Goal: Contribute content: Add original content to the website for others to see

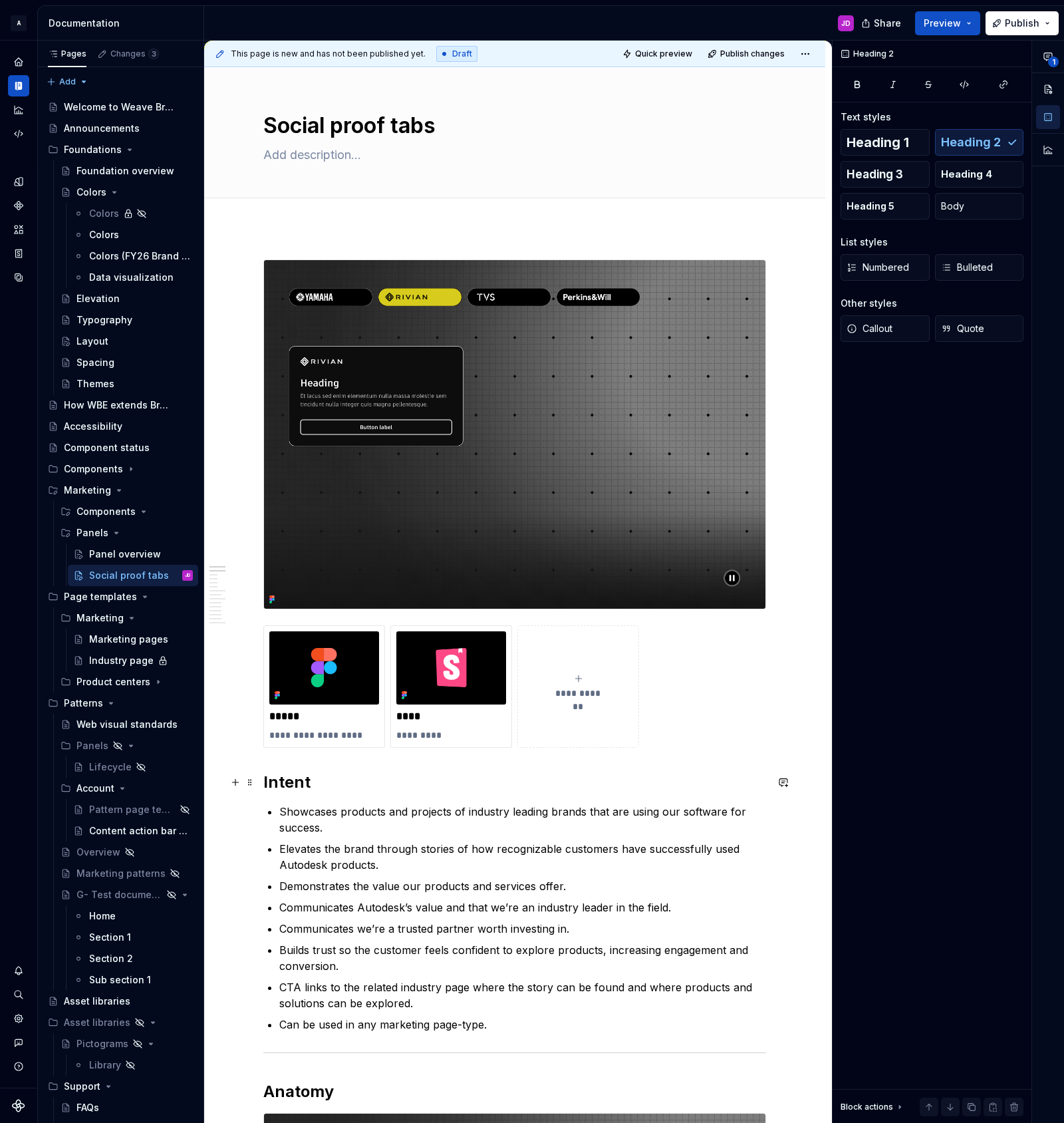
click at [268, 784] on h2 "Intent" at bounding box center [515, 783] width 503 height 21
click at [578, 652] on button "**********" at bounding box center [577, 687] width 121 height 122
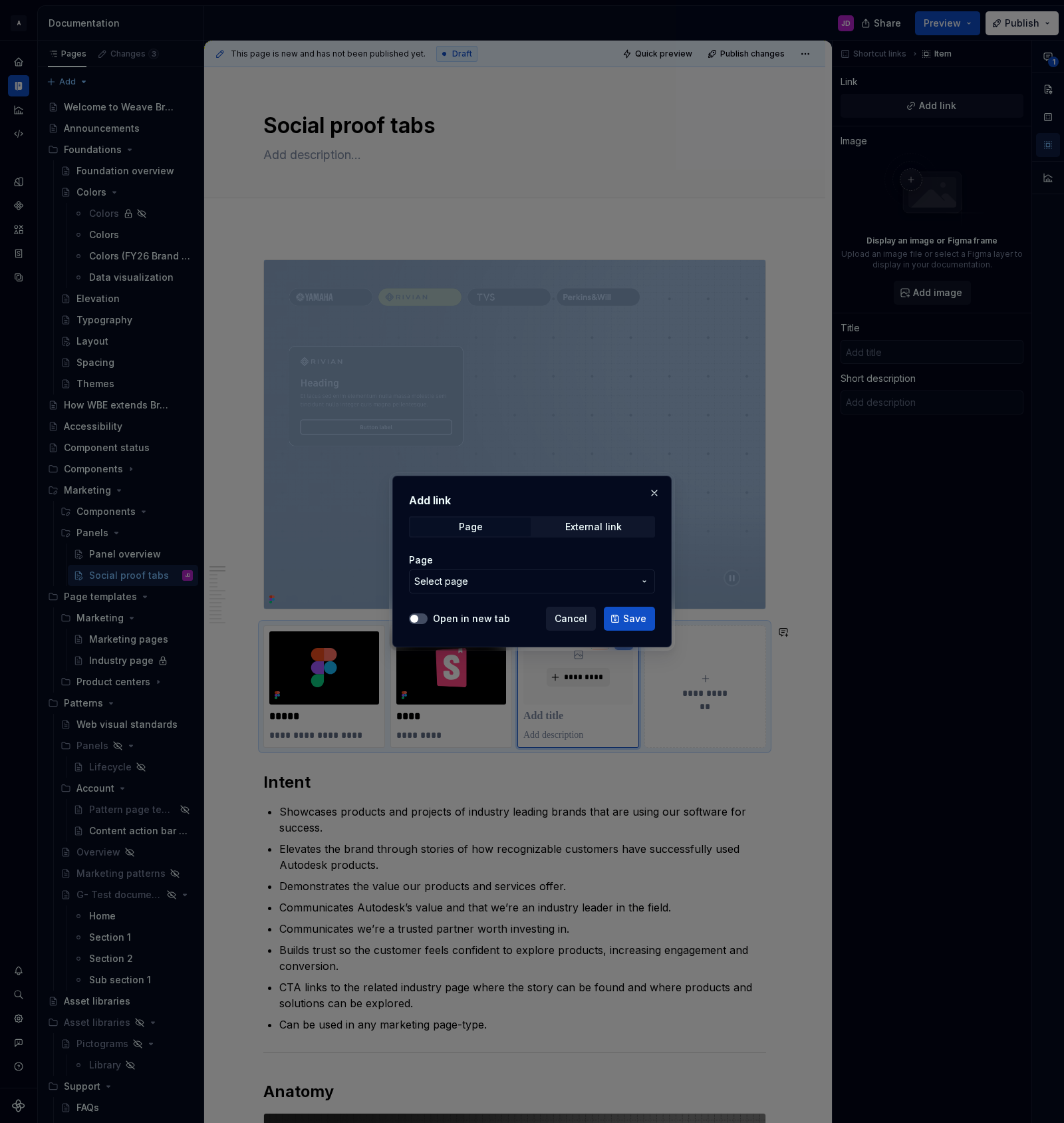
click at [566, 616] on span "Cancel" at bounding box center [570, 619] width 32 height 13
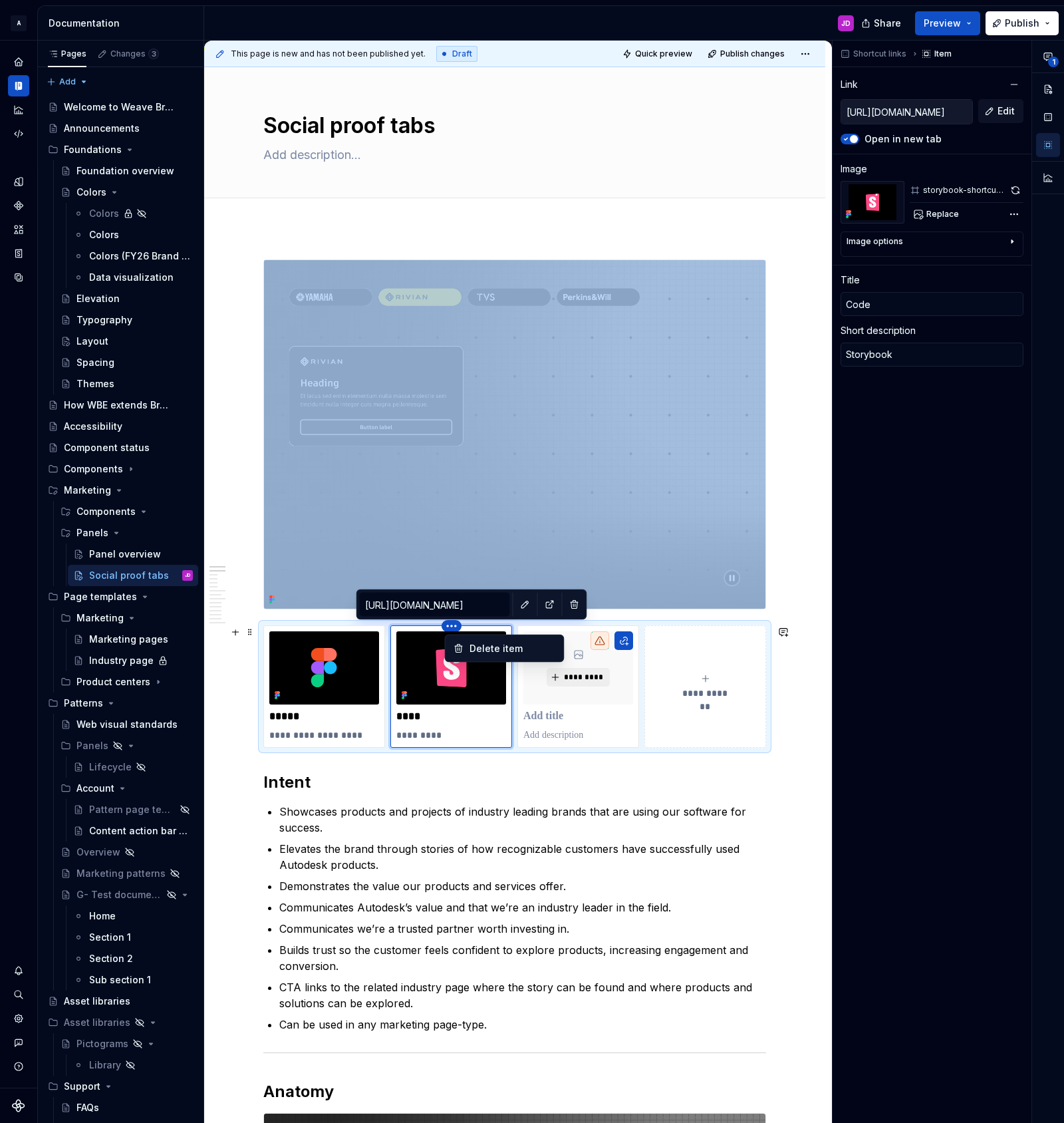
click at [652, 606] on html "A Weave Brand Extended JD Design system data Documentation JD Share Preview Pub…" at bounding box center [532, 561] width 1064 height 1123
click at [479, 730] on html "A Weave Brand Extended JD Design system data Documentation JD Share Preview Pub…" at bounding box center [532, 561] width 1064 height 1123
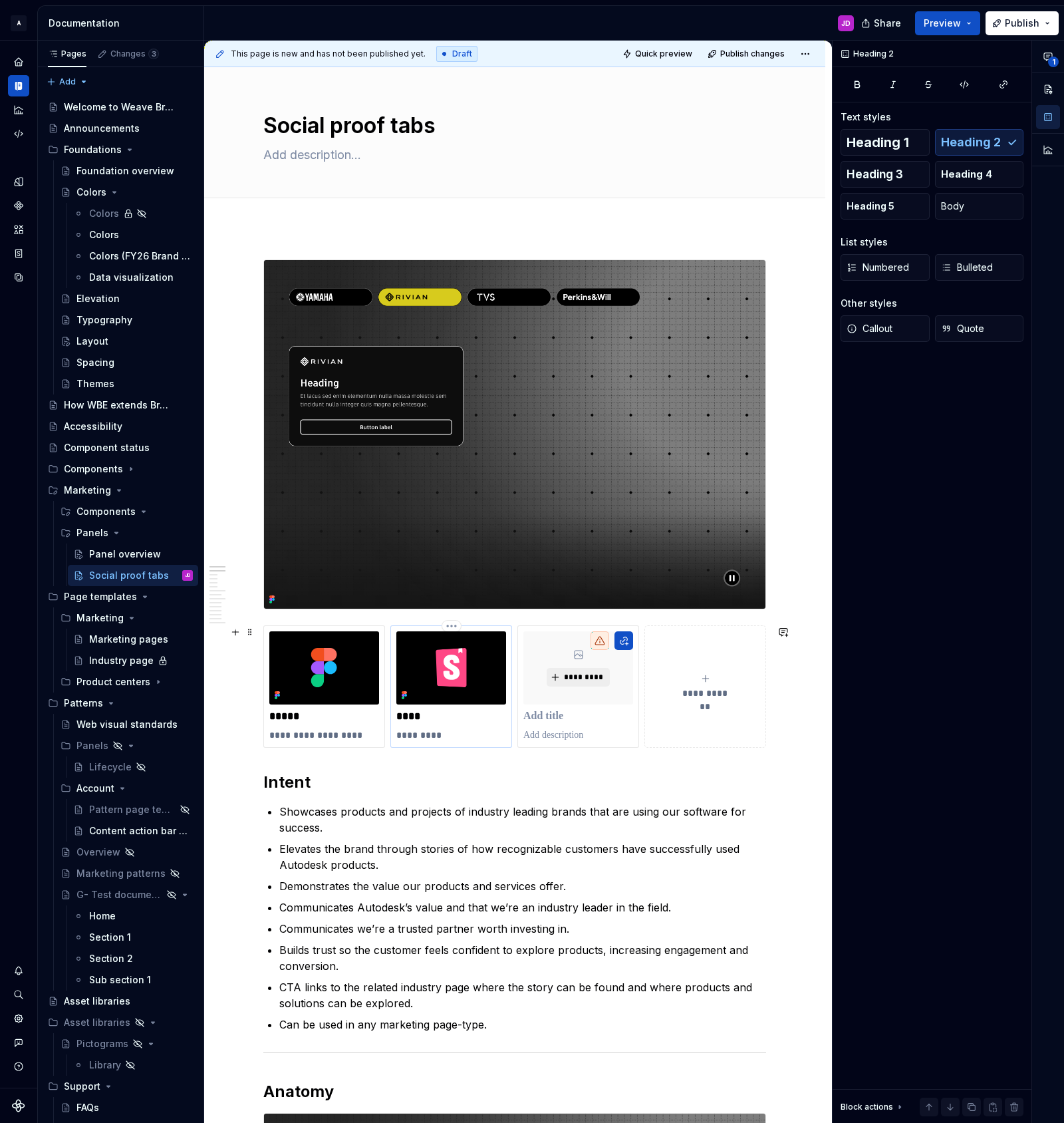
click at [466, 721] on p "****" at bounding box center [451, 716] width 110 height 13
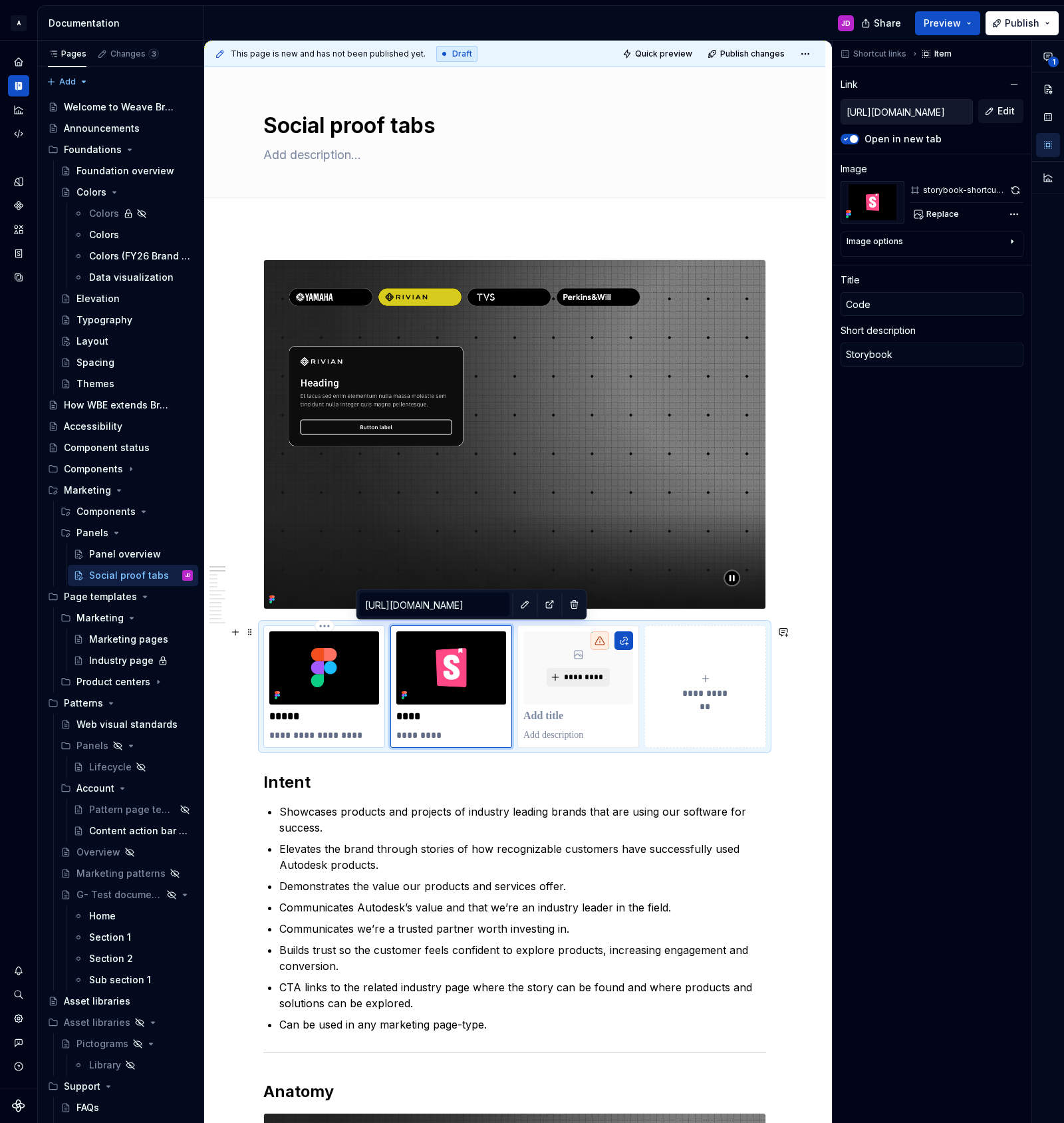
type textarea "*"
type input "[URL][DOMAIN_NAME]"
type input "Panel"
type textarea "Figma sticker sheet"
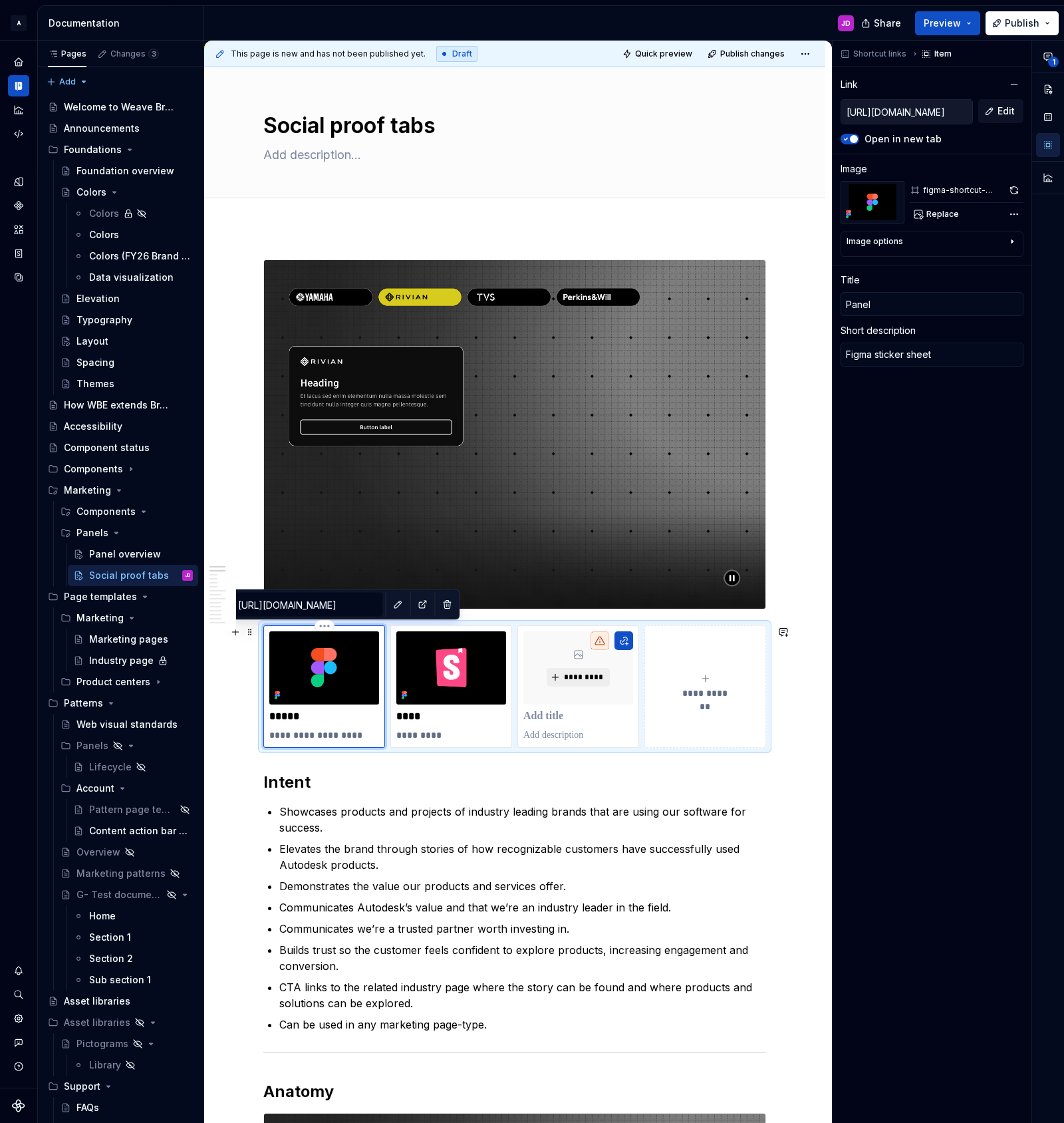
click at [294, 626] on div "**********" at bounding box center [324, 687] width 121 height 122
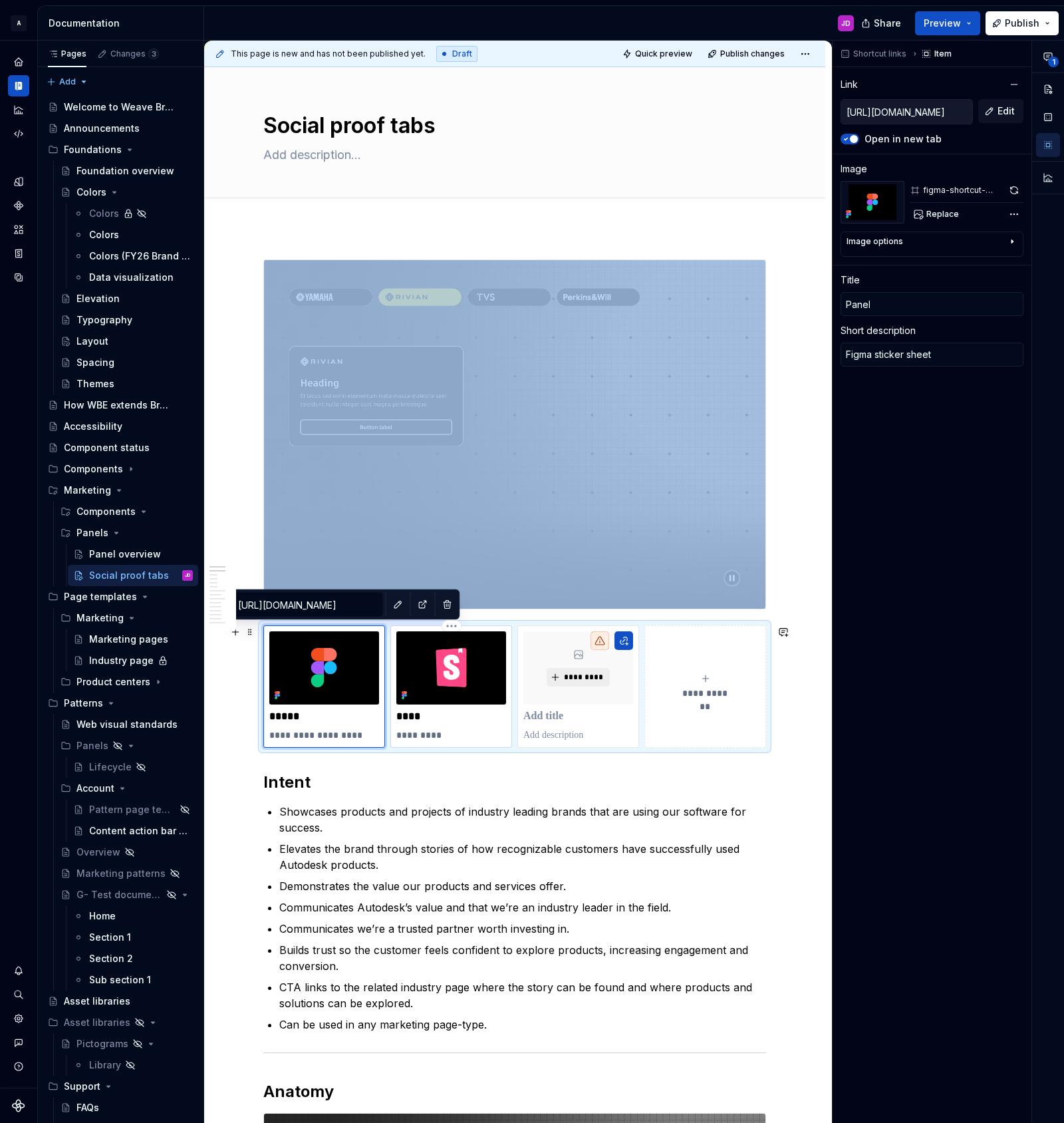
type textarea "*"
type input "[URL][DOMAIN_NAME]"
type input "Code"
type textarea "Storybook"
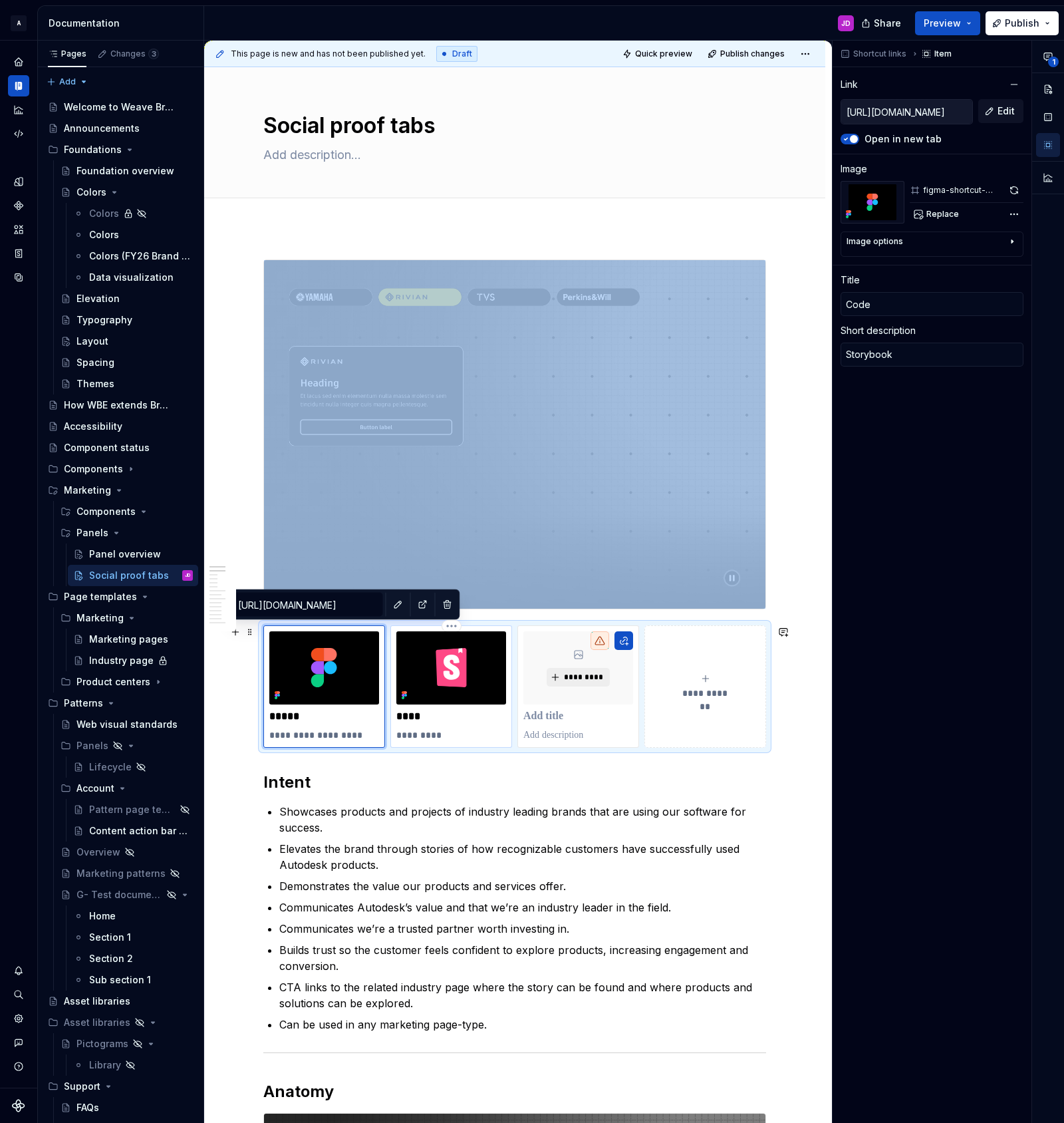
click at [417, 636] on img at bounding box center [451, 668] width 110 height 74
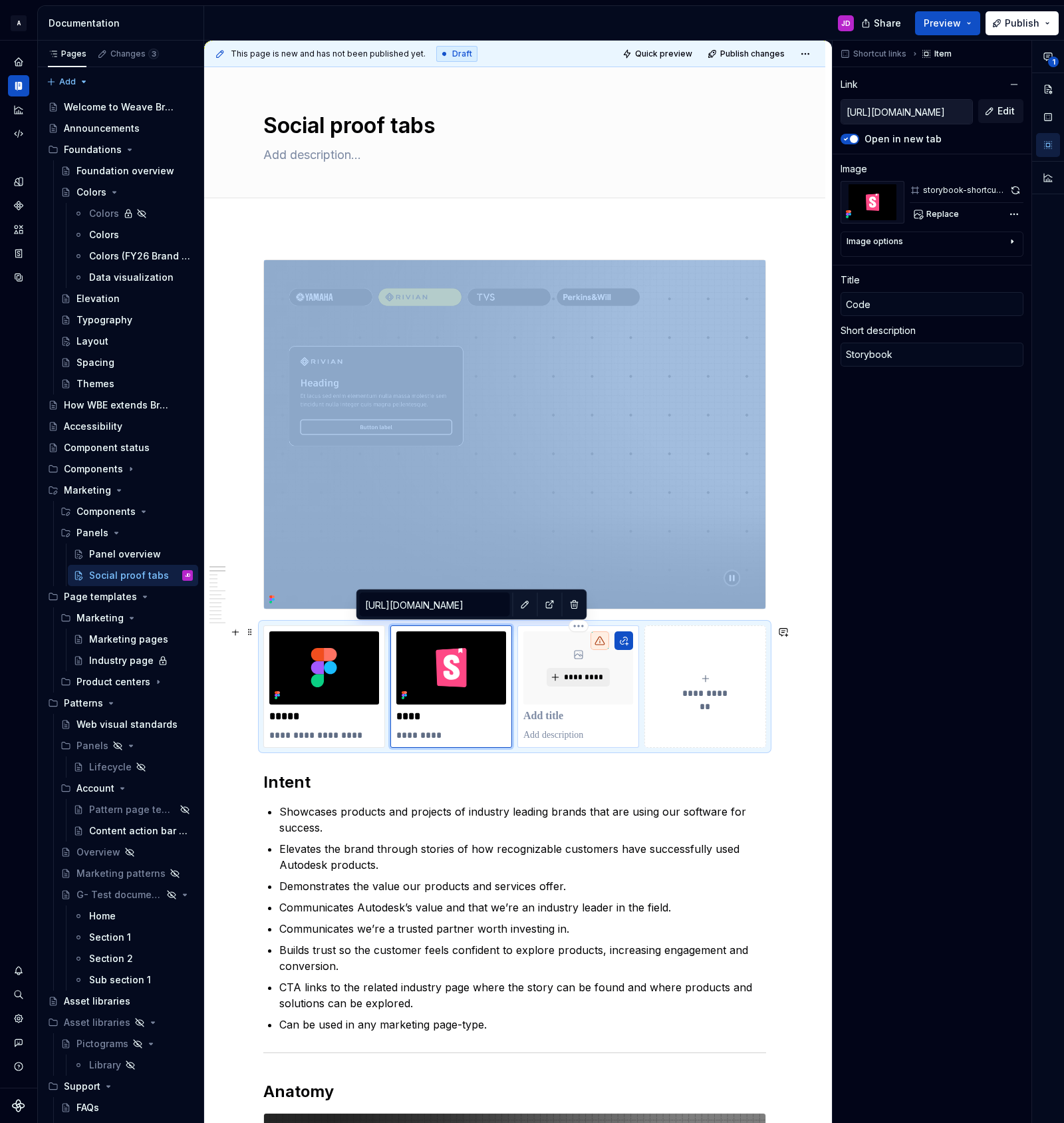
copy div
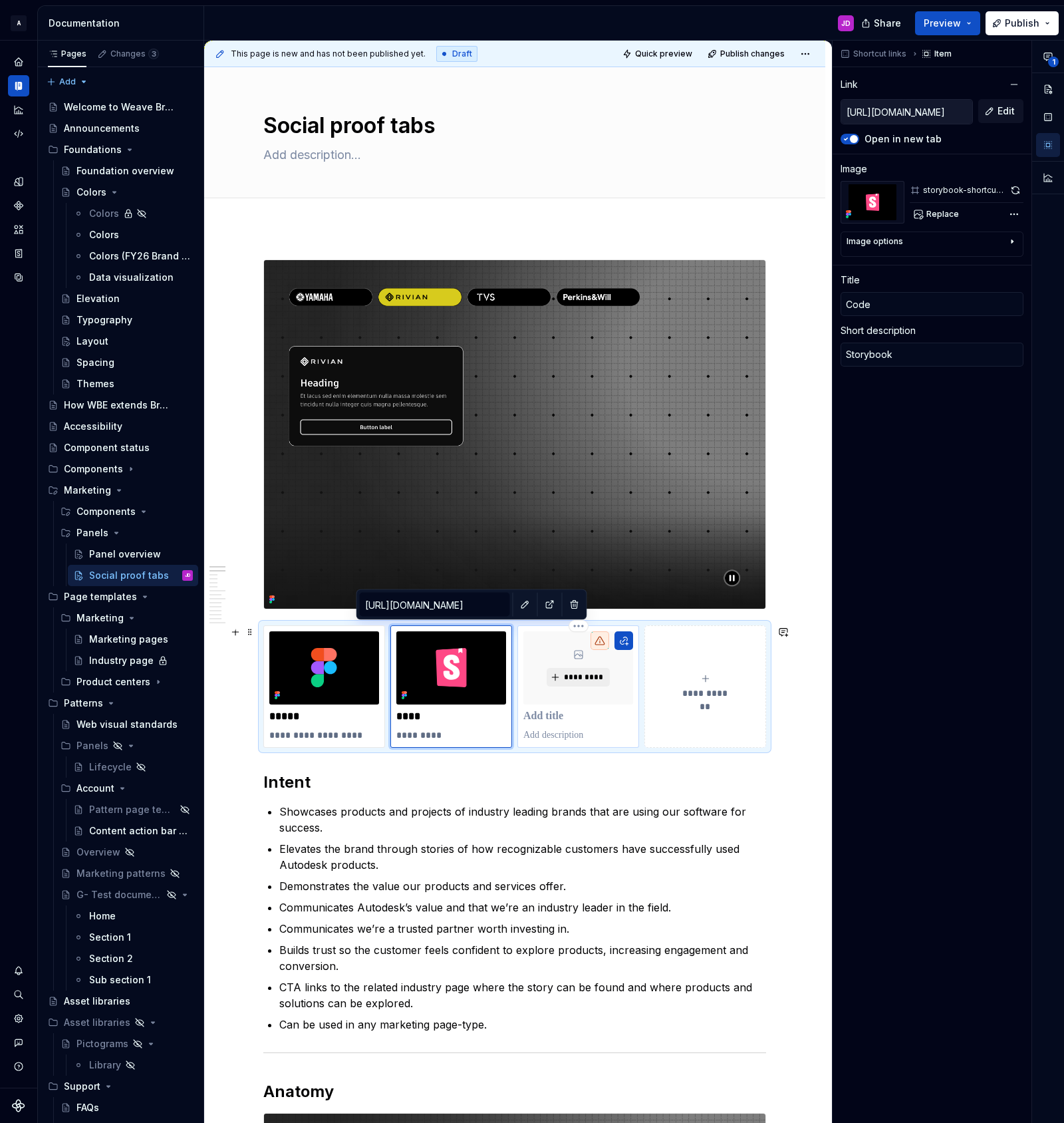
click at [612, 718] on p at bounding box center [578, 716] width 110 height 13
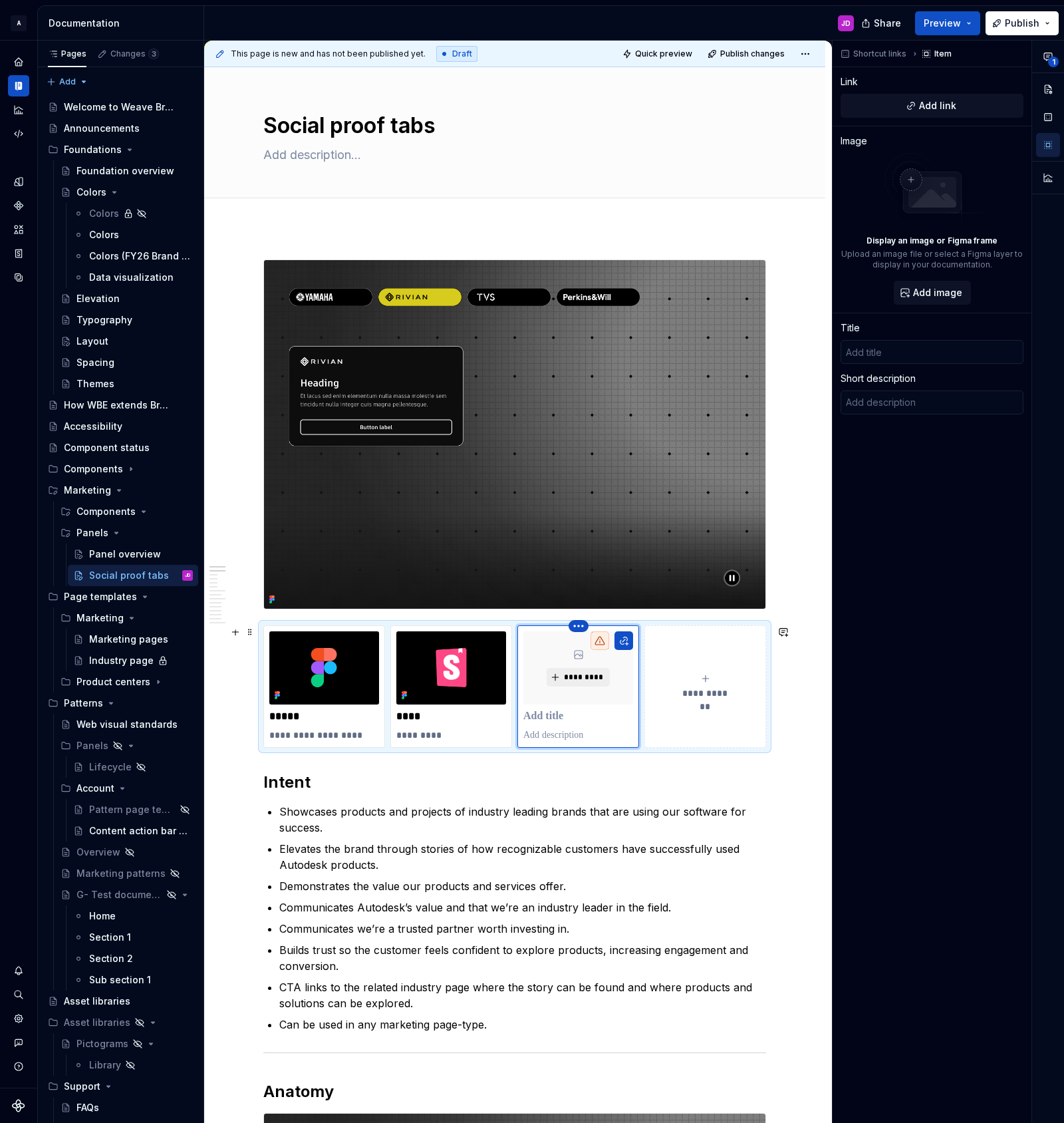
click at [584, 627] on html "A Weave Brand Extended JD Design system data Documentation JD Share Preview Pub…" at bounding box center [532, 561] width 1064 height 1123
click at [588, 651] on icon at bounding box center [586, 648] width 11 height 11
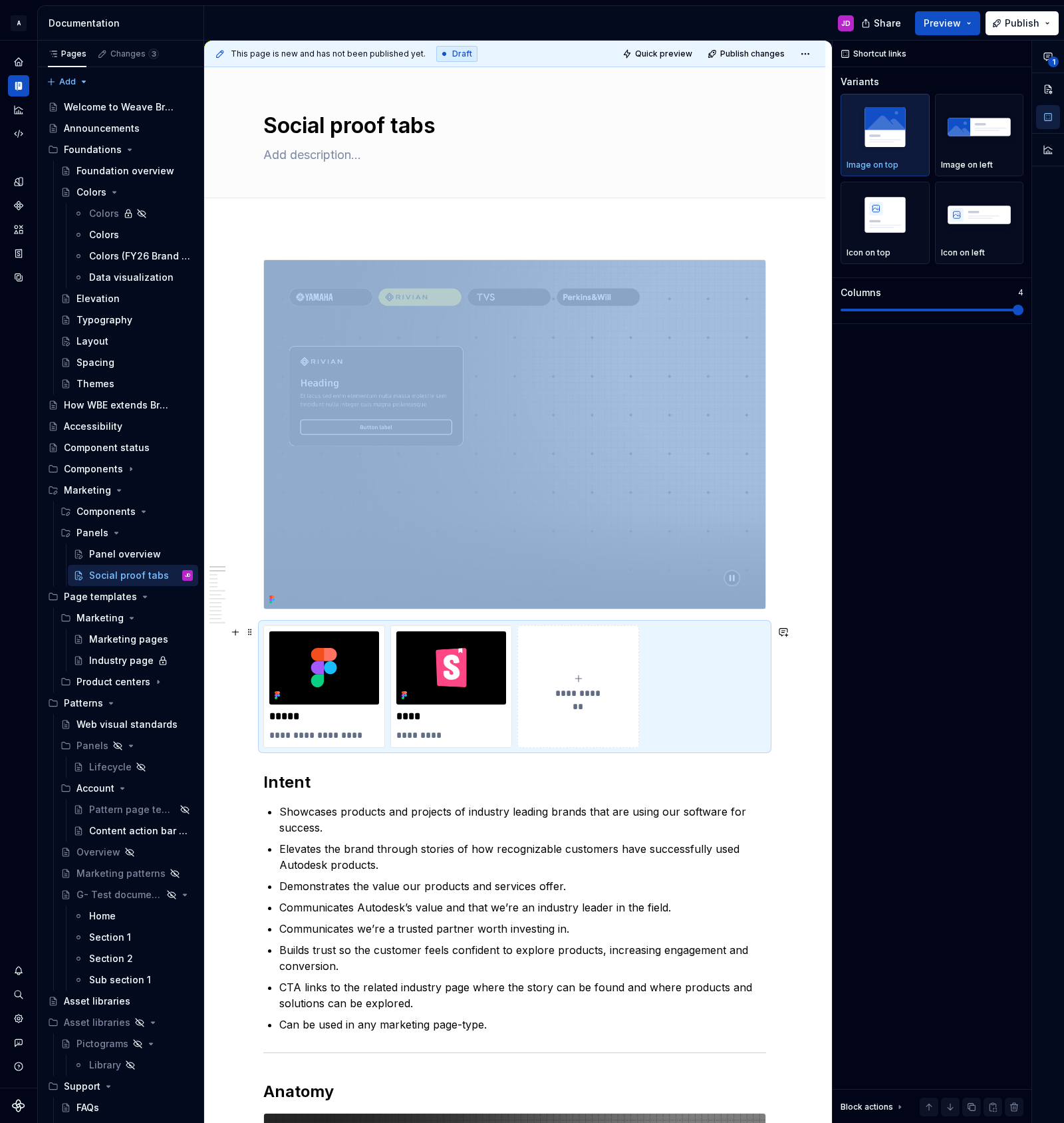
click at [540, 635] on button "**********" at bounding box center [577, 687] width 121 height 122
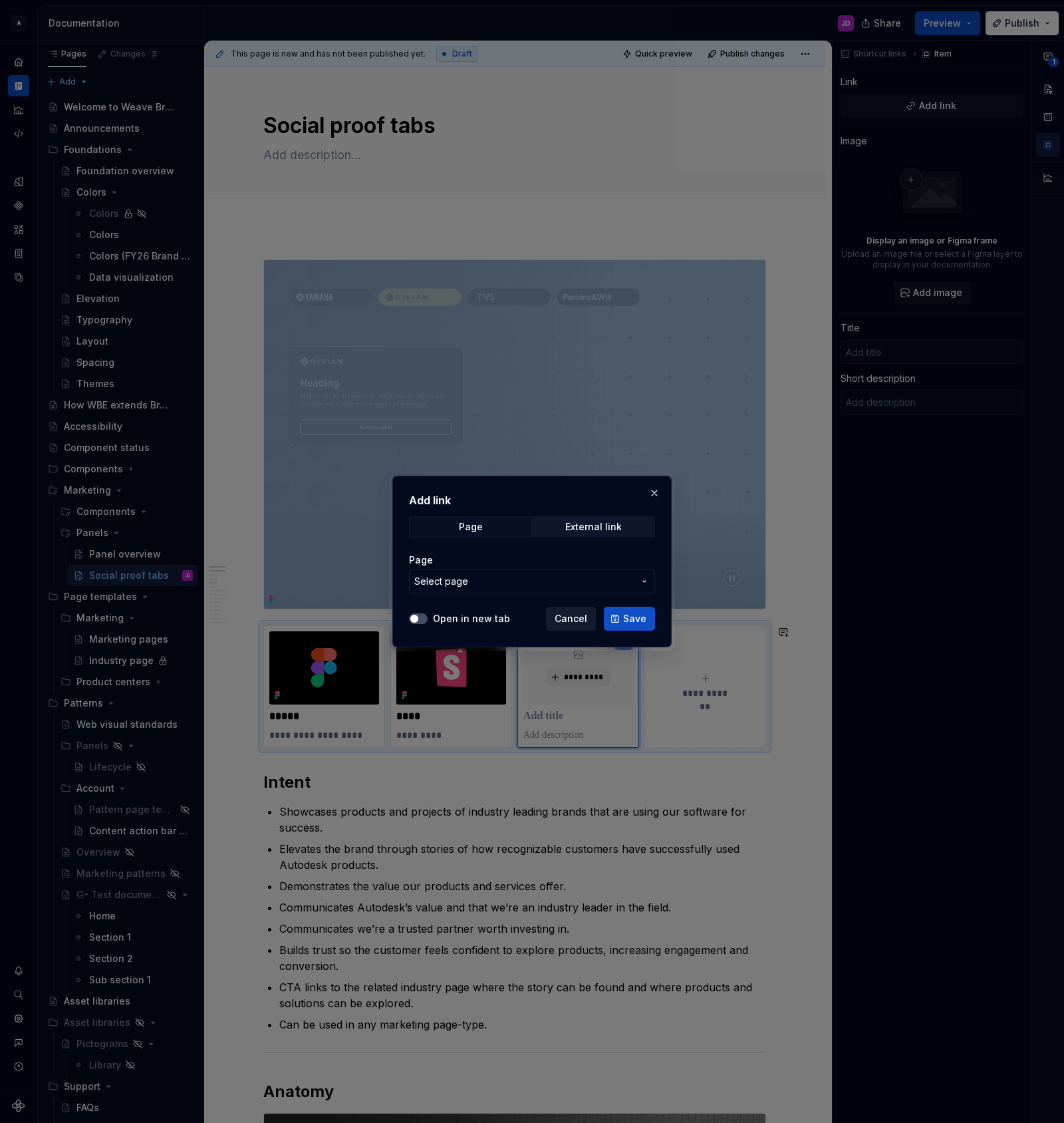
click at [574, 616] on span "Cancel" at bounding box center [570, 619] width 32 height 13
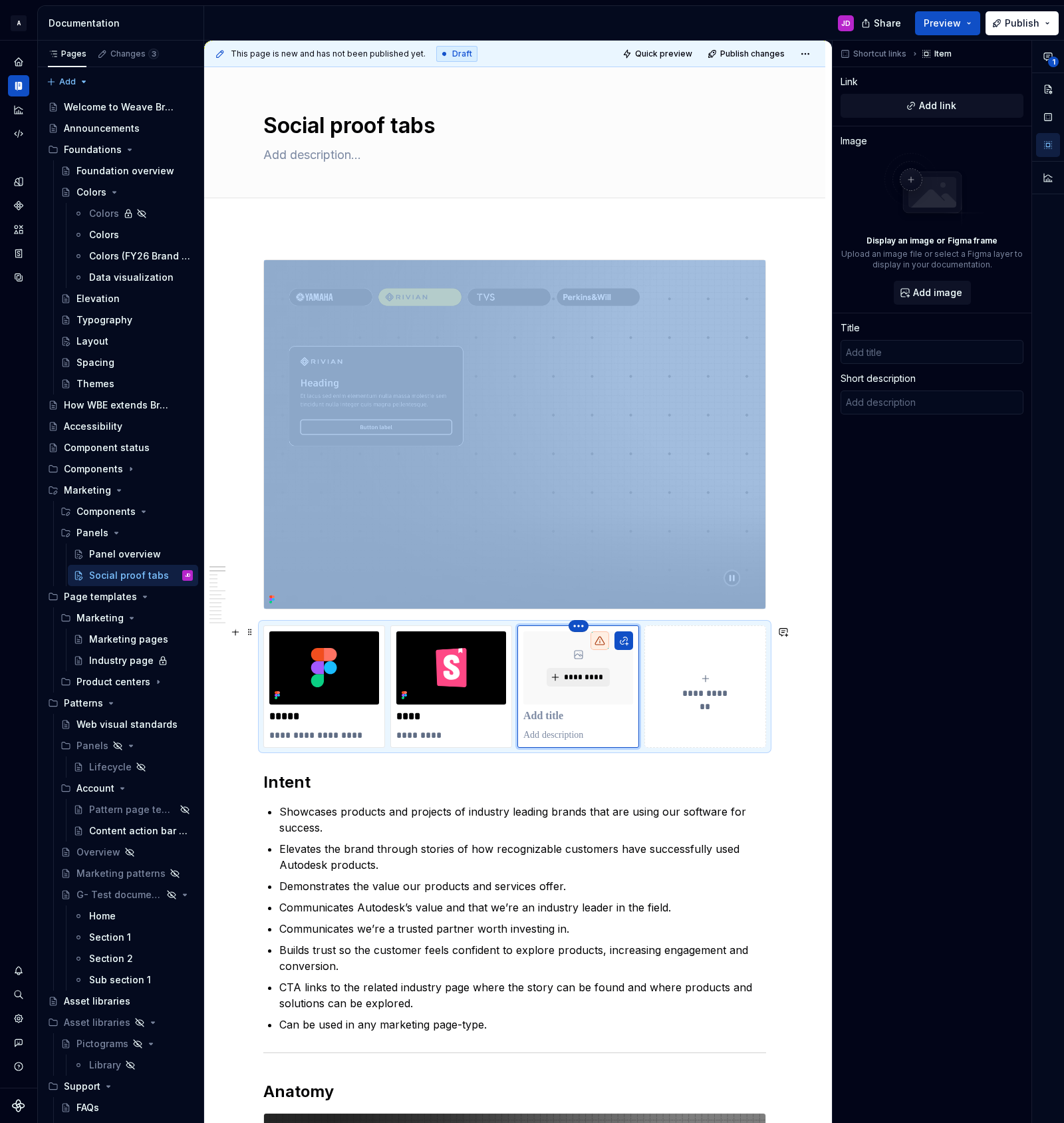
click at [584, 626] on html "A Weave Brand Extended JD Design system data Documentation JD Share Preview Pub…" at bounding box center [532, 561] width 1064 height 1123
click at [588, 643] on icon at bounding box center [586, 648] width 11 height 11
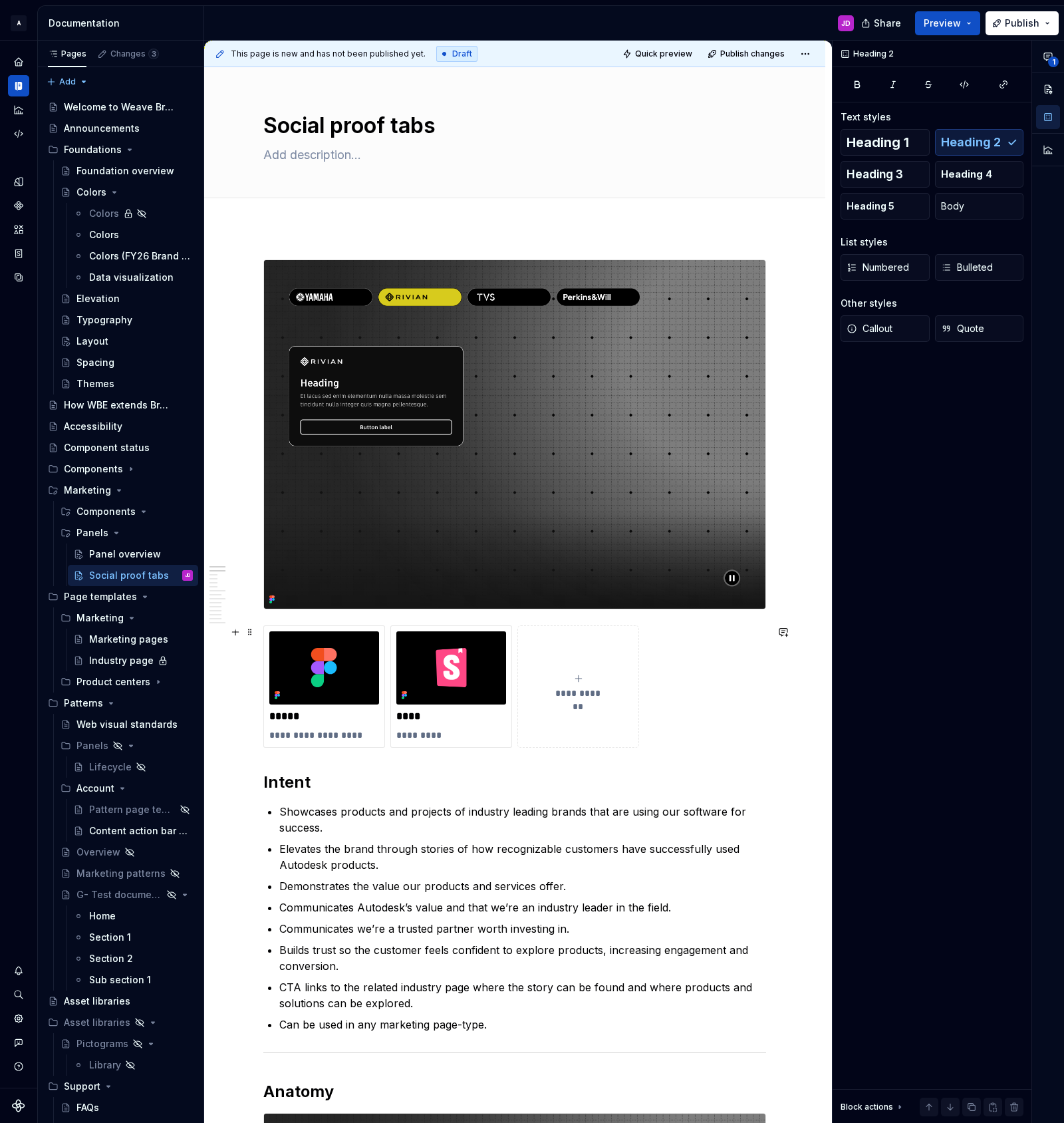
click at [584, 691] on span "**********" at bounding box center [578, 693] width 58 height 13
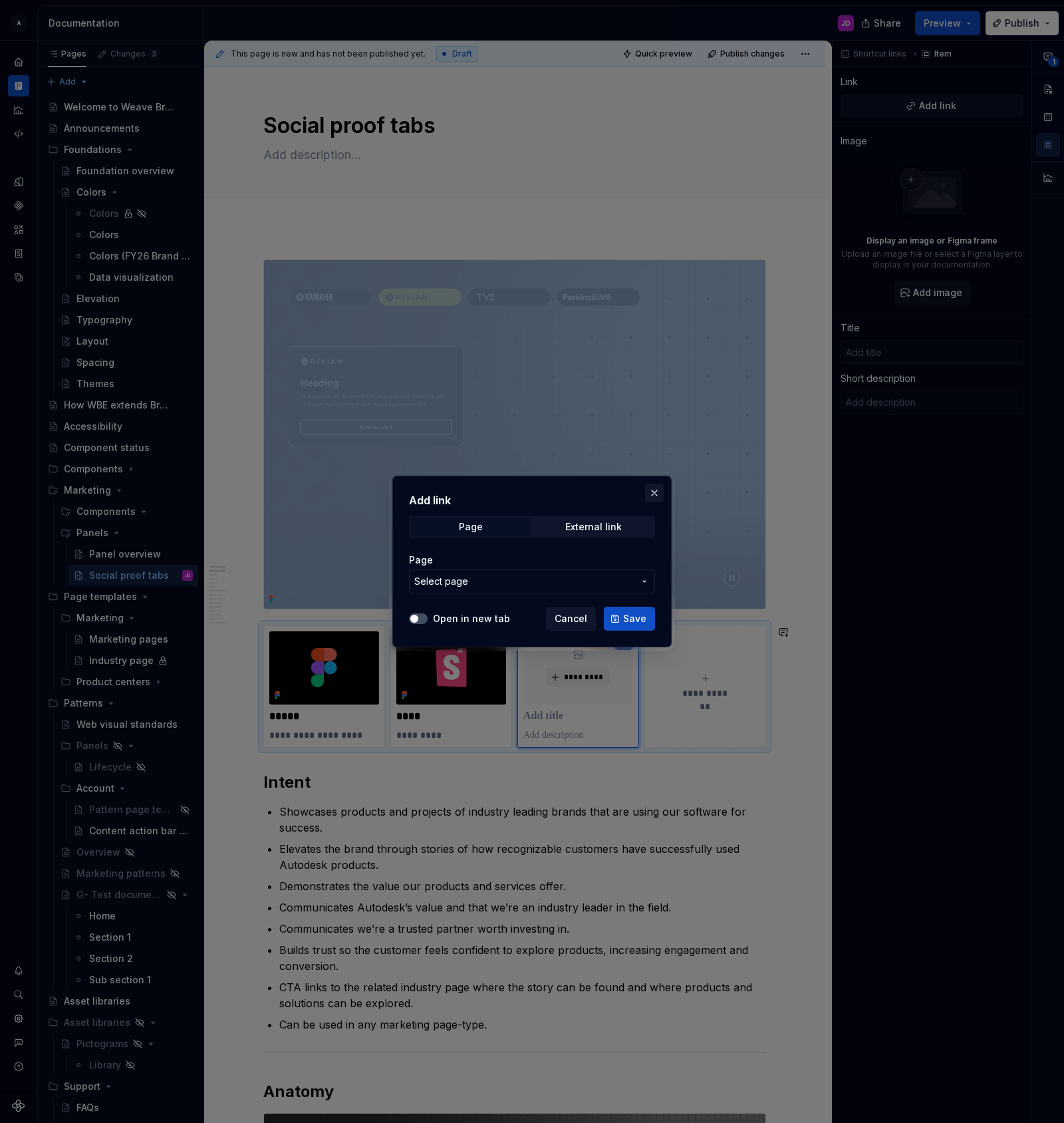
click at [653, 493] on button "button" at bounding box center [654, 493] width 19 height 19
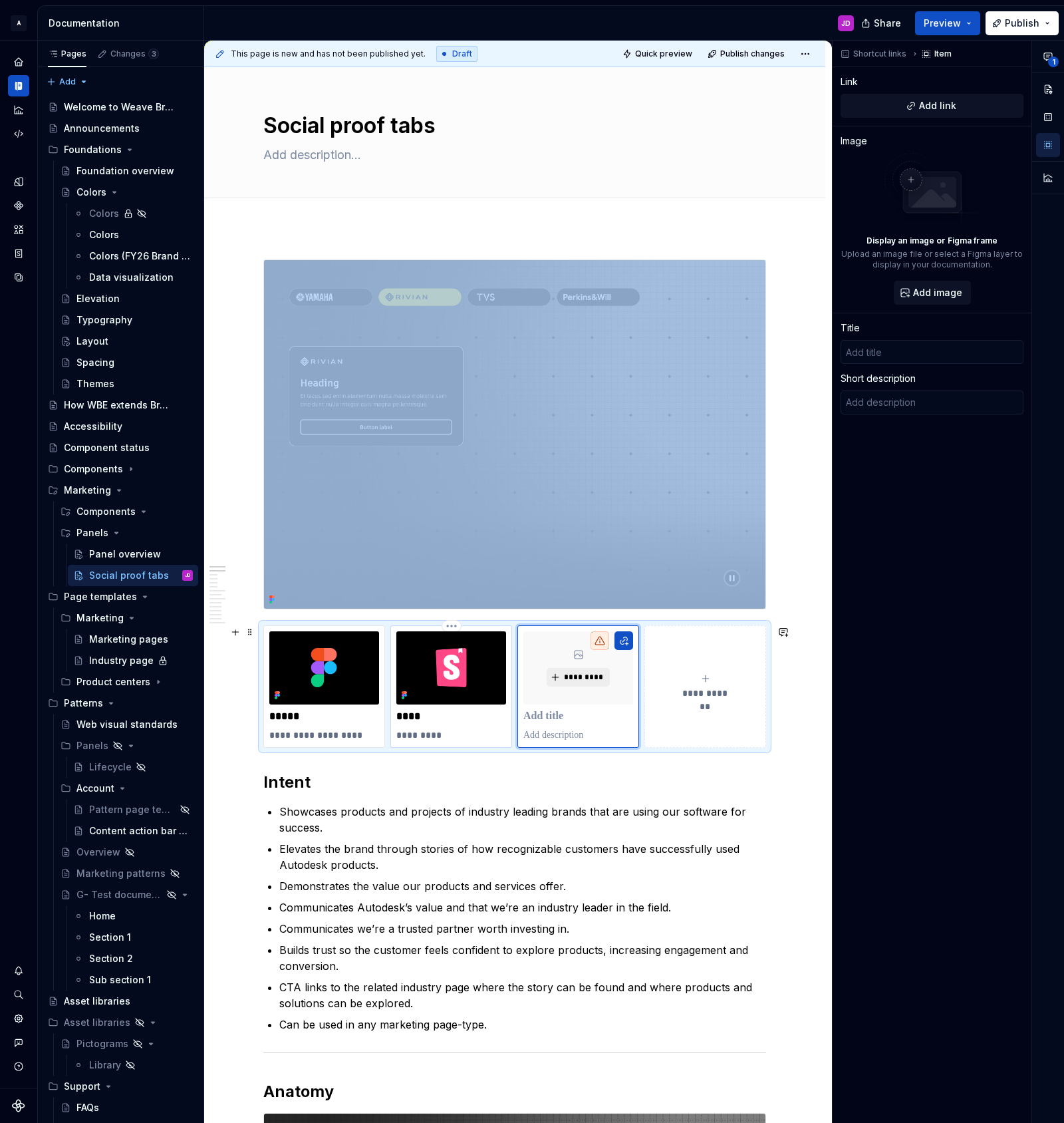
click at [484, 672] on img at bounding box center [451, 668] width 110 height 74
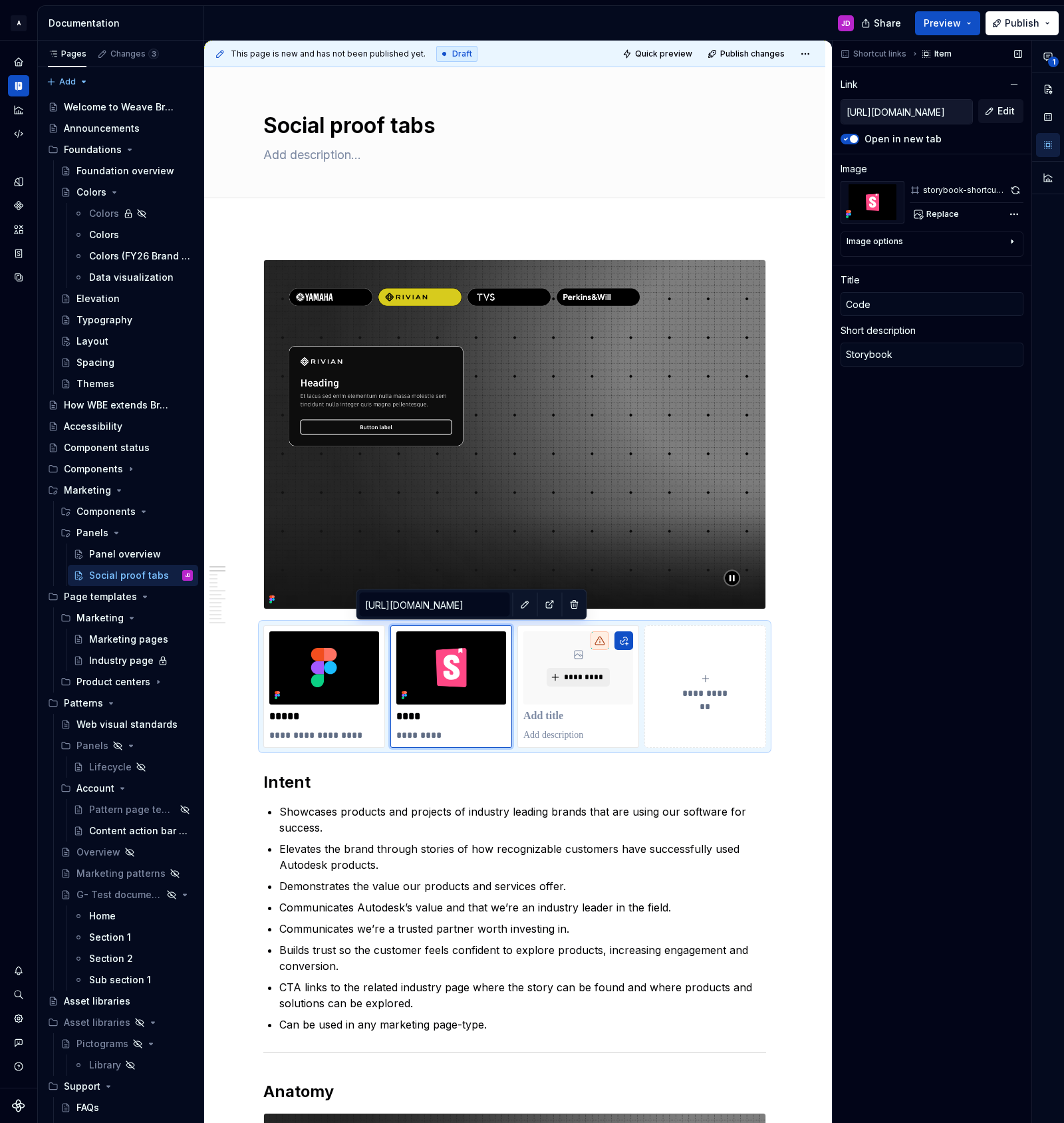
click at [938, 113] on input "[URL][DOMAIN_NAME]" at bounding box center [906, 112] width 131 height 24
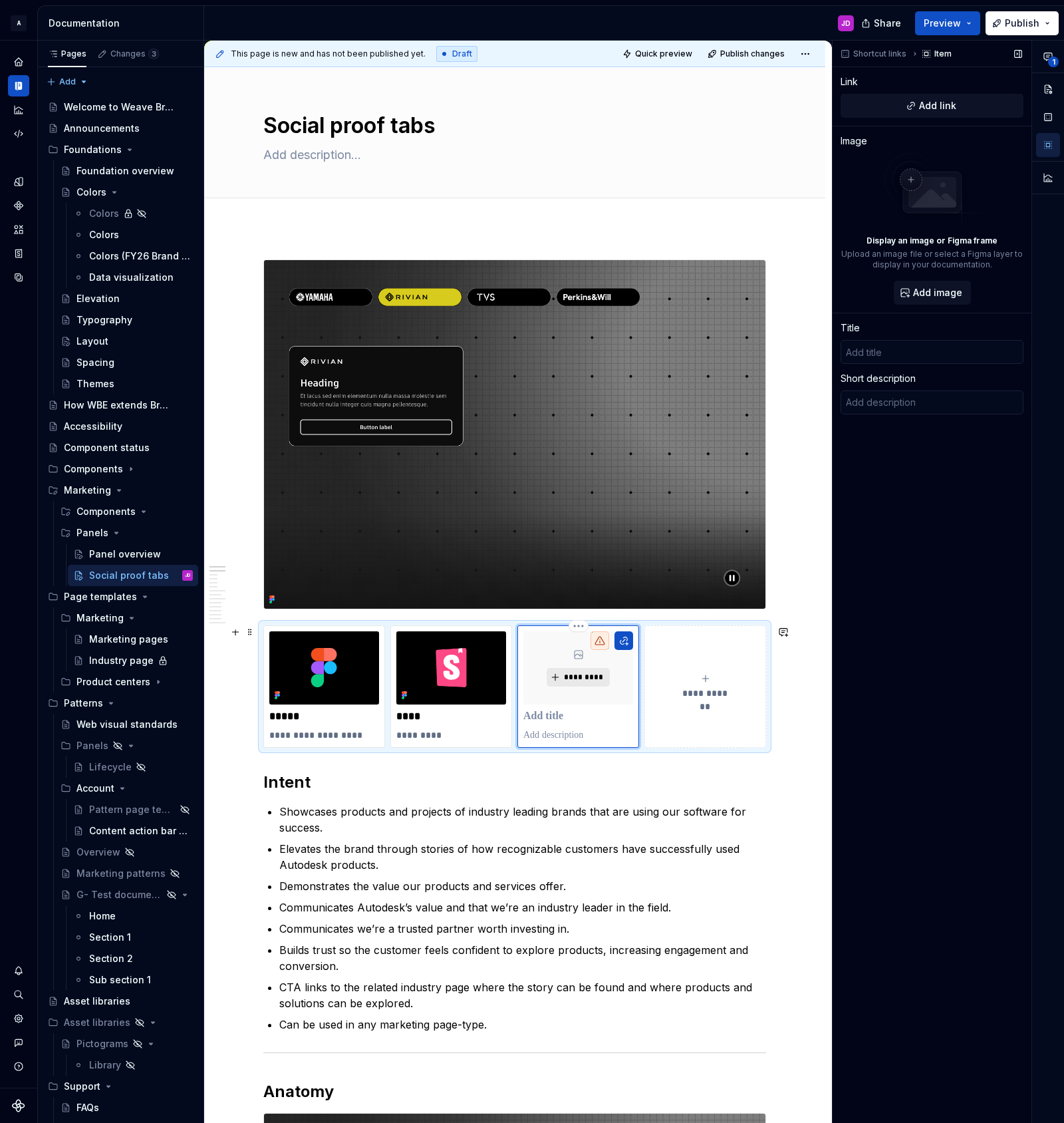
click at [593, 674] on span "*********" at bounding box center [583, 677] width 40 height 11
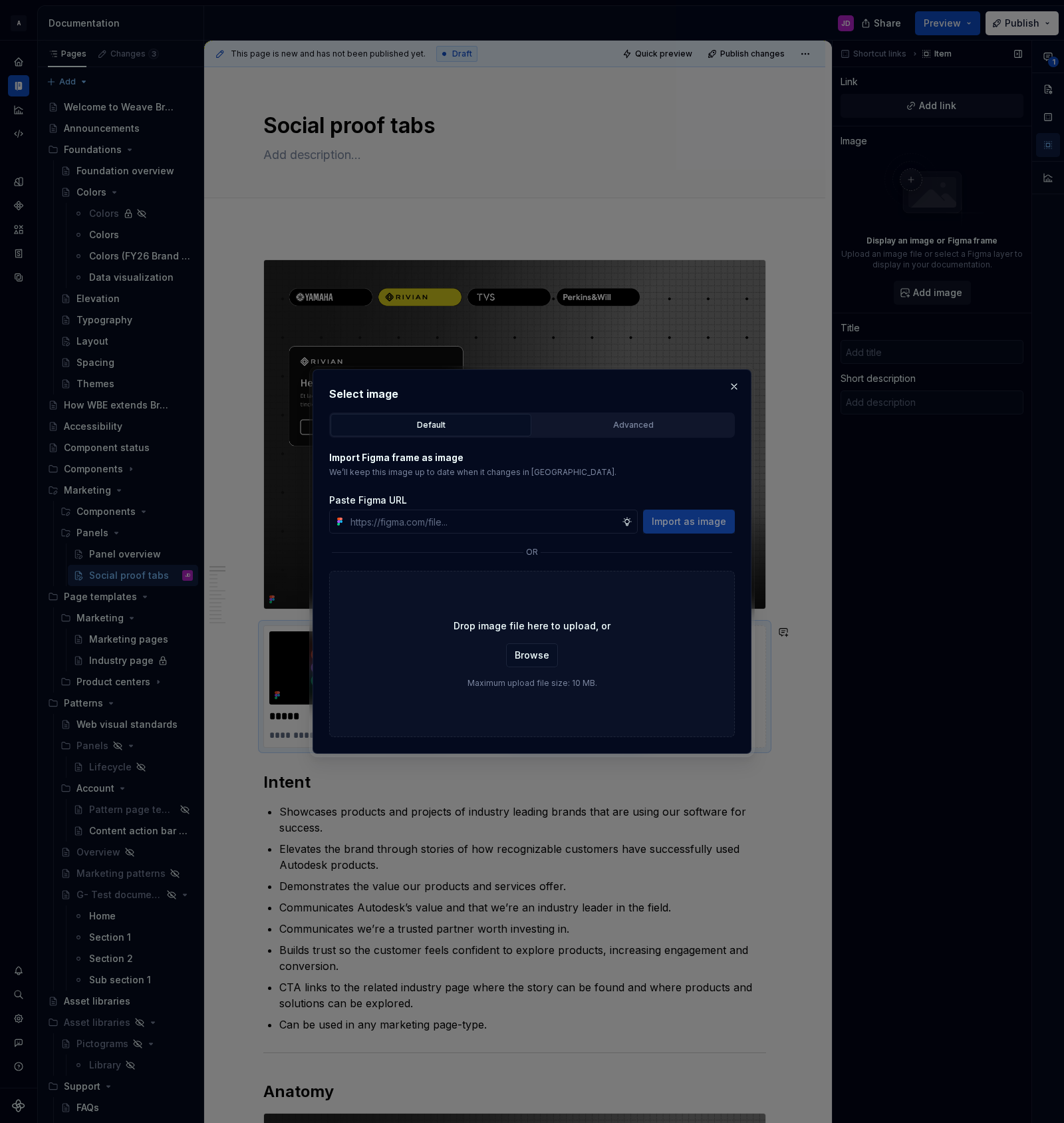
type textarea "*"
type input "[URL][DOMAIN_NAME]"
type textarea "*"
click at [612, 423] on div "Advanced" at bounding box center [633, 425] width 192 height 13
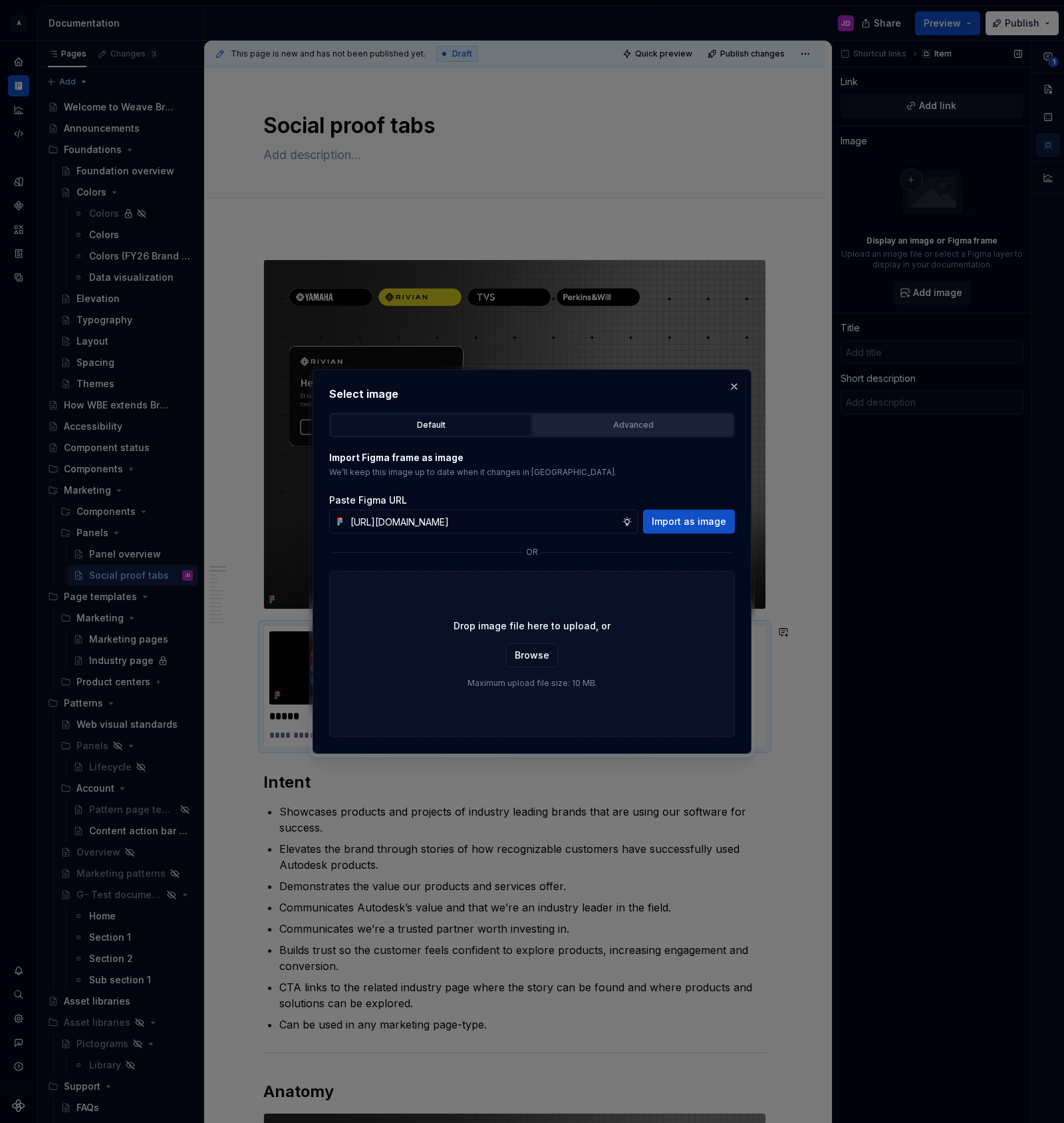
scroll to position [0, 0]
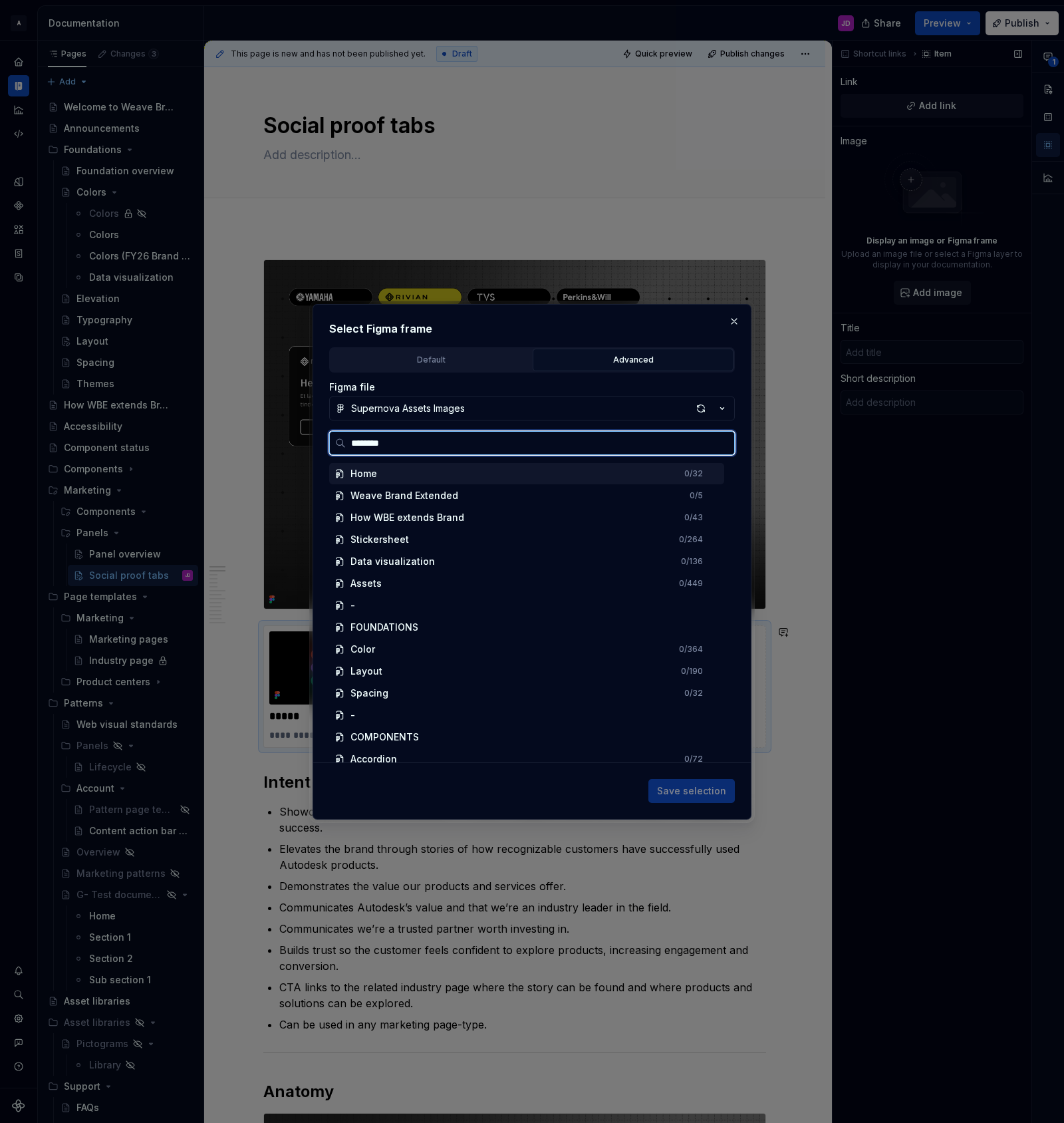
type input "*********"
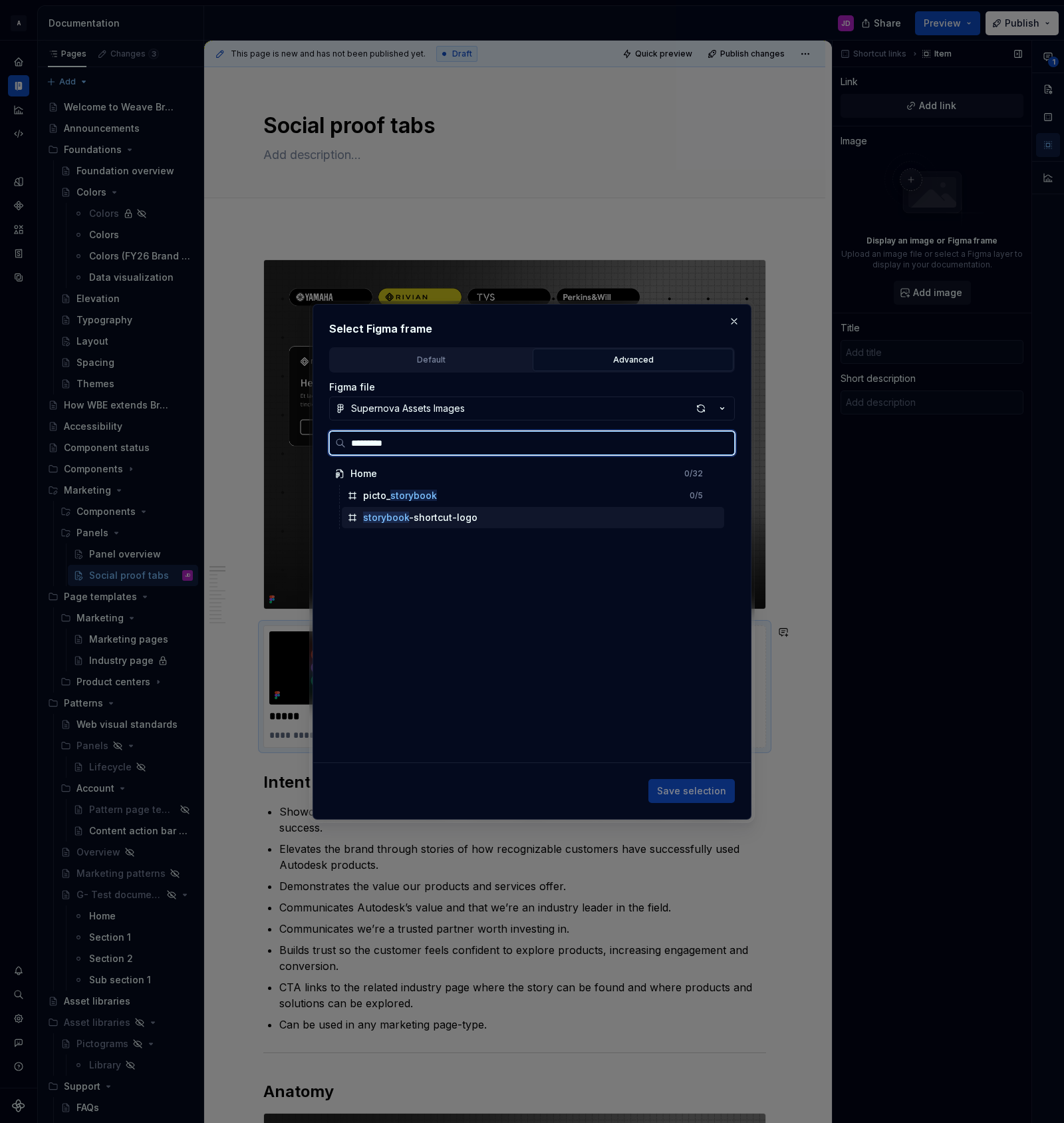
click at [493, 513] on div "storybook -shortcut-logo" at bounding box center [533, 517] width 382 height 21
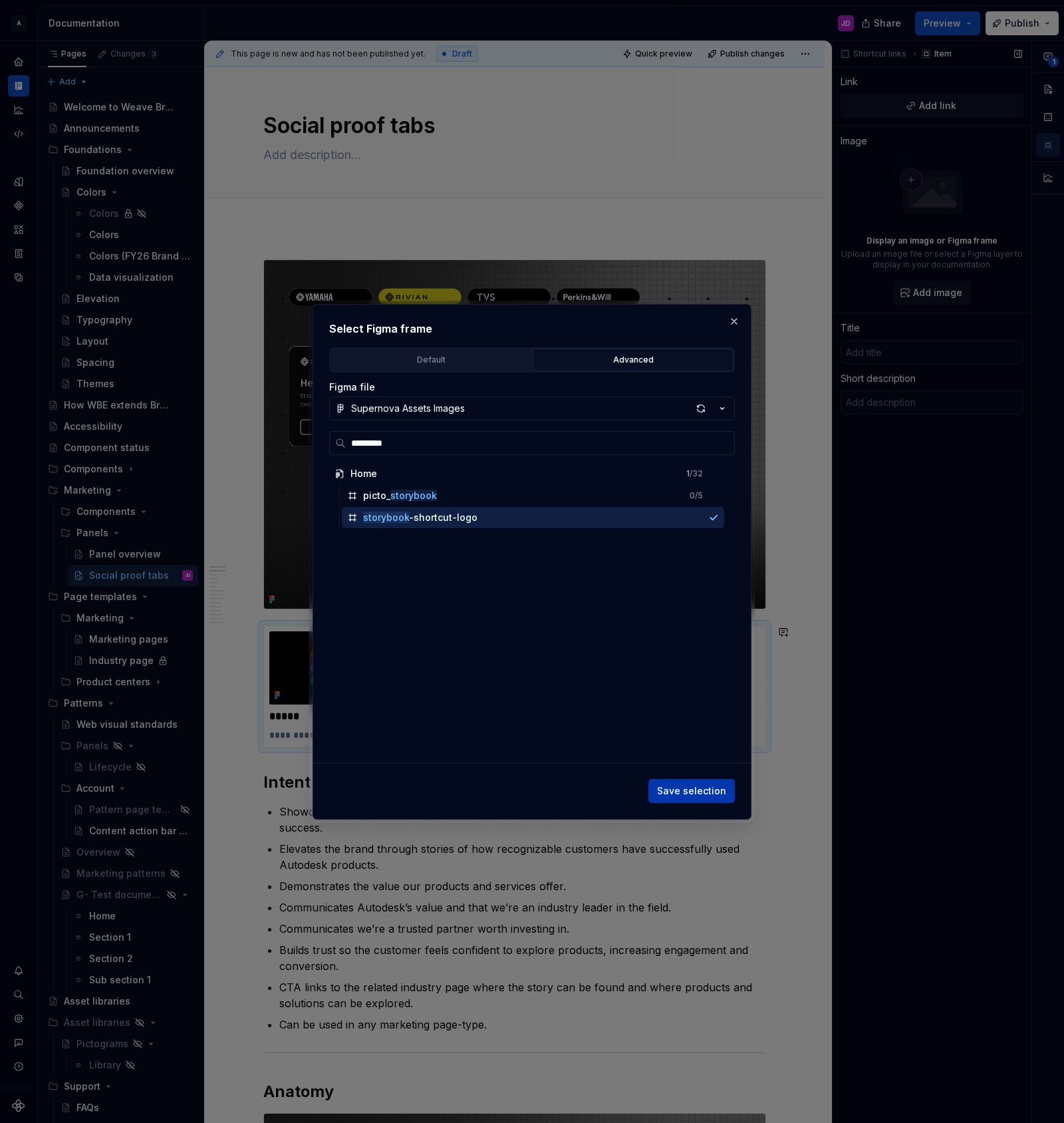
click at [700, 789] on span "Save selection" at bounding box center [691, 791] width 69 height 13
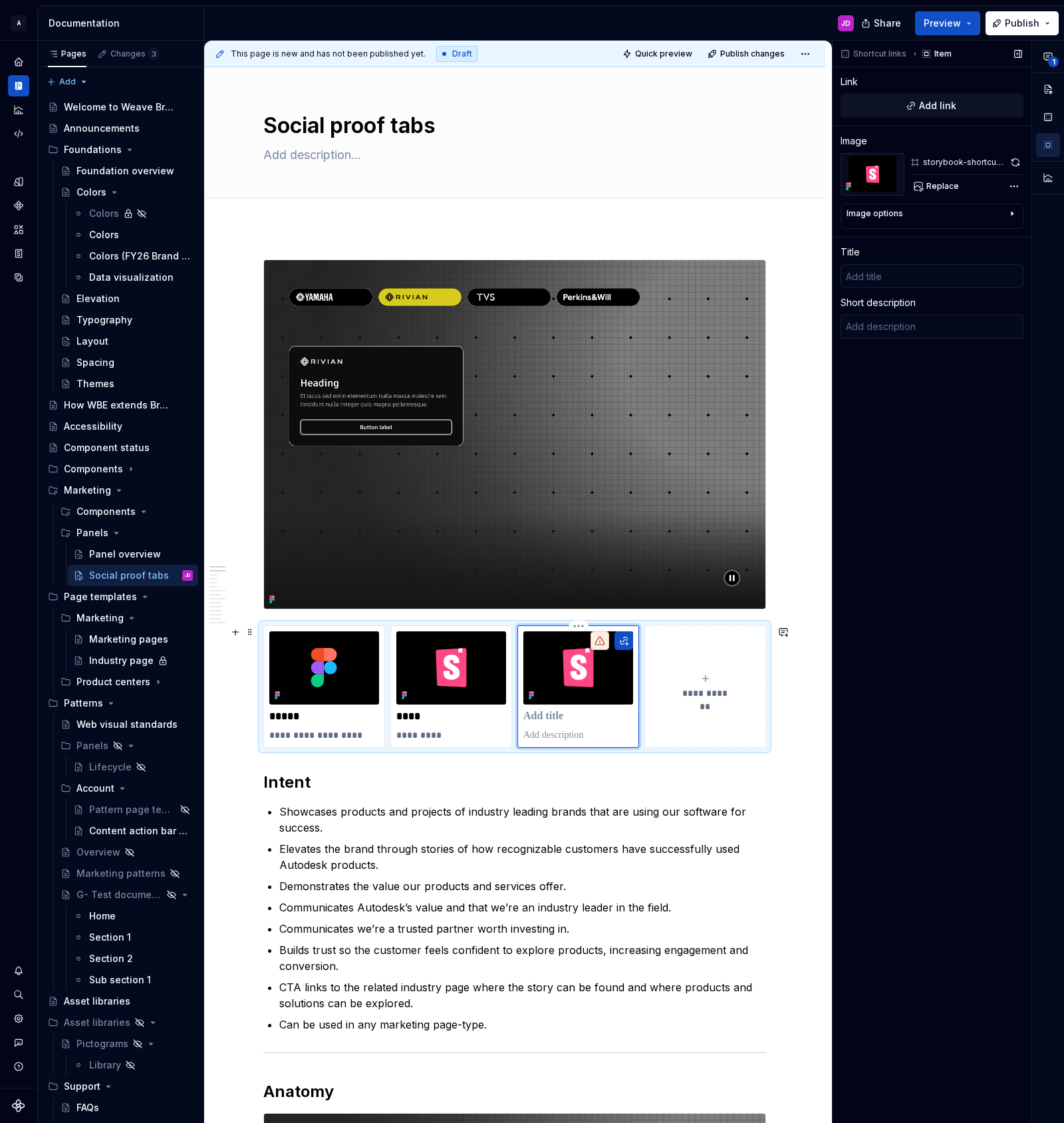
click at [544, 711] on p at bounding box center [578, 716] width 110 height 13
type textarea "*"
type input "C"
type textarea "*"
type input "Co"
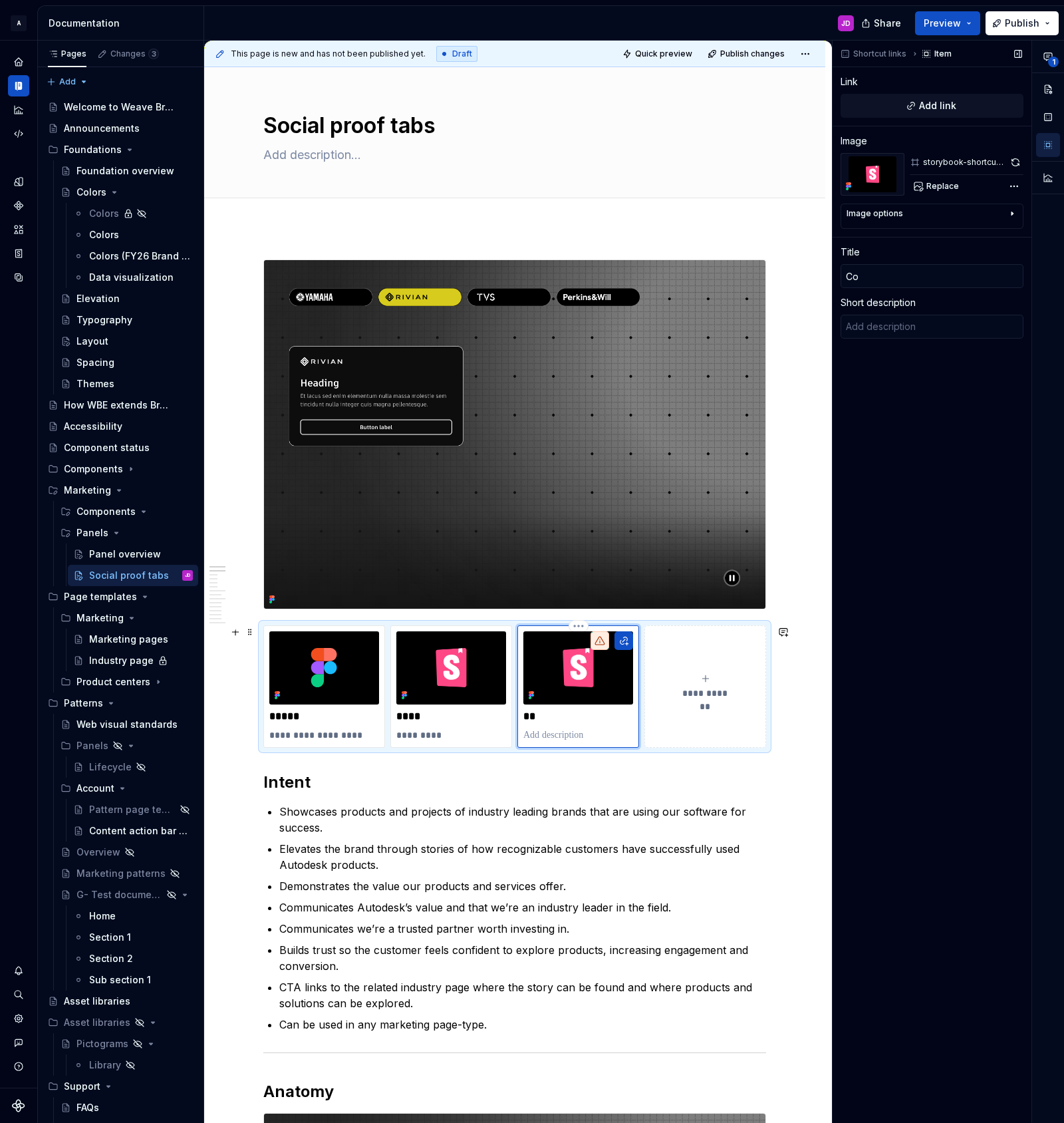
type textarea "*"
type input "Cod"
type textarea "*"
type input "Code"
click at [591, 728] on p at bounding box center [578, 735] width 110 height 13
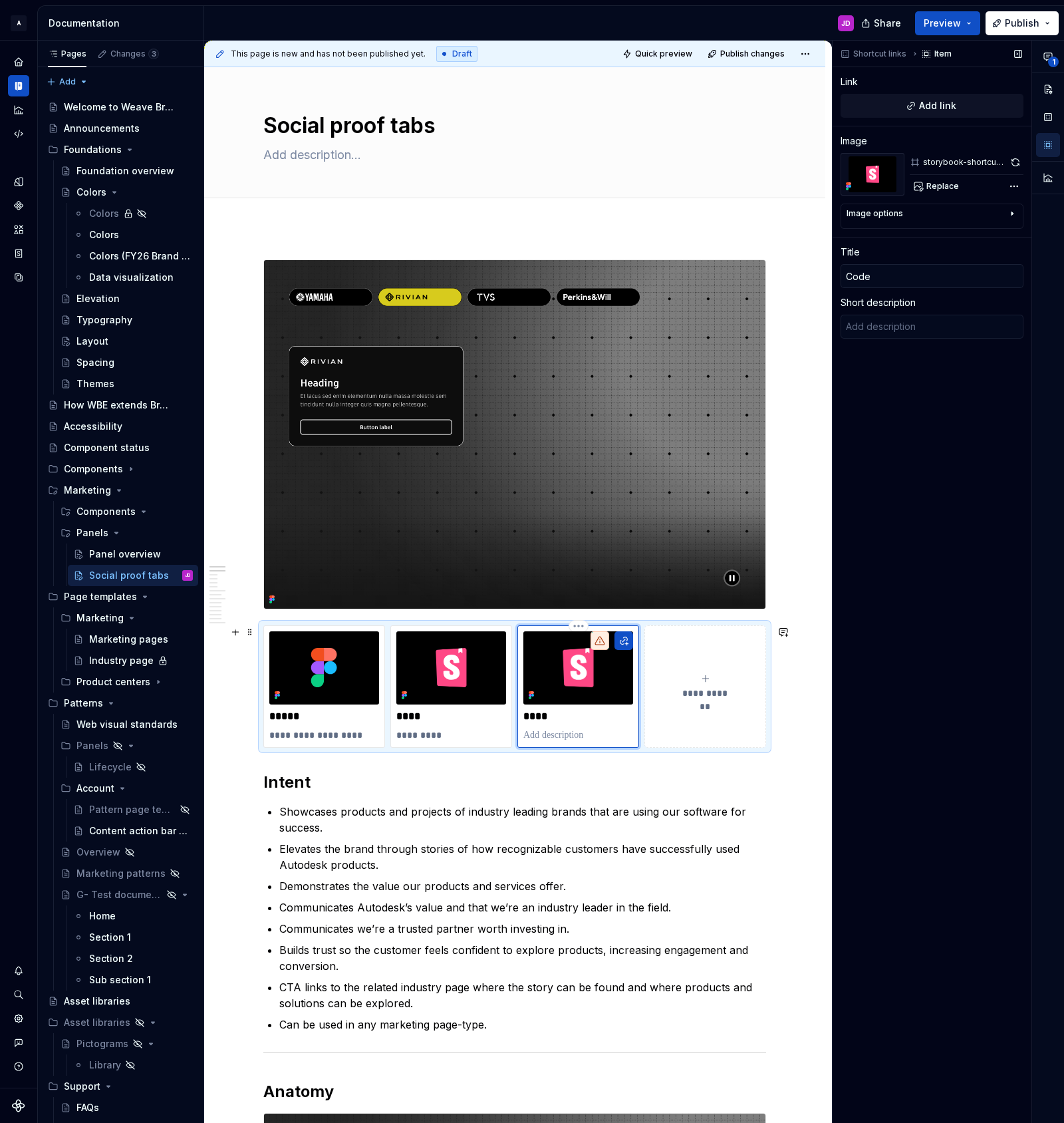
click at [591, 728] on p at bounding box center [578, 735] width 110 height 13
type textarea "*"
type textarea "S"
type textarea "*"
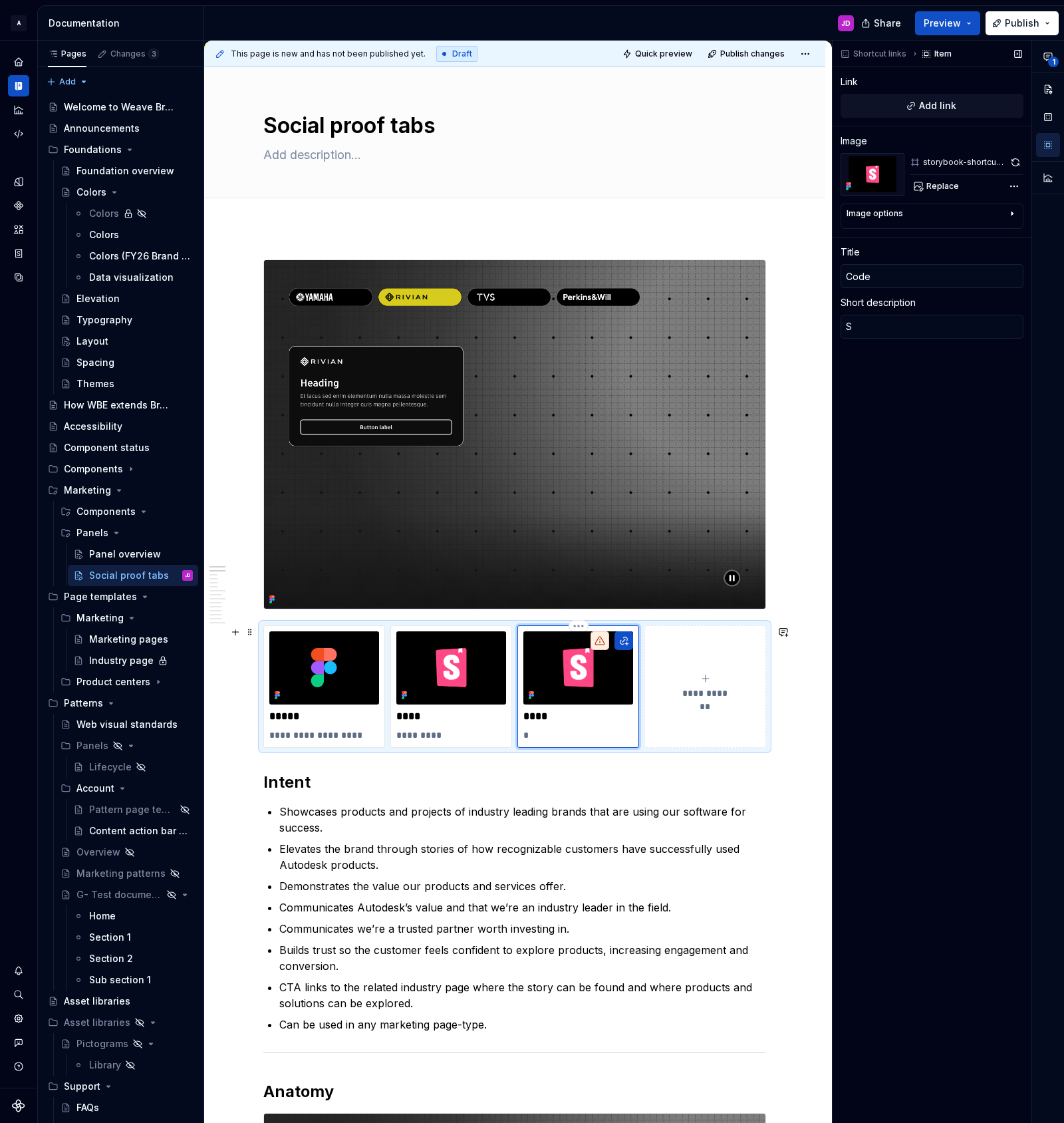
type textarea "St"
type textarea "*"
type textarea "Sto"
type textarea "*"
type textarea "Stor"
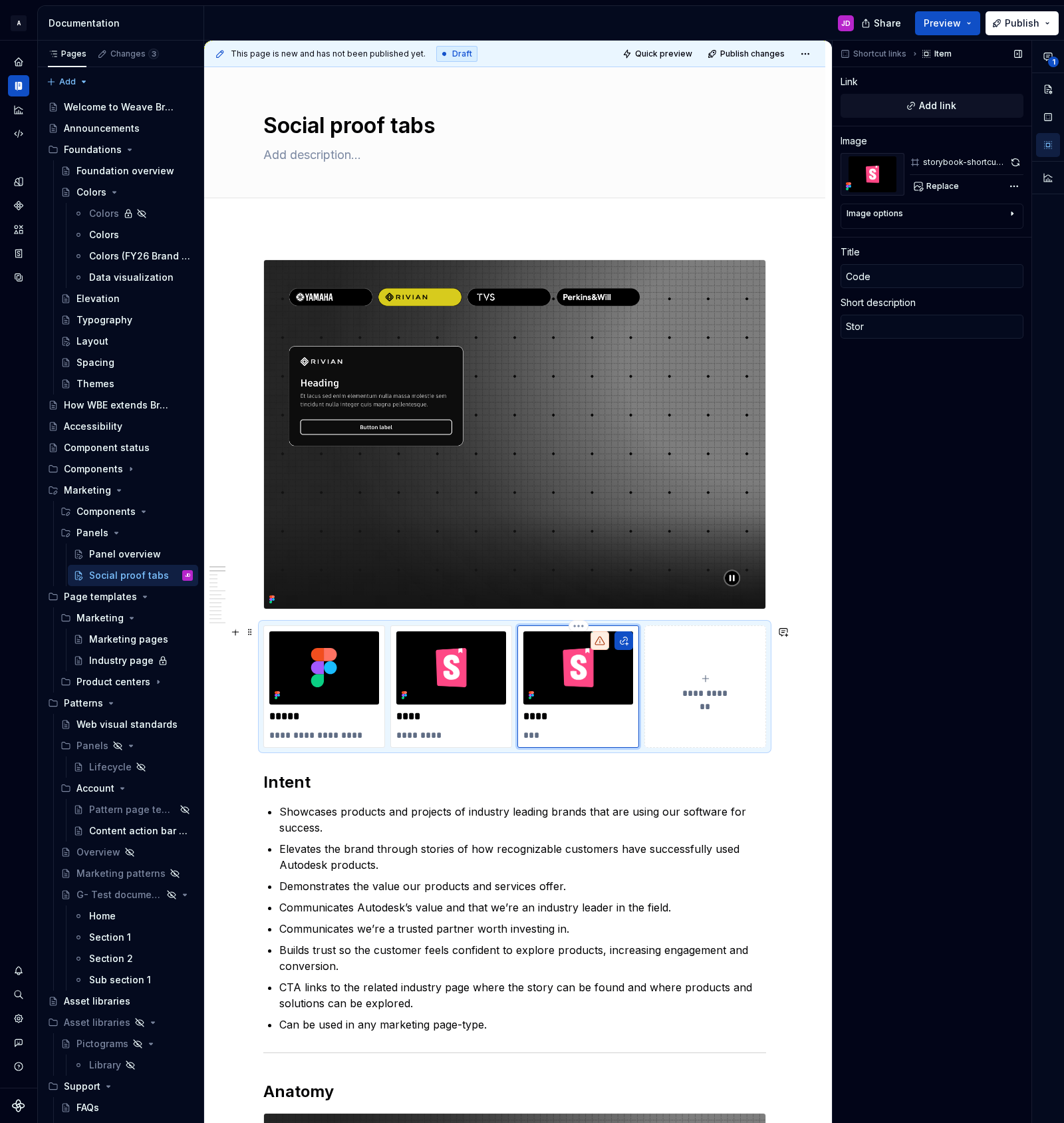
type textarea "*"
type textarea "Story"
type textarea "*"
type textarea "Storyb"
type textarea "*"
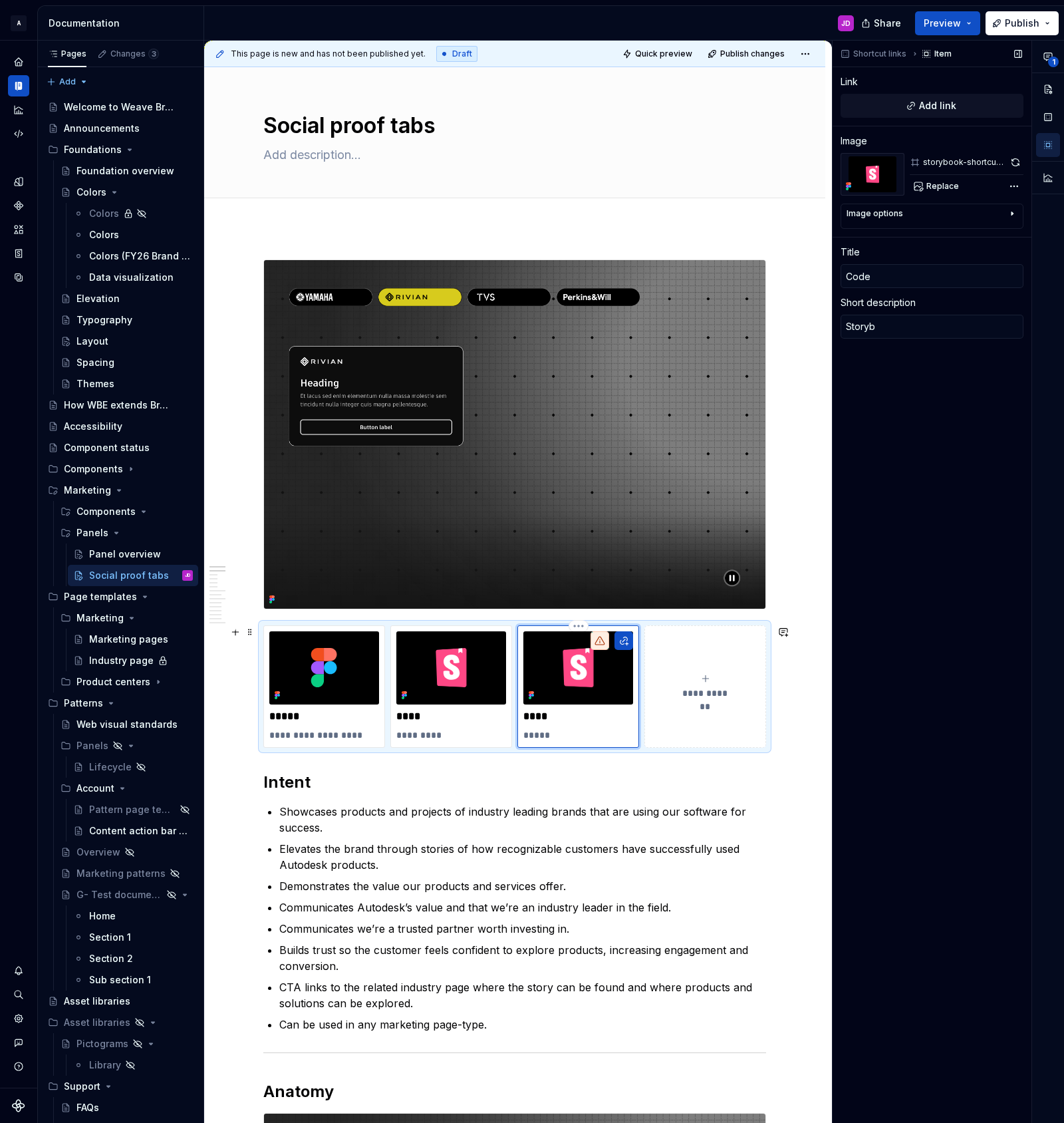
type textarea "Storybo"
type textarea "*"
type textarea "Storyboo"
type textarea "*"
type textarea "Storybook"
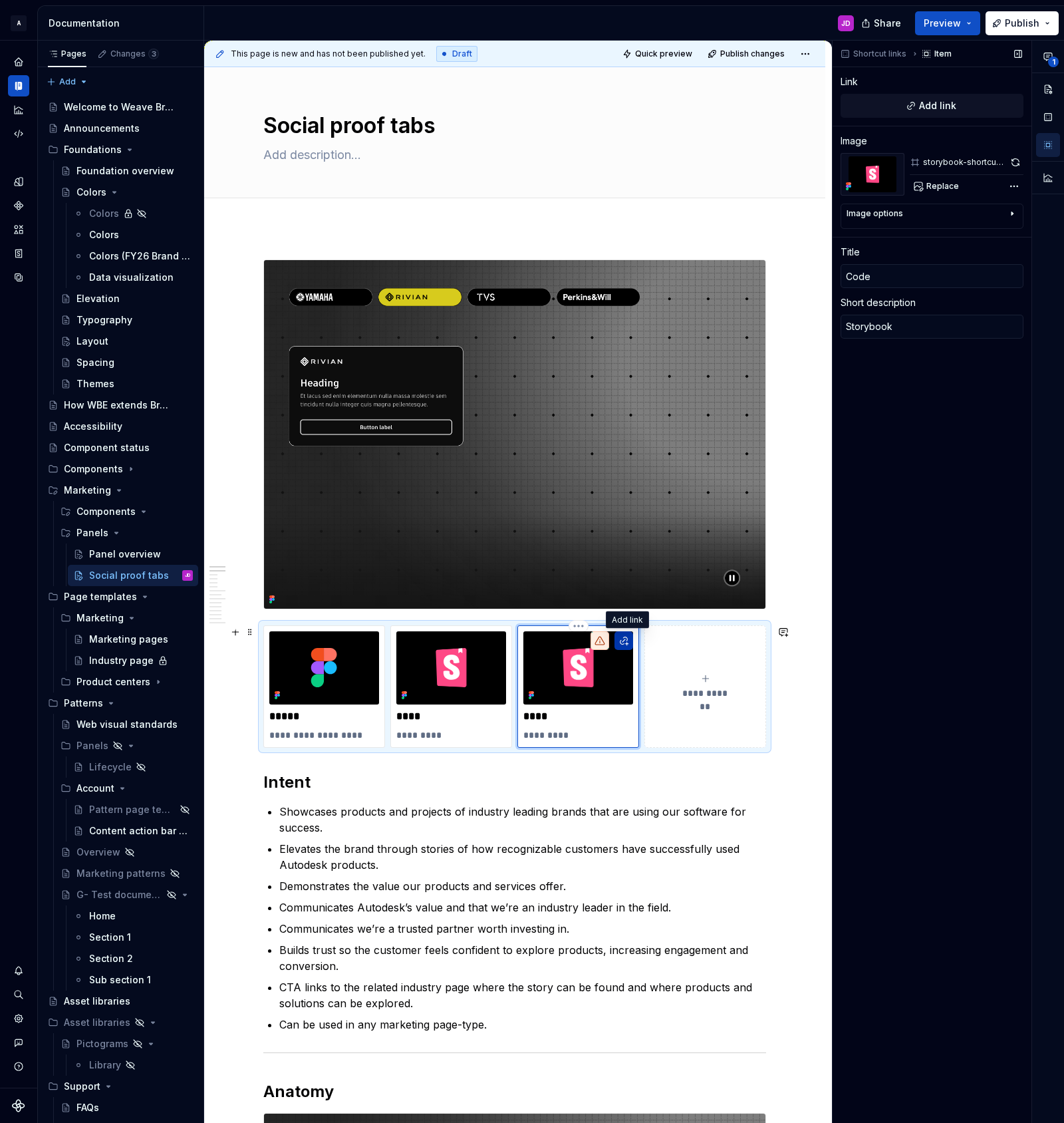
click at [627, 640] on button "button" at bounding box center [624, 640] width 19 height 19
type textarea "*"
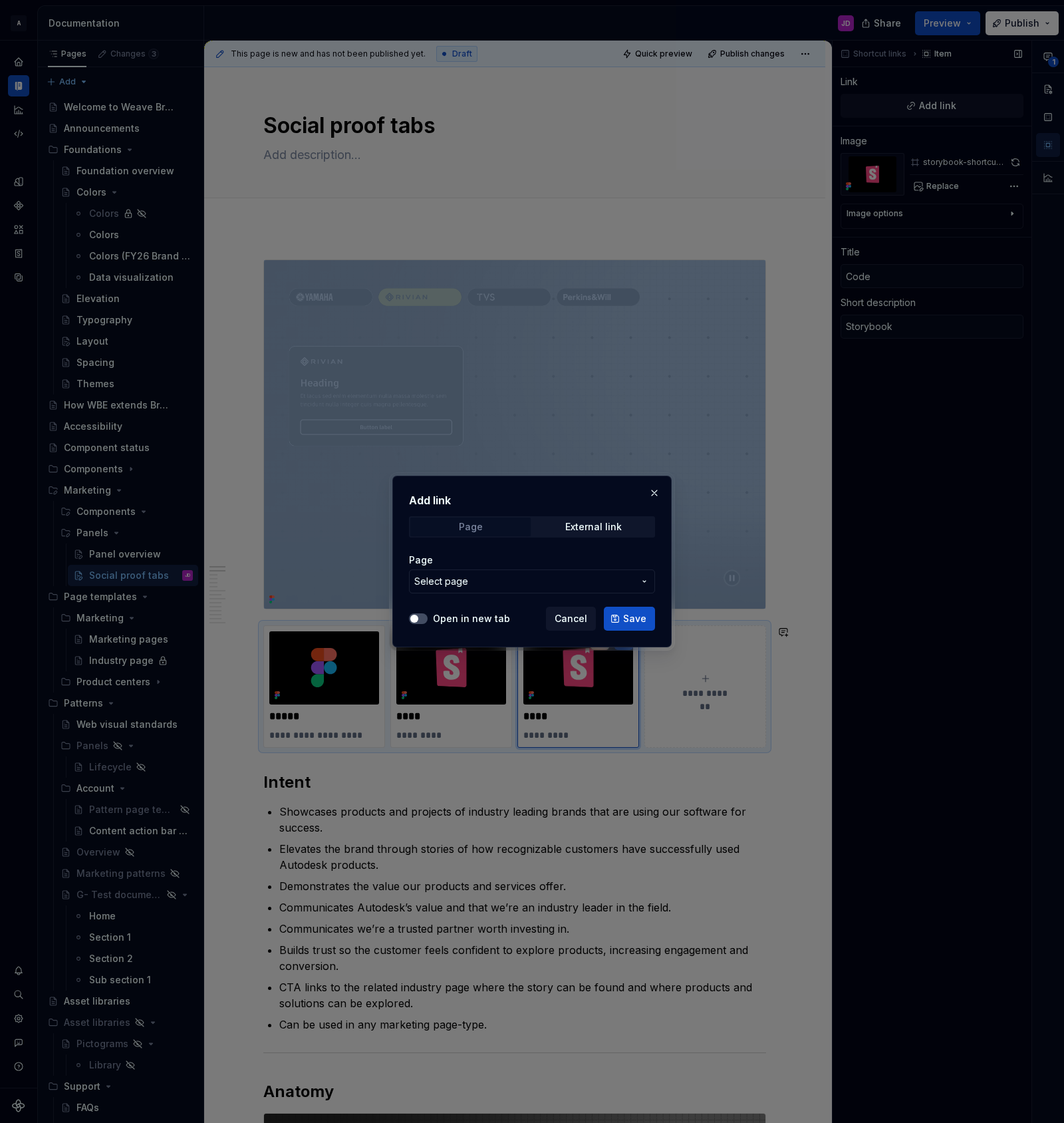
click at [497, 530] on span "Page" at bounding box center [471, 526] width 121 height 19
click at [582, 526] on div "External link" at bounding box center [593, 526] width 56 height 11
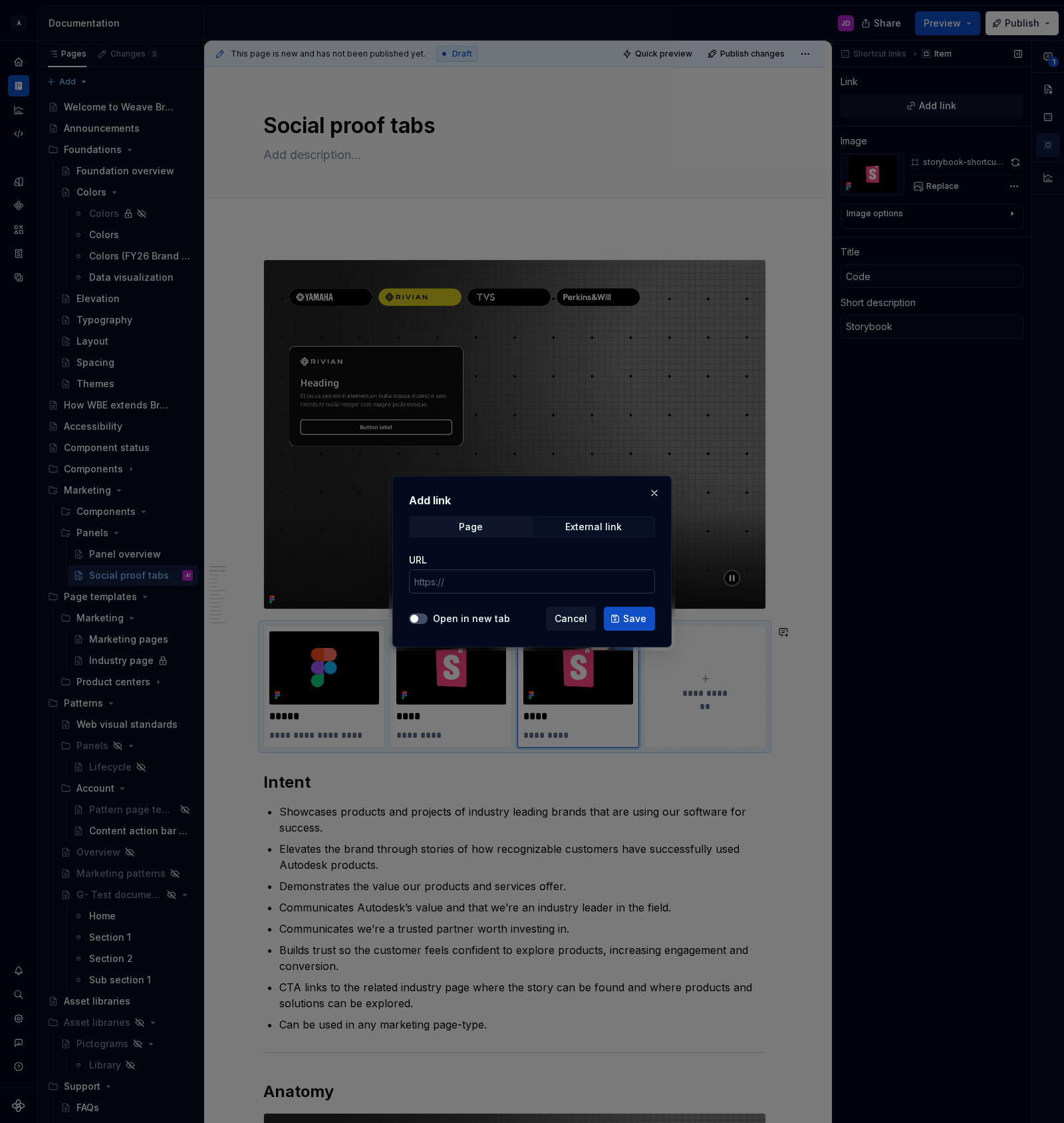
click at [489, 588] on input "URL" at bounding box center [532, 581] width 246 height 24
paste input "[URL][DOMAIN_NAME]"
paste input "text"
type input "[URL][DOMAIN_NAME]"
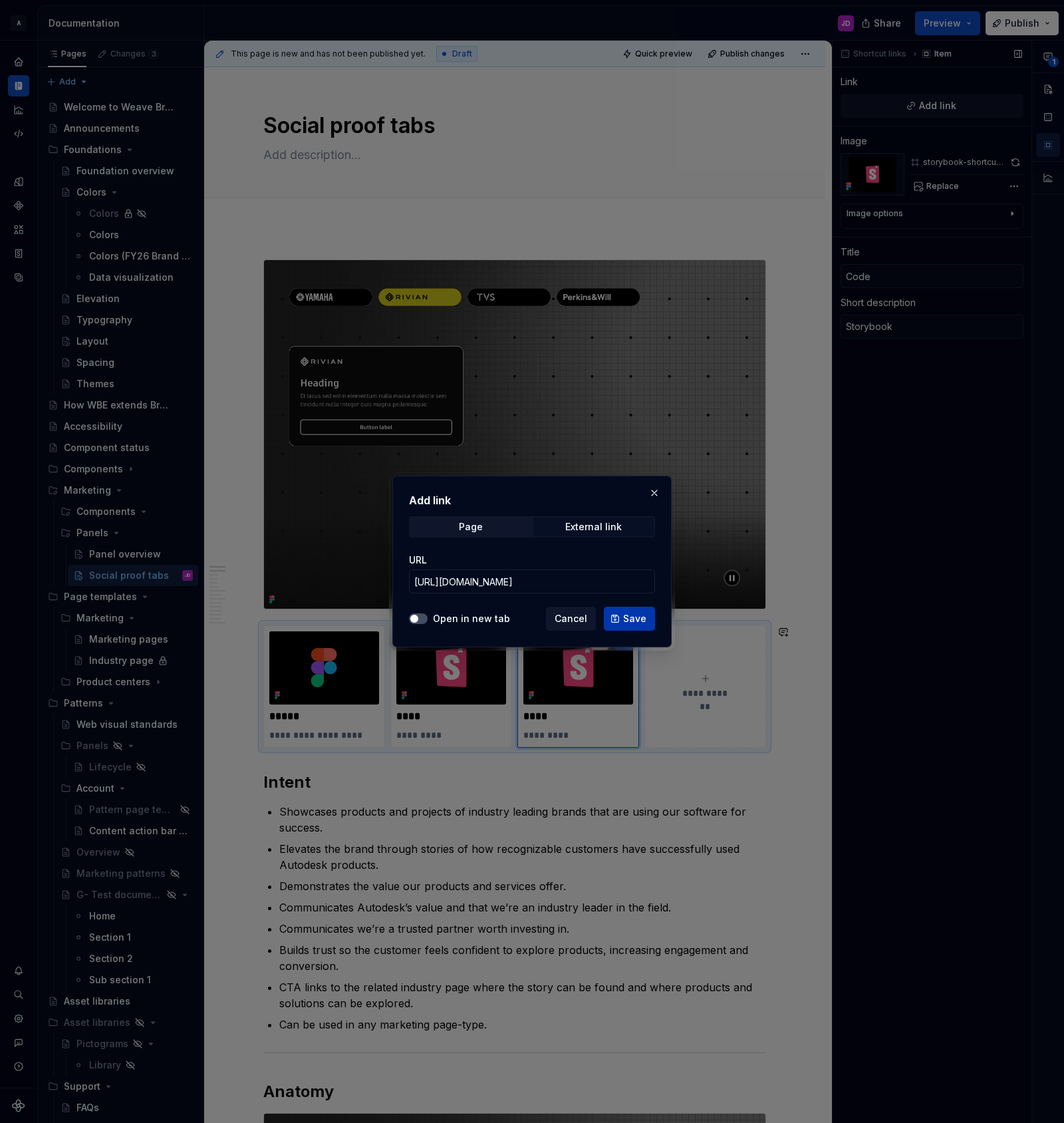
click at [629, 614] on span "Save" at bounding box center [634, 619] width 23 height 13
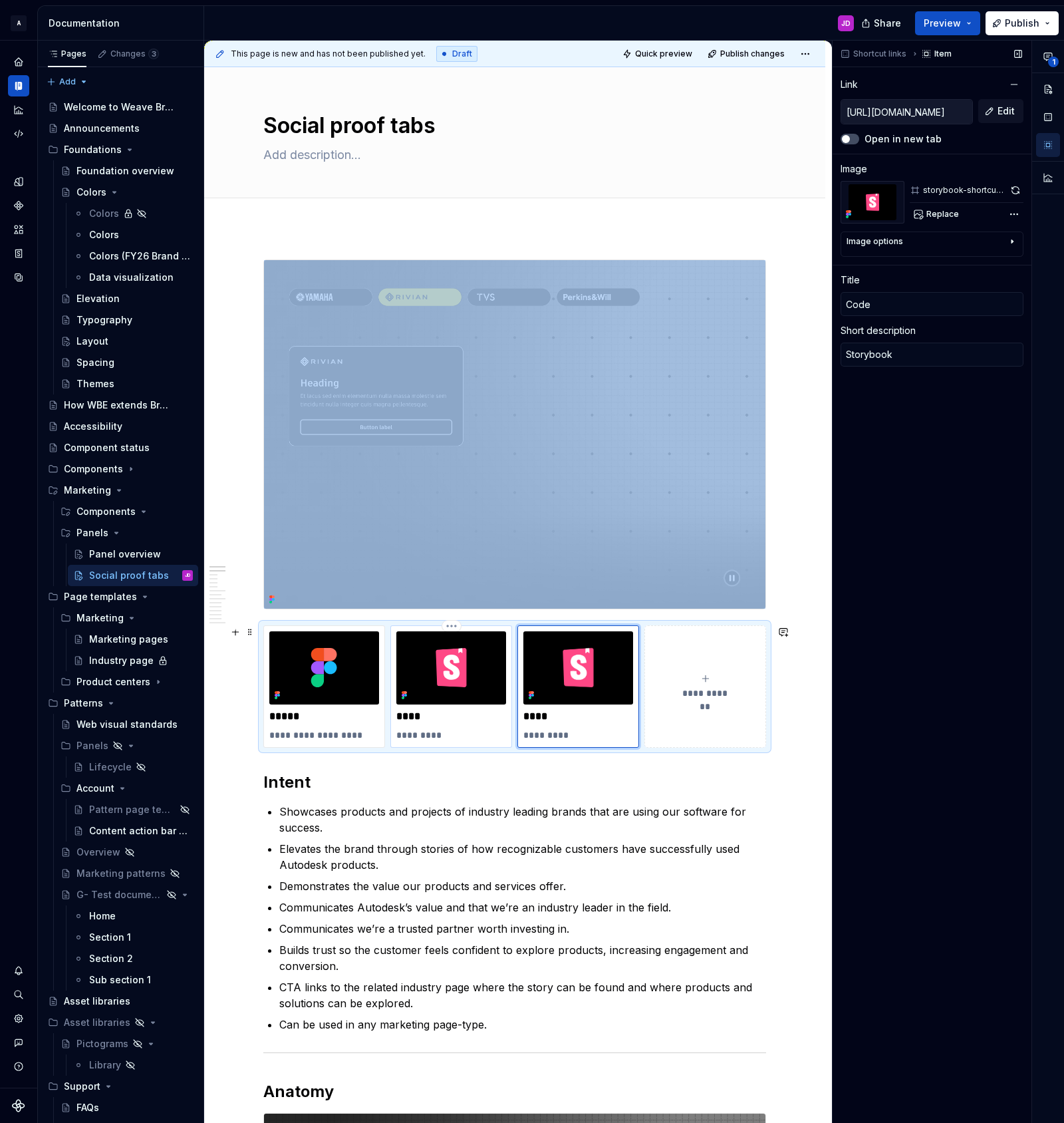
click at [439, 641] on img at bounding box center [451, 668] width 110 height 74
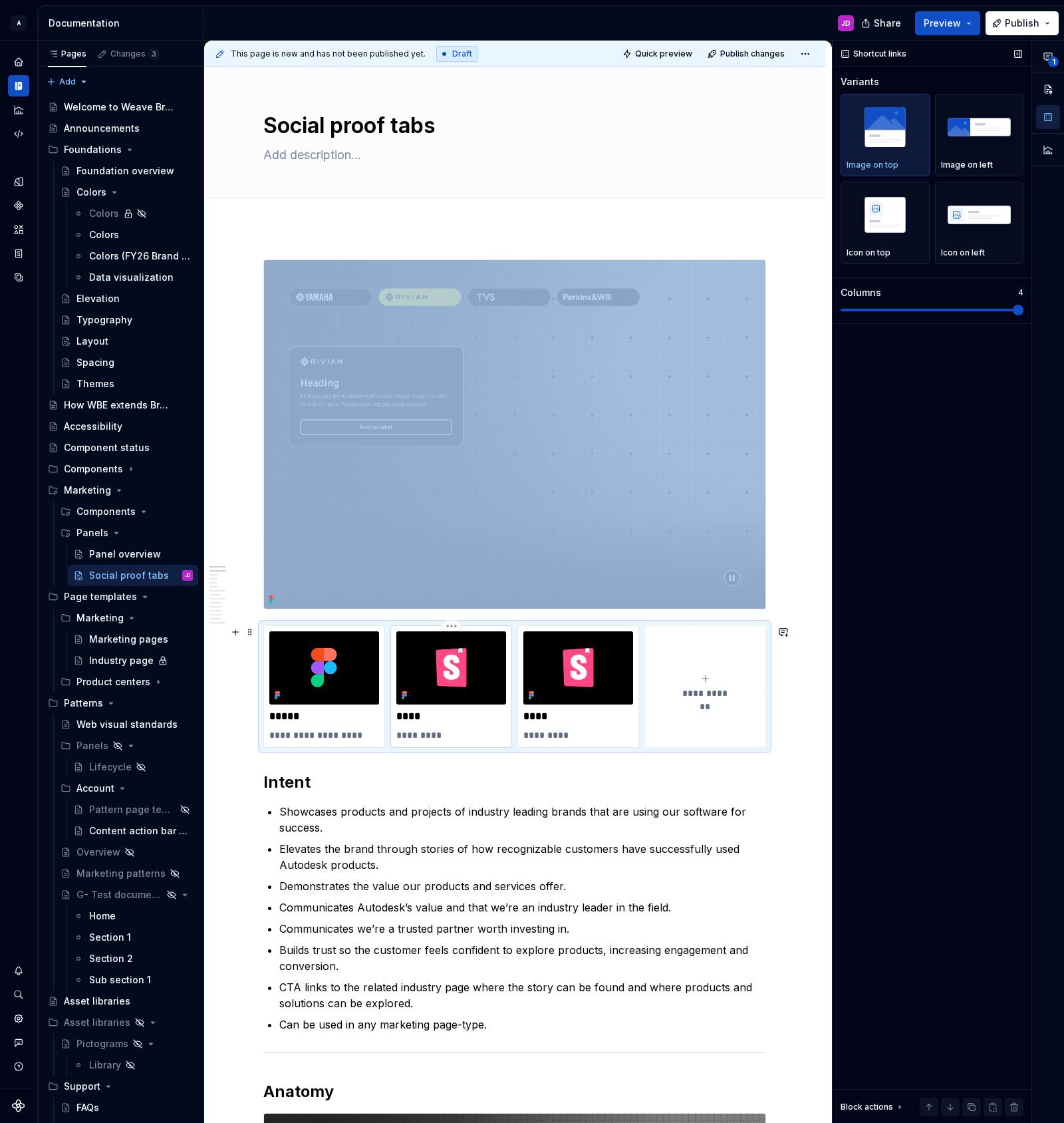
click at [450, 653] on img at bounding box center [451, 668] width 110 height 74
click at [350, 667] on img at bounding box center [324, 668] width 110 height 74
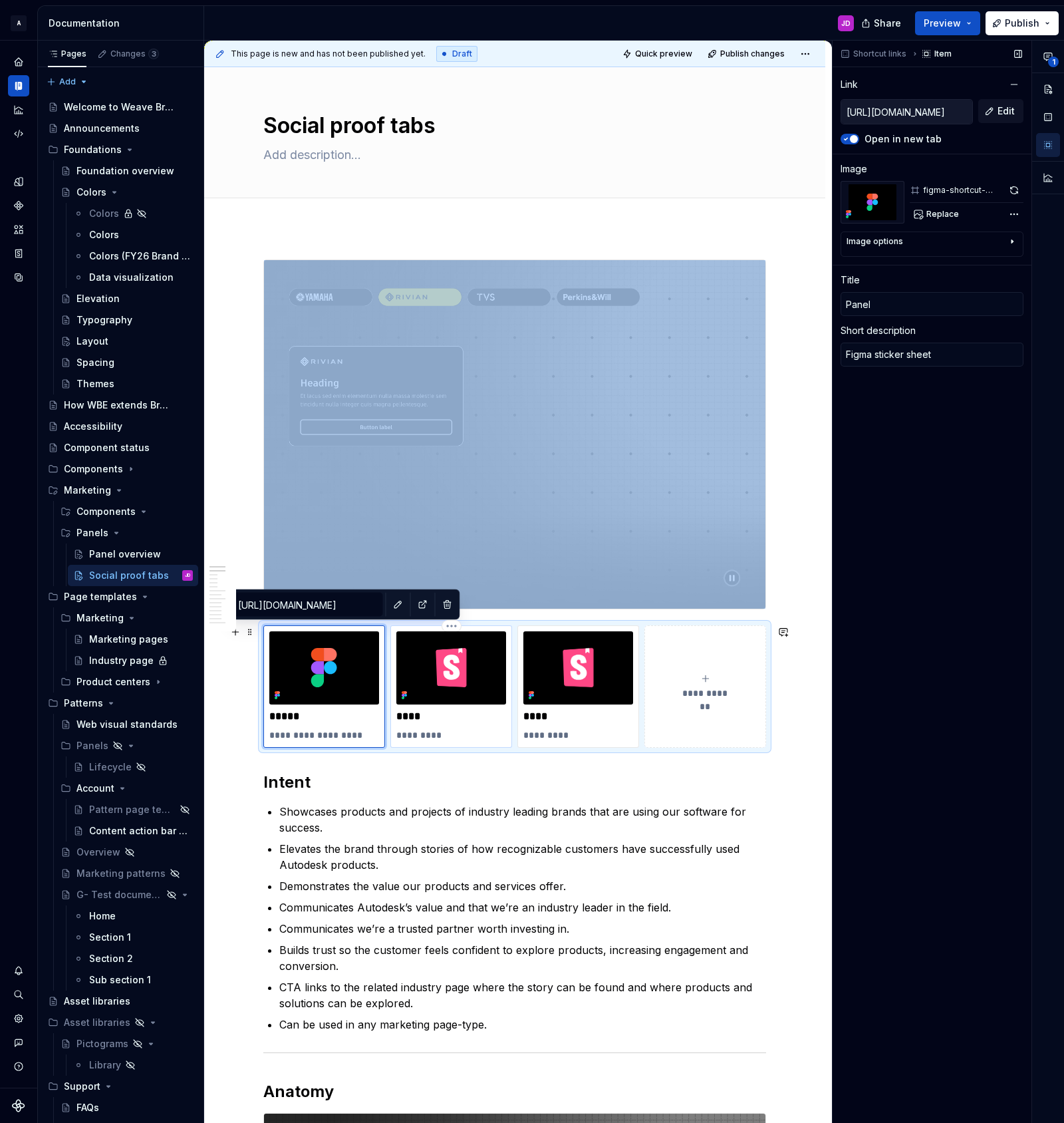
type textarea "*"
type input "[URL][DOMAIN_NAME]"
type input "Code"
type textarea "Storybook"
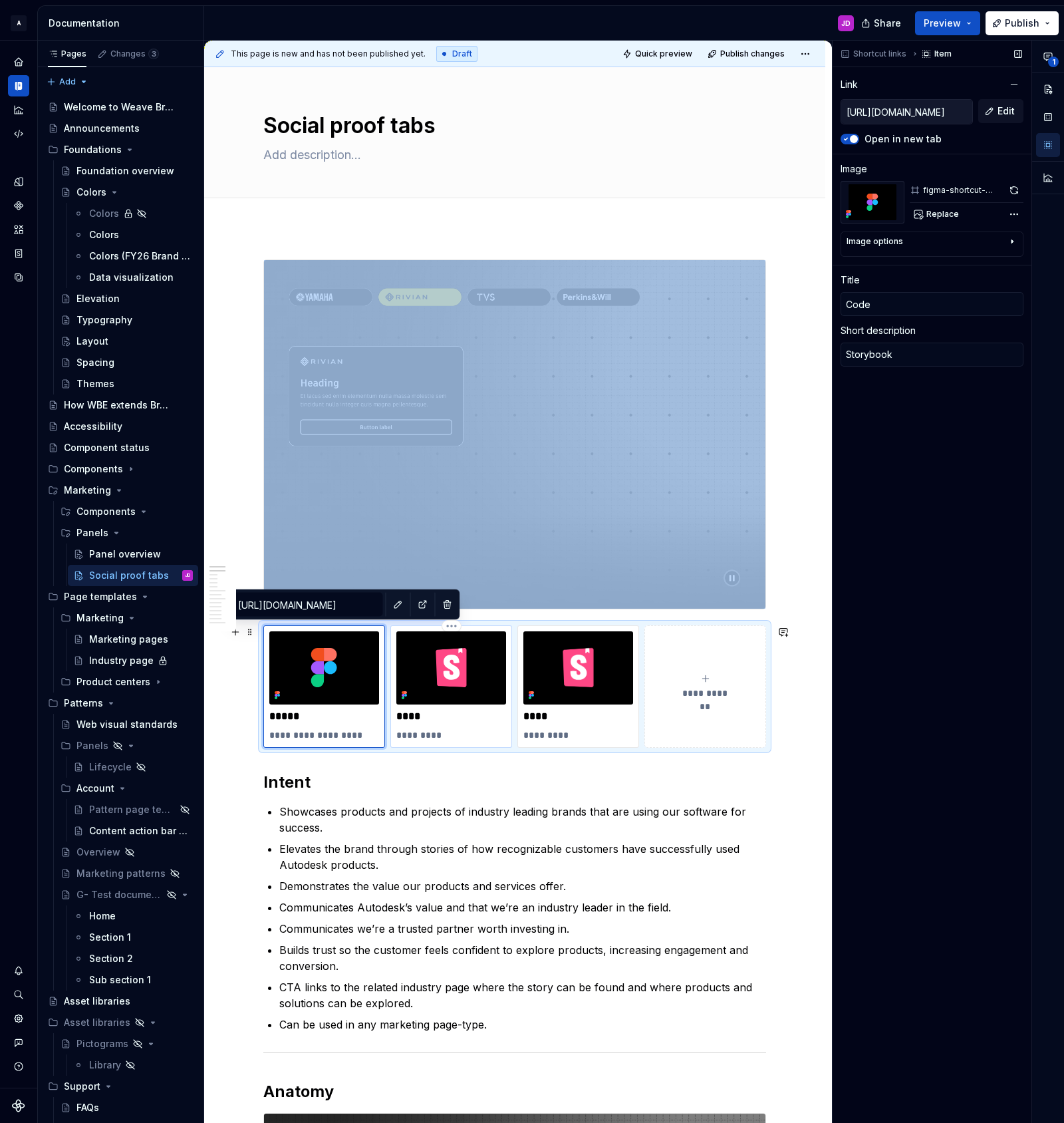
click at [420, 663] on img at bounding box center [451, 668] width 110 height 74
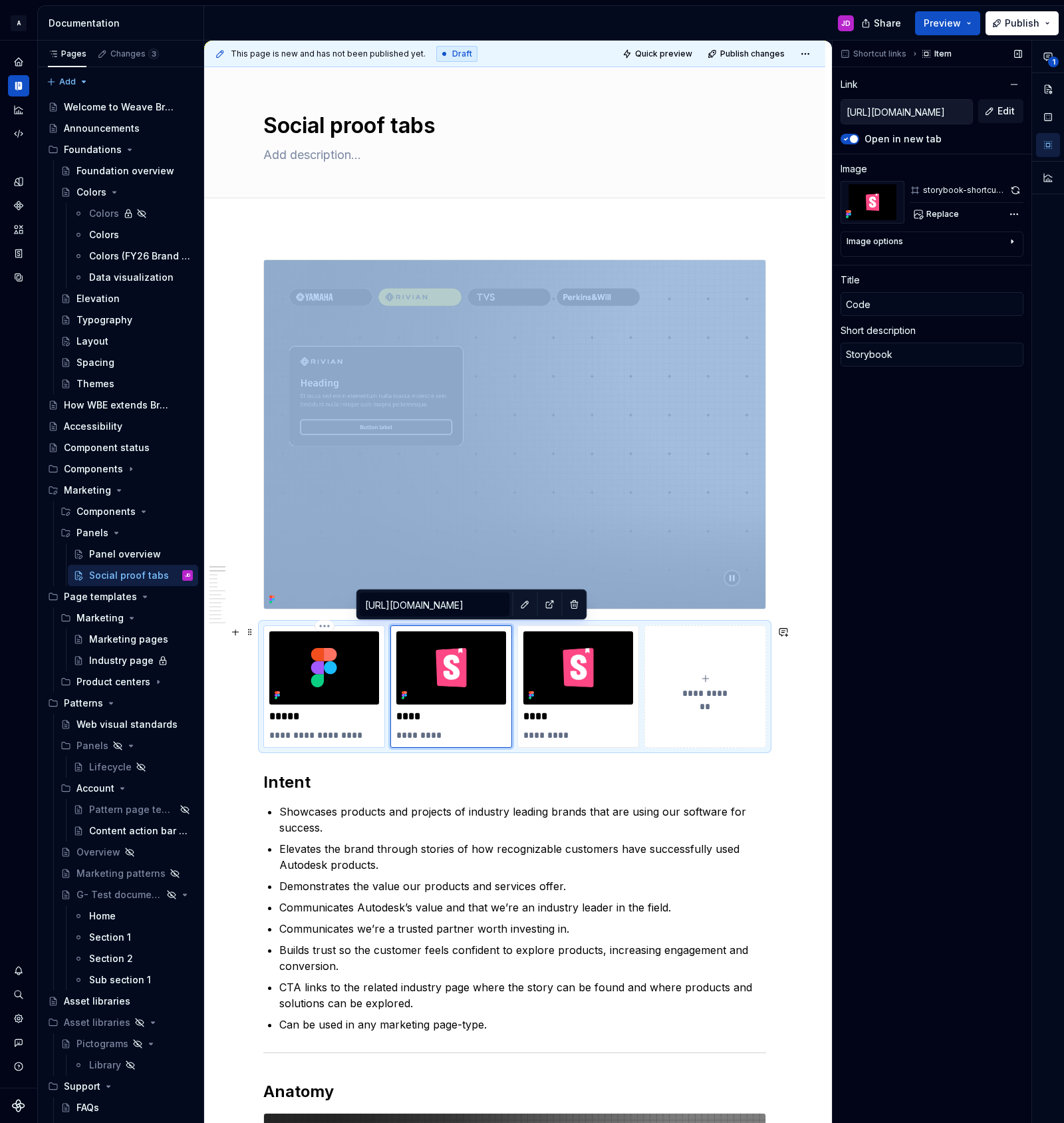
type textarea "*"
type input "[URL][DOMAIN_NAME]"
type input "Panel"
type textarea "Figma sticker sheet"
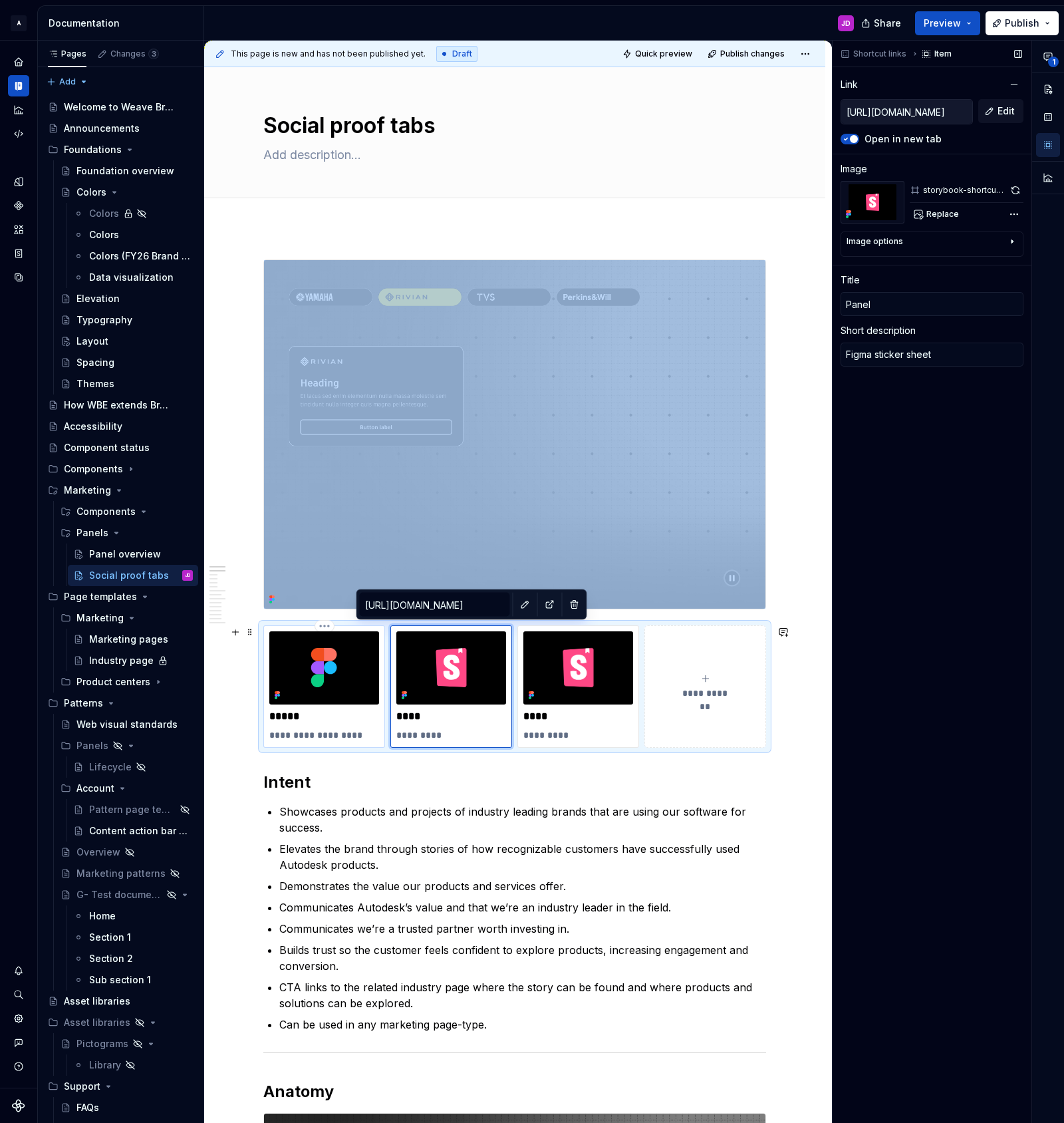
click at [363, 657] on img at bounding box center [324, 668] width 110 height 74
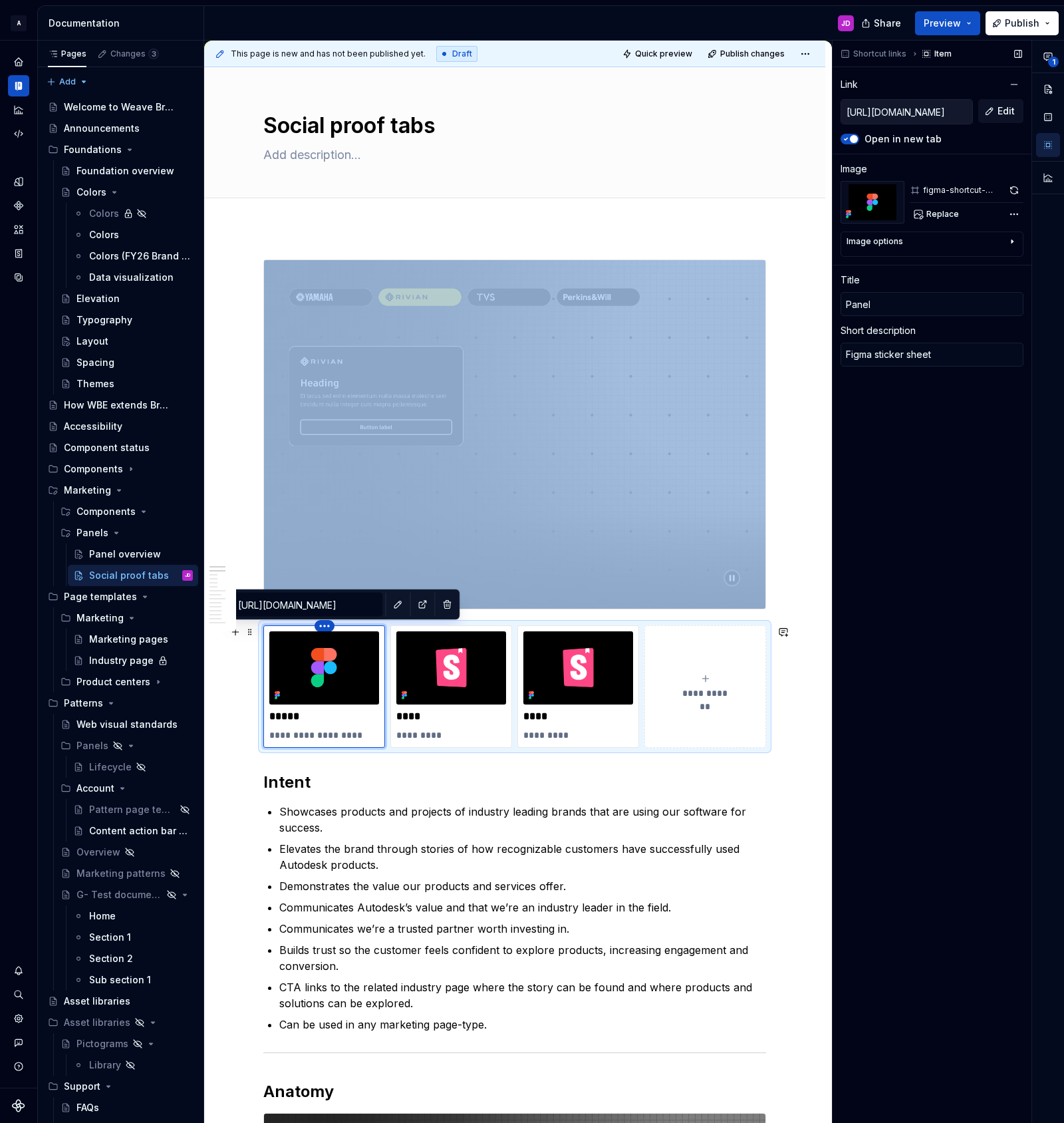
click at [323, 625] on html "A Weave Brand Extended JD Design system data Documentation JD Share Preview Pub…" at bounding box center [532, 561] width 1064 height 1123
click at [496, 654] on html "A Weave Brand Extended JD Design system data Documentation JD Share Preview Pub…" at bounding box center [532, 561] width 1064 height 1123
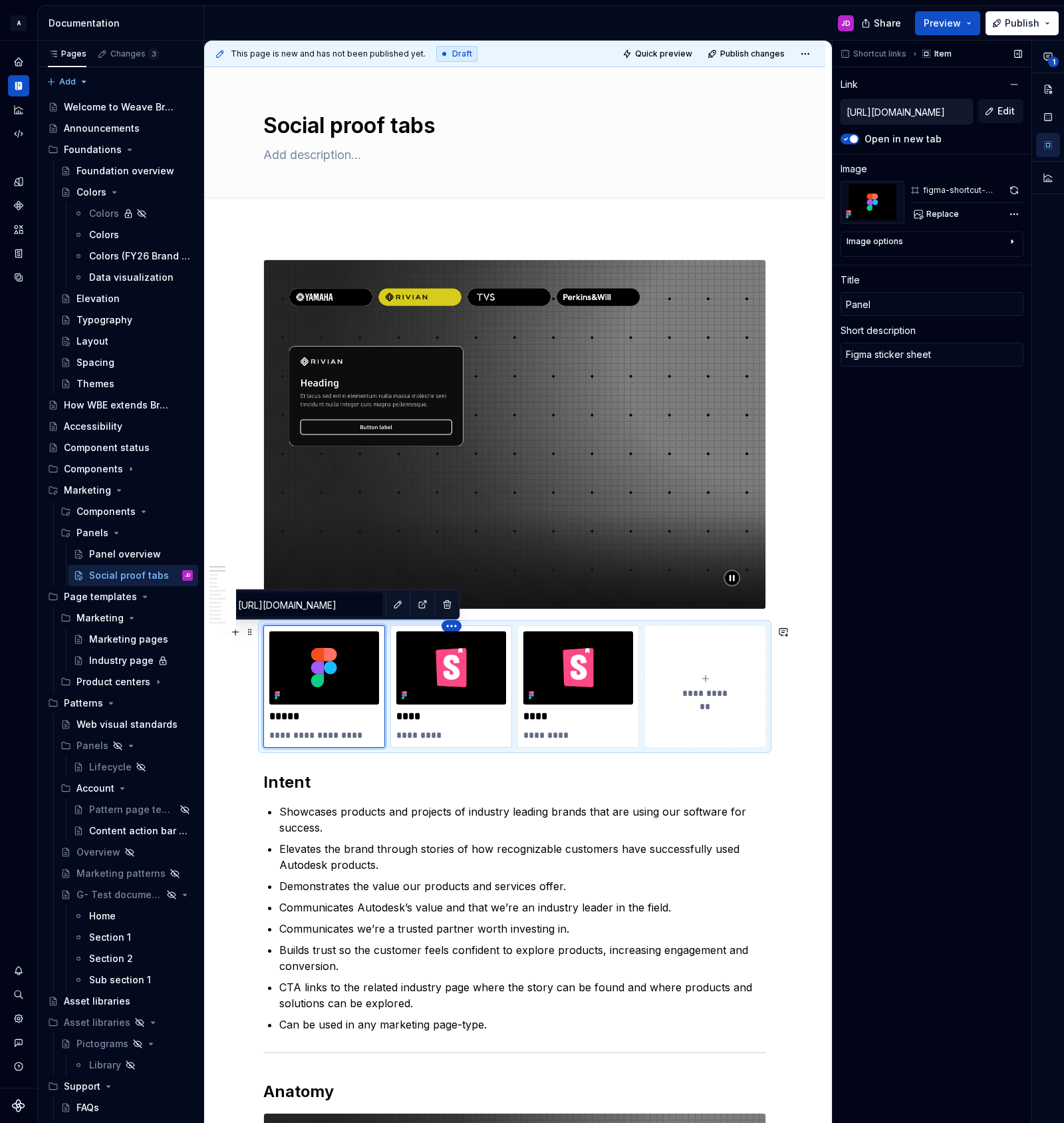
click at [452, 625] on html "A Weave Brand Extended JD Design system data Documentation JD Share Preview Pub…" at bounding box center [532, 561] width 1064 height 1123
type textarea "*"
type input "[URL][DOMAIN_NAME]"
type input "Code"
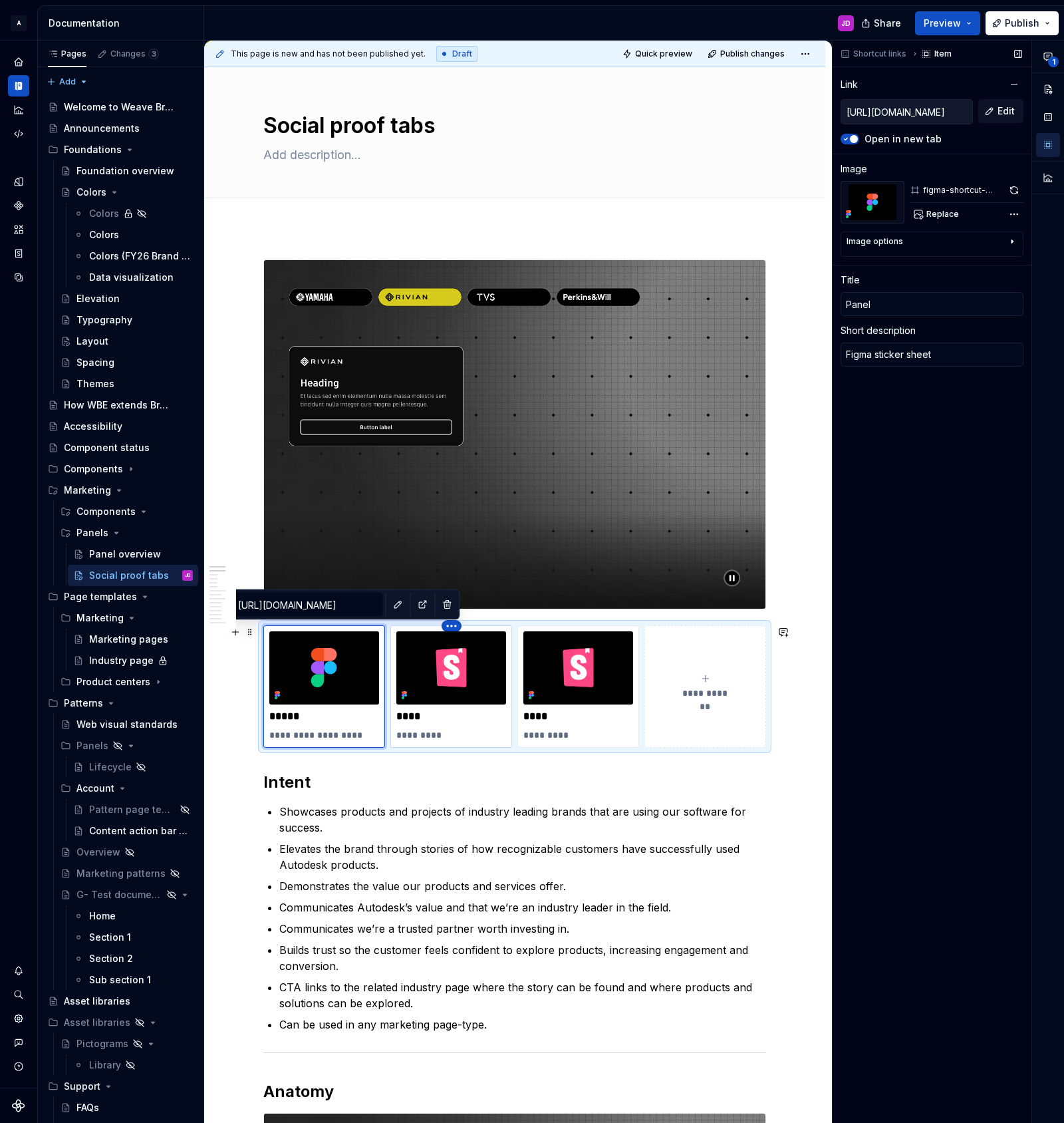
type textarea "Storybook"
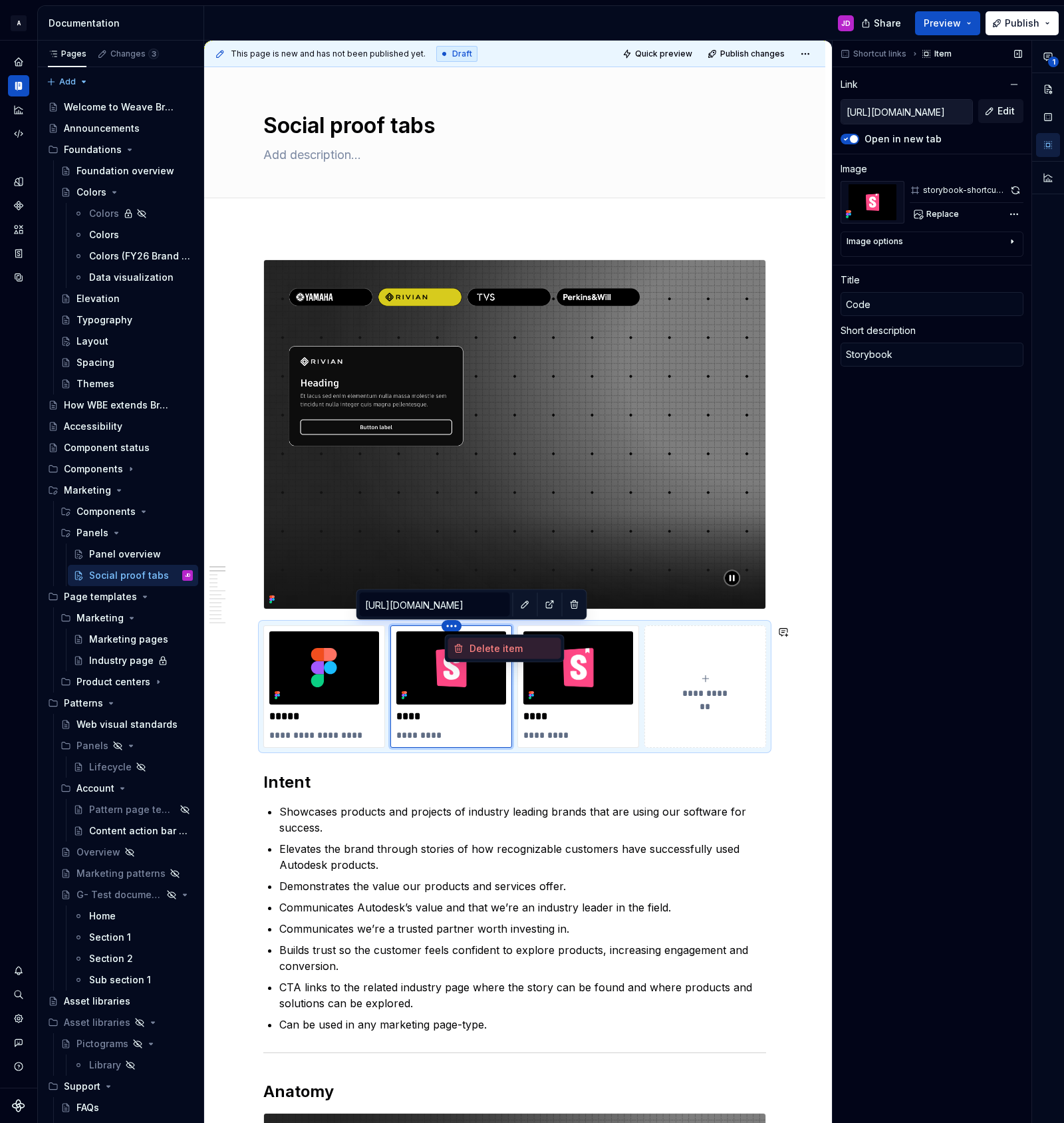
click at [458, 647] on icon at bounding box center [458, 649] width 7 height 8
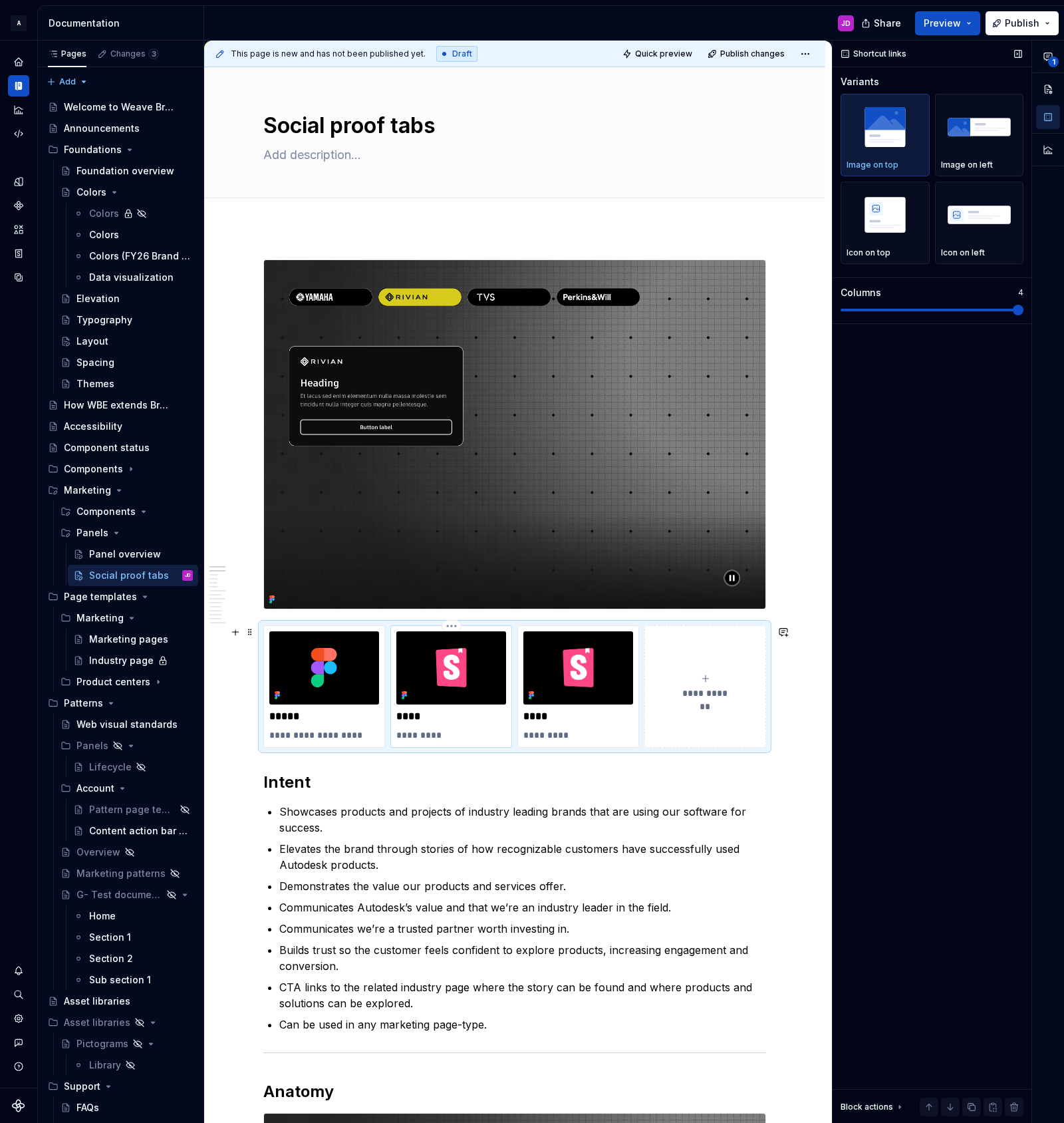
click at [414, 719] on p "****" at bounding box center [451, 716] width 110 height 13
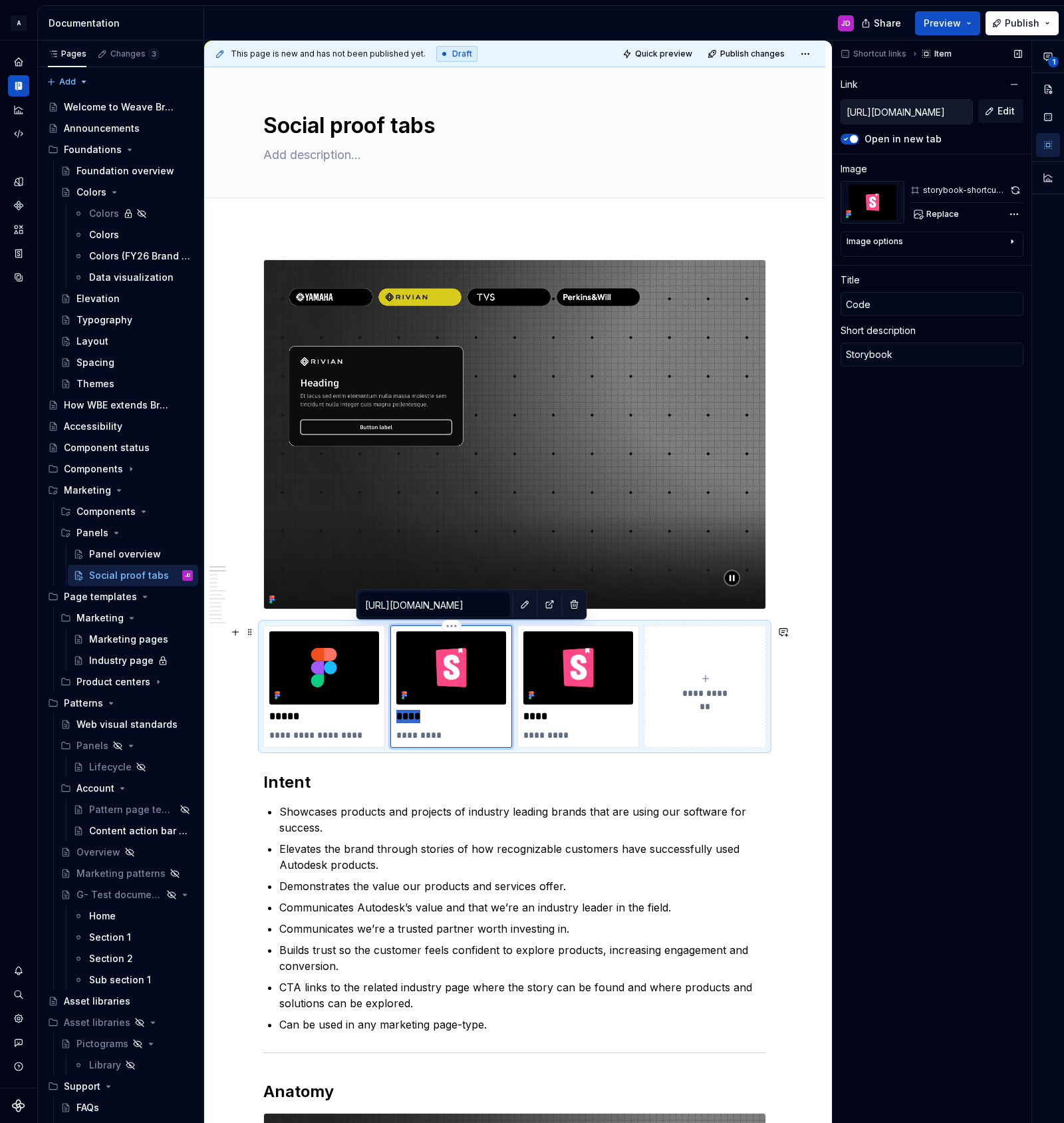
click at [414, 719] on p "****" at bounding box center [451, 716] width 110 height 13
type textarea "*"
type input "P"
type textarea "*"
type input "Pa"
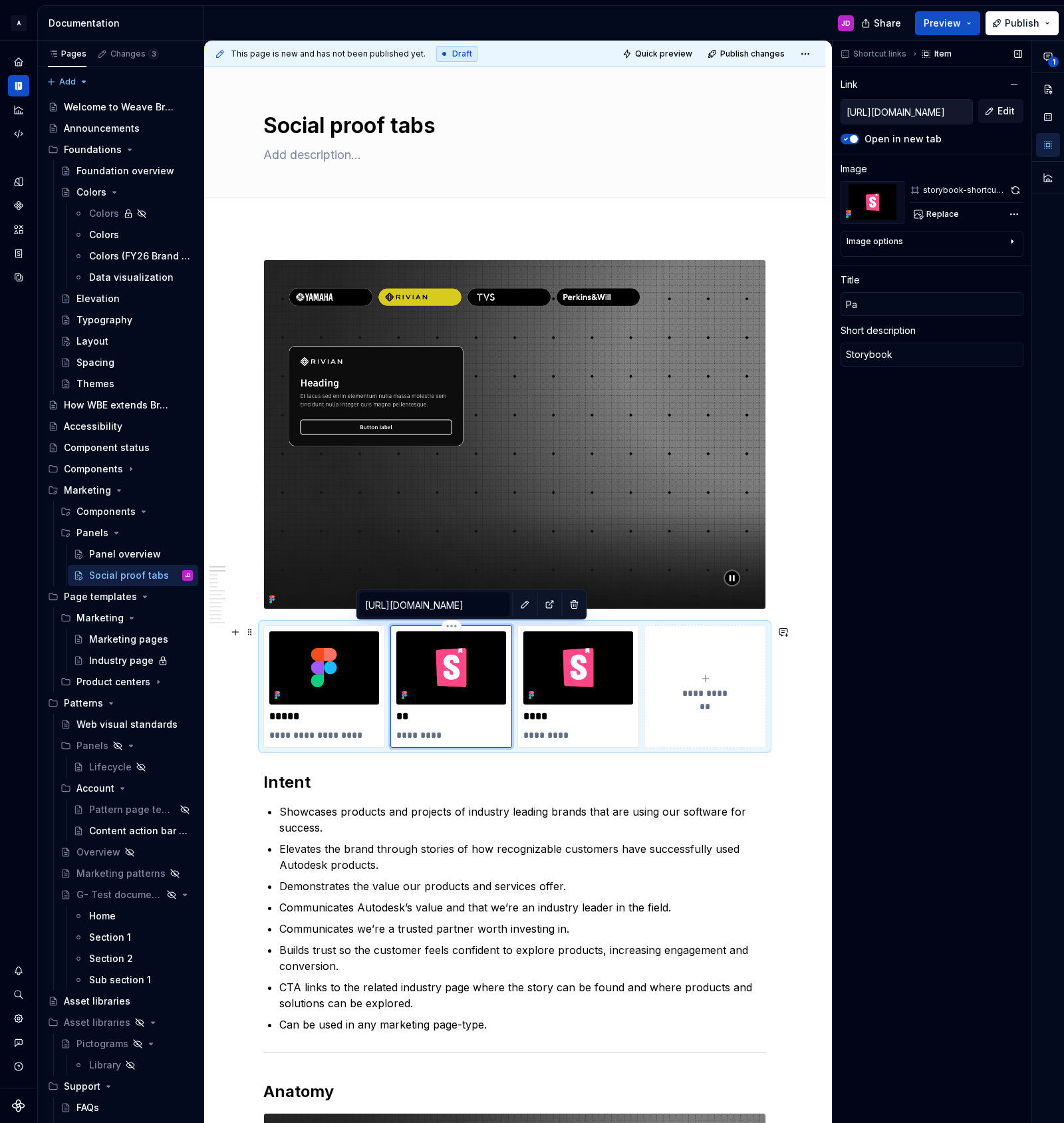
type textarea "*"
type input "Pan"
type textarea "*"
type input "Pane"
type textarea "*"
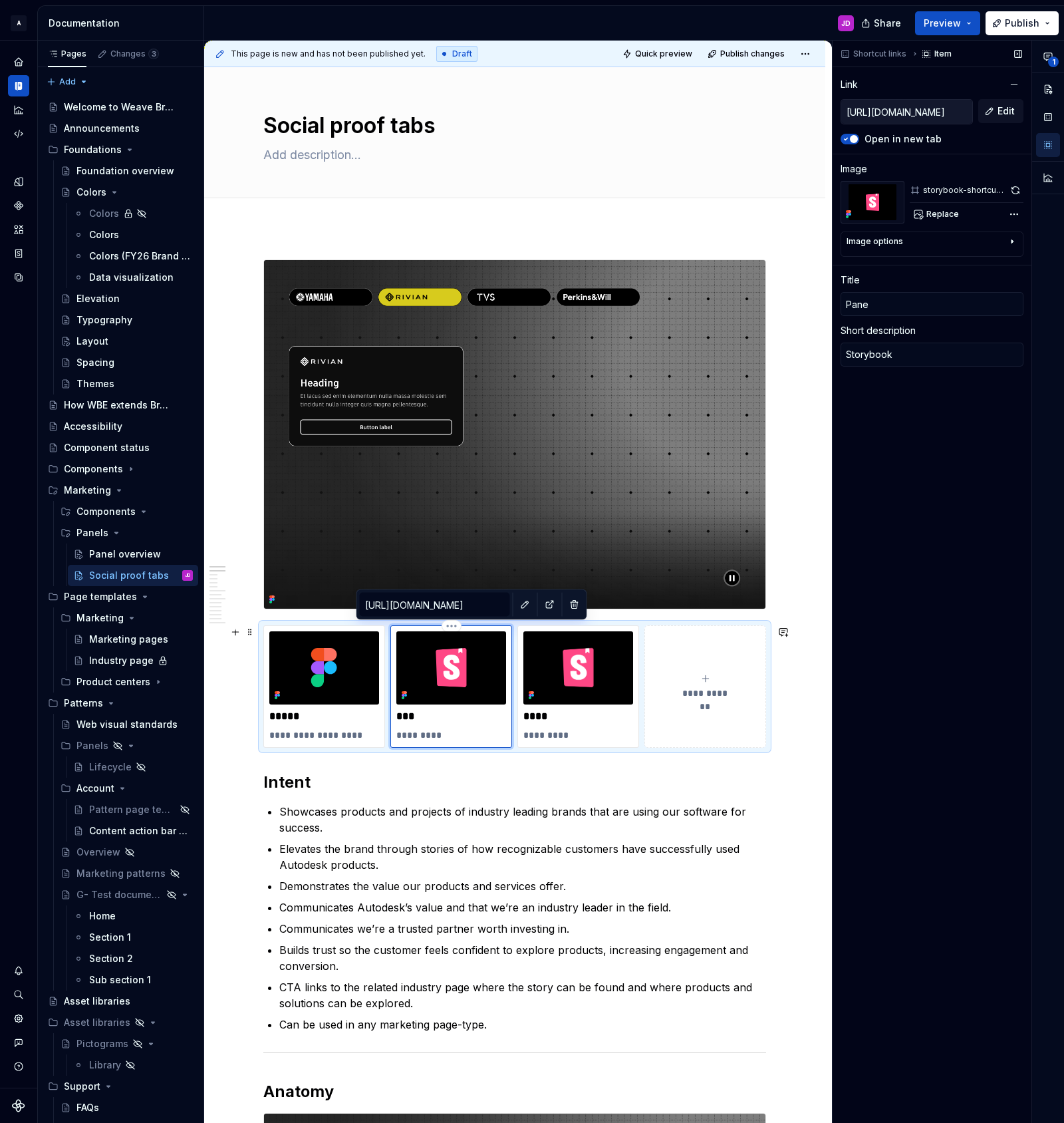
type input "Panel"
click at [343, 735] on p "**********" at bounding box center [324, 735] width 110 height 13
type textarea "*"
type input "[URL][DOMAIN_NAME]"
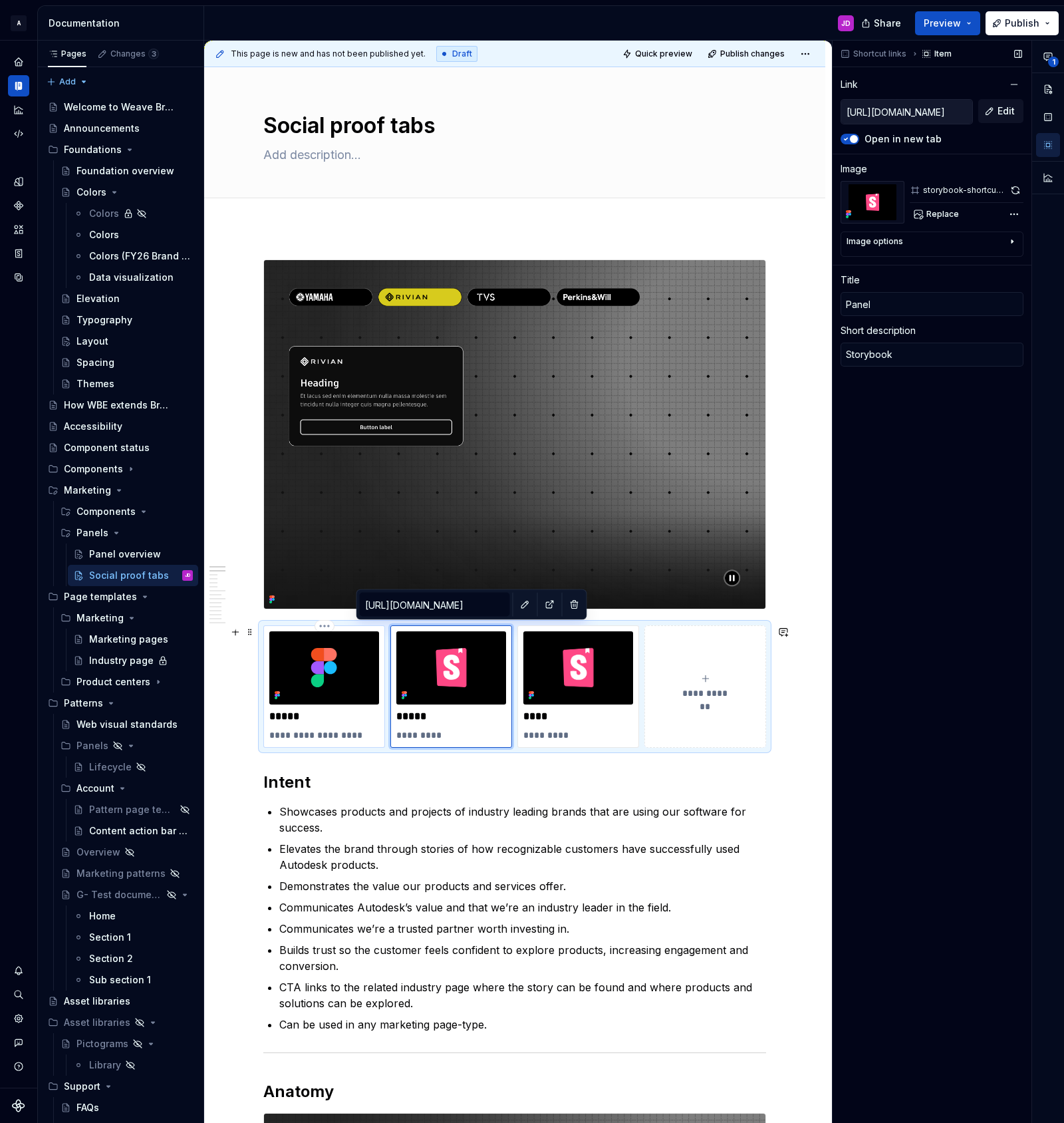
type textarea "Figma sticker sheet"
click at [343, 735] on p "**********" at bounding box center [324, 735] width 110 height 13
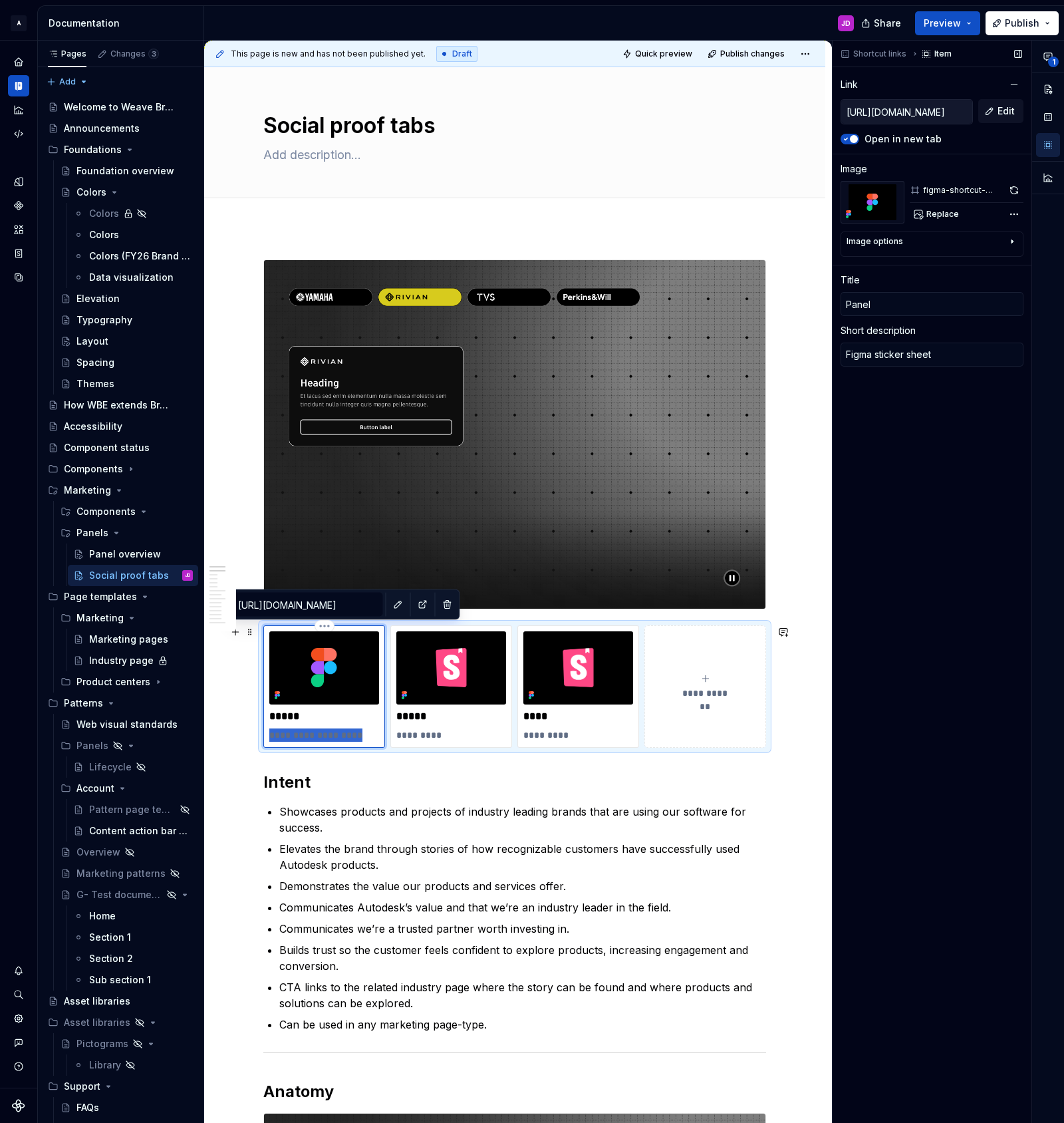
click at [343, 735] on p "**********" at bounding box center [324, 735] width 110 height 13
click at [437, 736] on p "*********" at bounding box center [451, 735] width 110 height 13
type textarea "*"
type input "[URL][DOMAIN_NAME]"
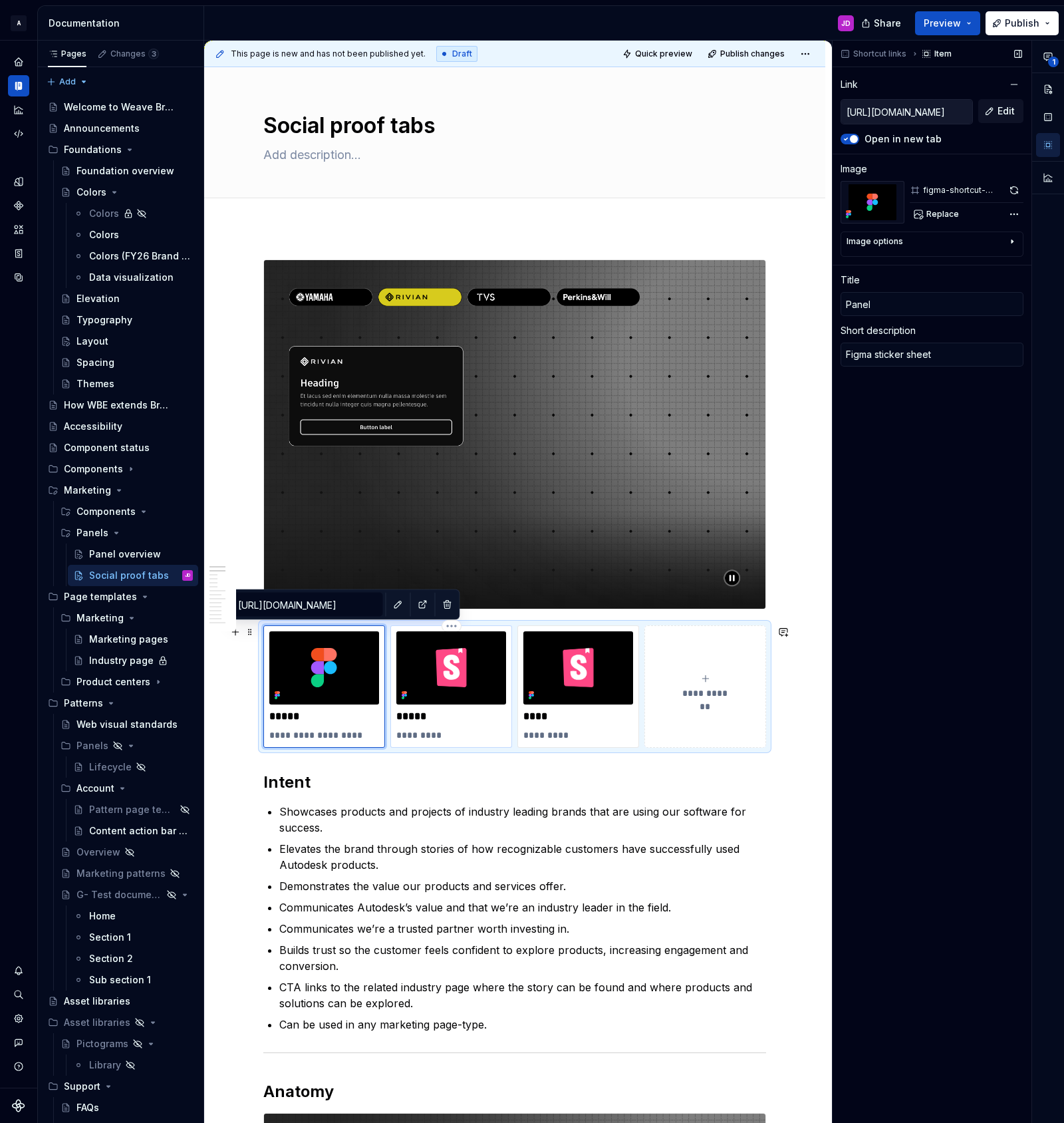
type textarea "Storybook"
click at [437, 736] on p "*********" at bounding box center [451, 735] width 110 height 13
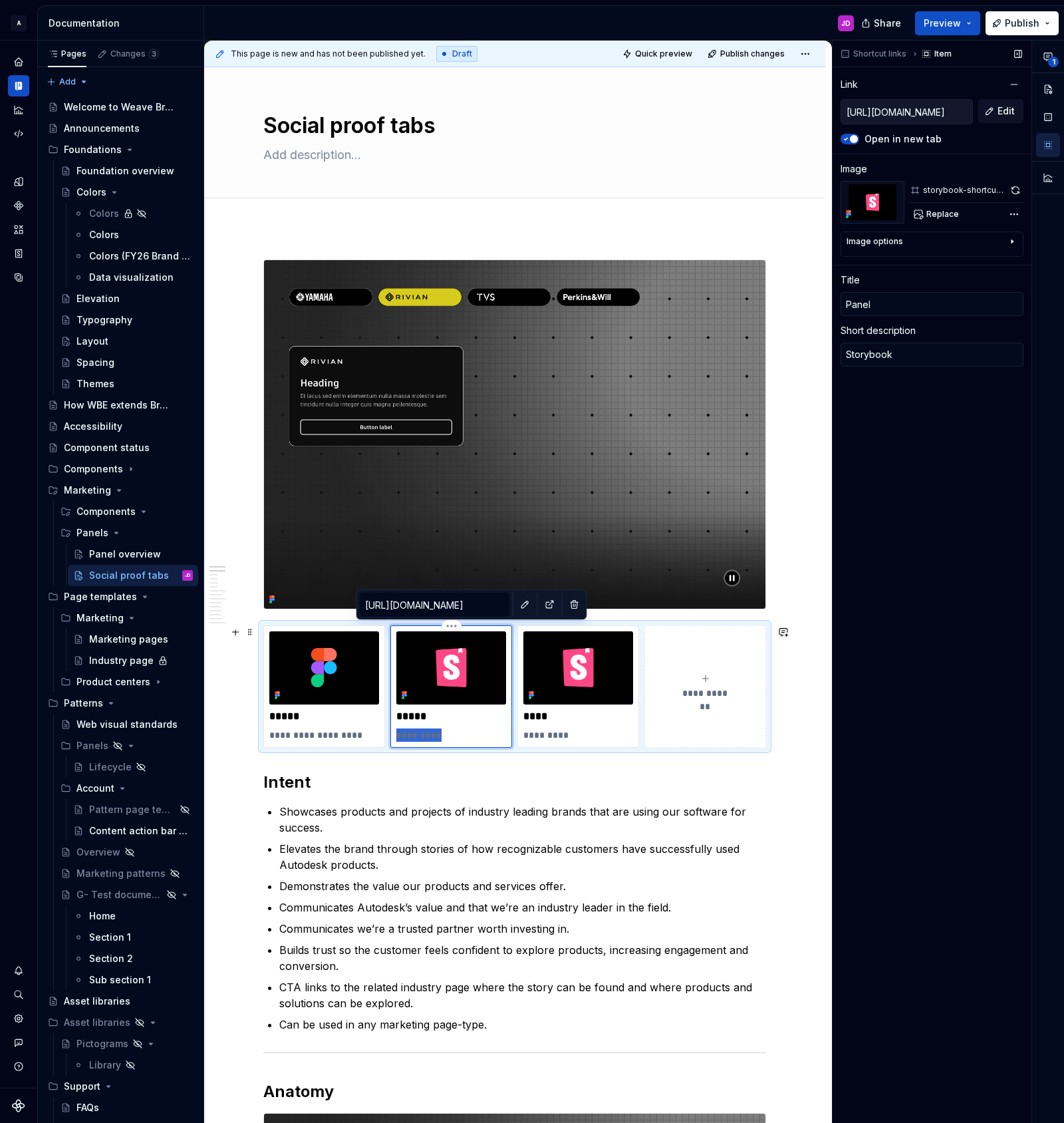
click at [437, 736] on p "*********" at bounding box center [451, 735] width 110 height 13
type textarea "*"
type textarea "Figma sticker sheet"
click at [439, 646] on img at bounding box center [451, 668] width 110 height 74
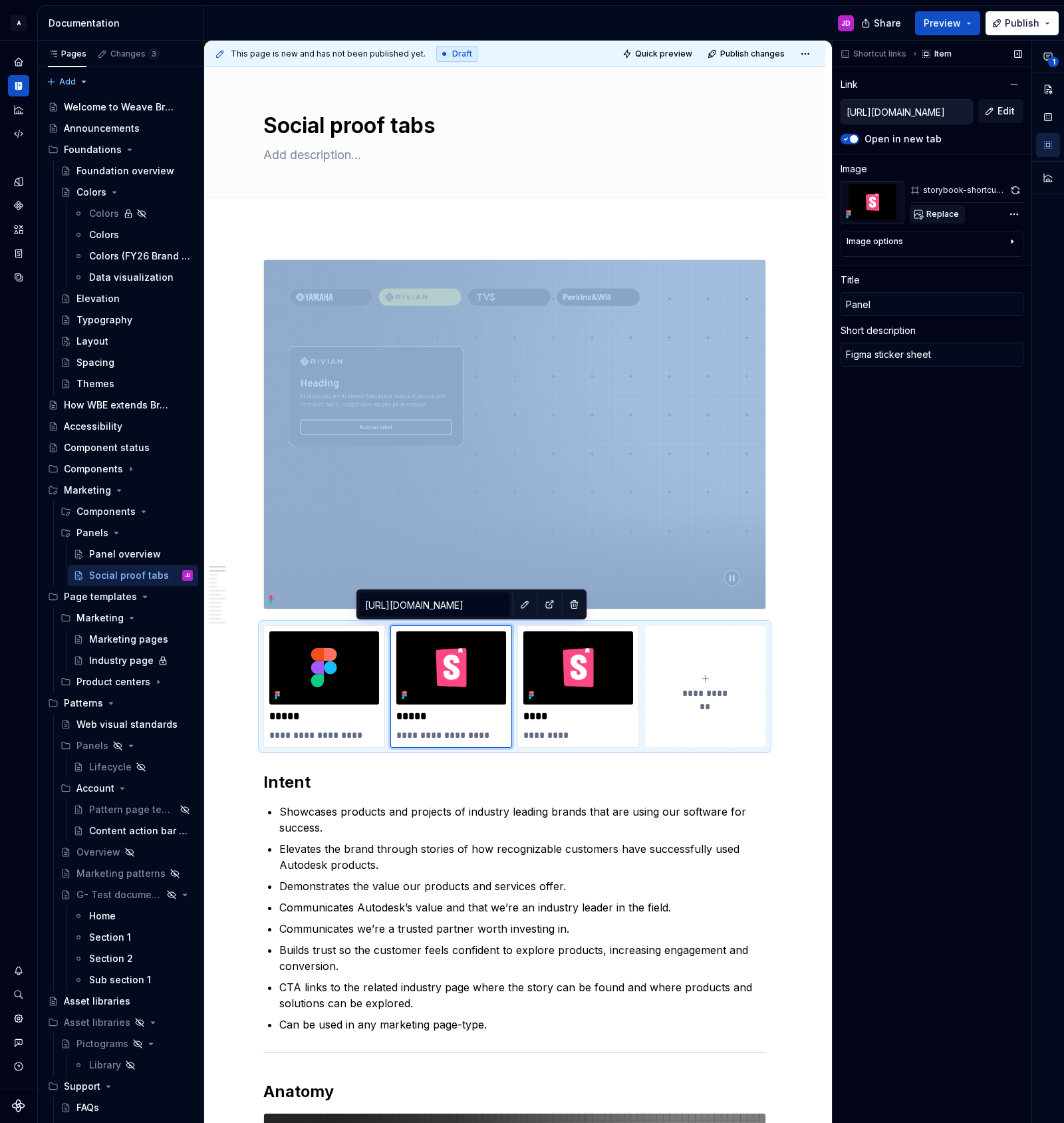
click at [946, 213] on span "Replace" at bounding box center [942, 214] width 32 height 11
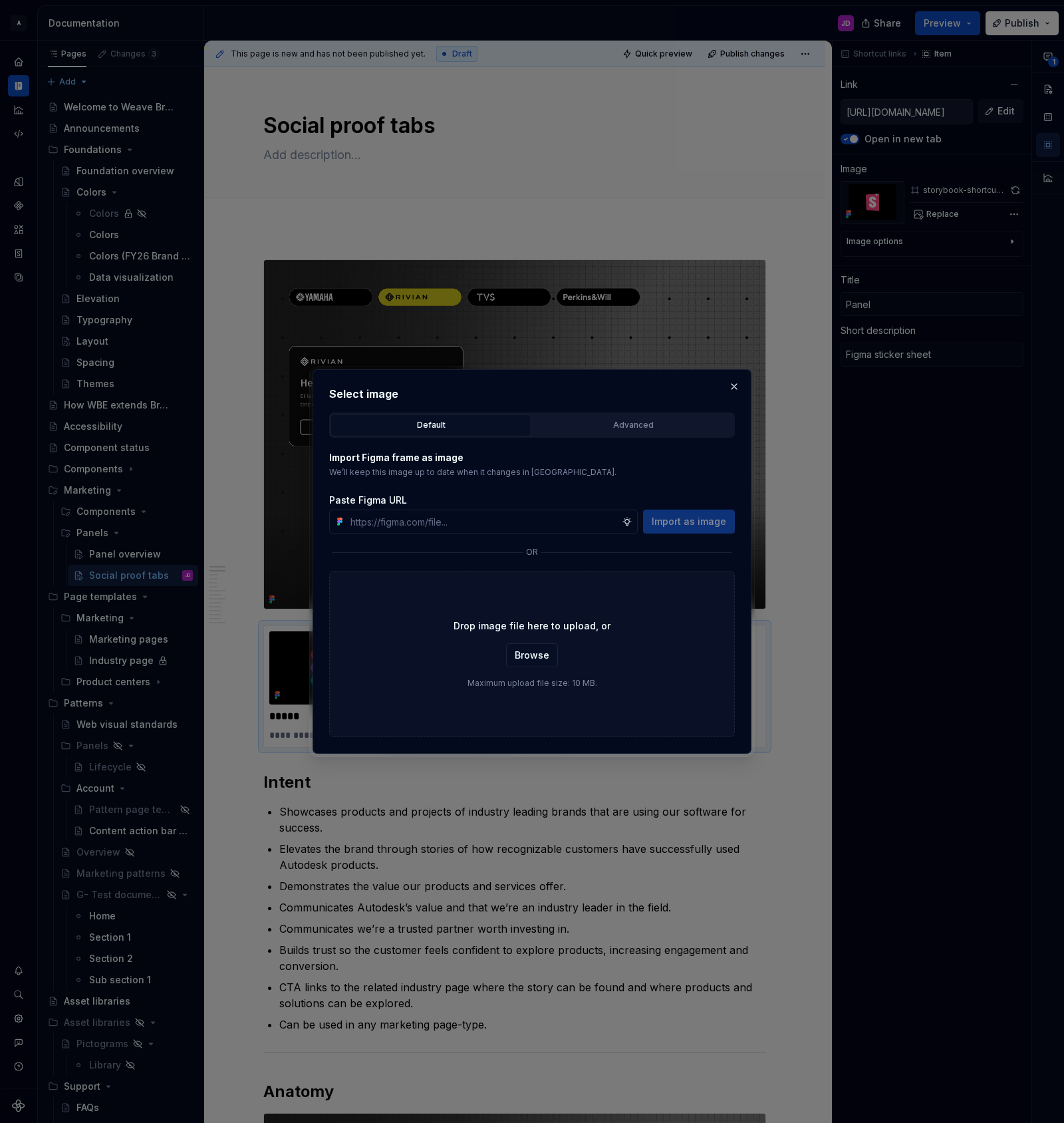
type textarea "*"
type input "fi"
type textarea "*"
type input "figma thumb"
click at [610, 421] on div "Advanced" at bounding box center [633, 425] width 192 height 13
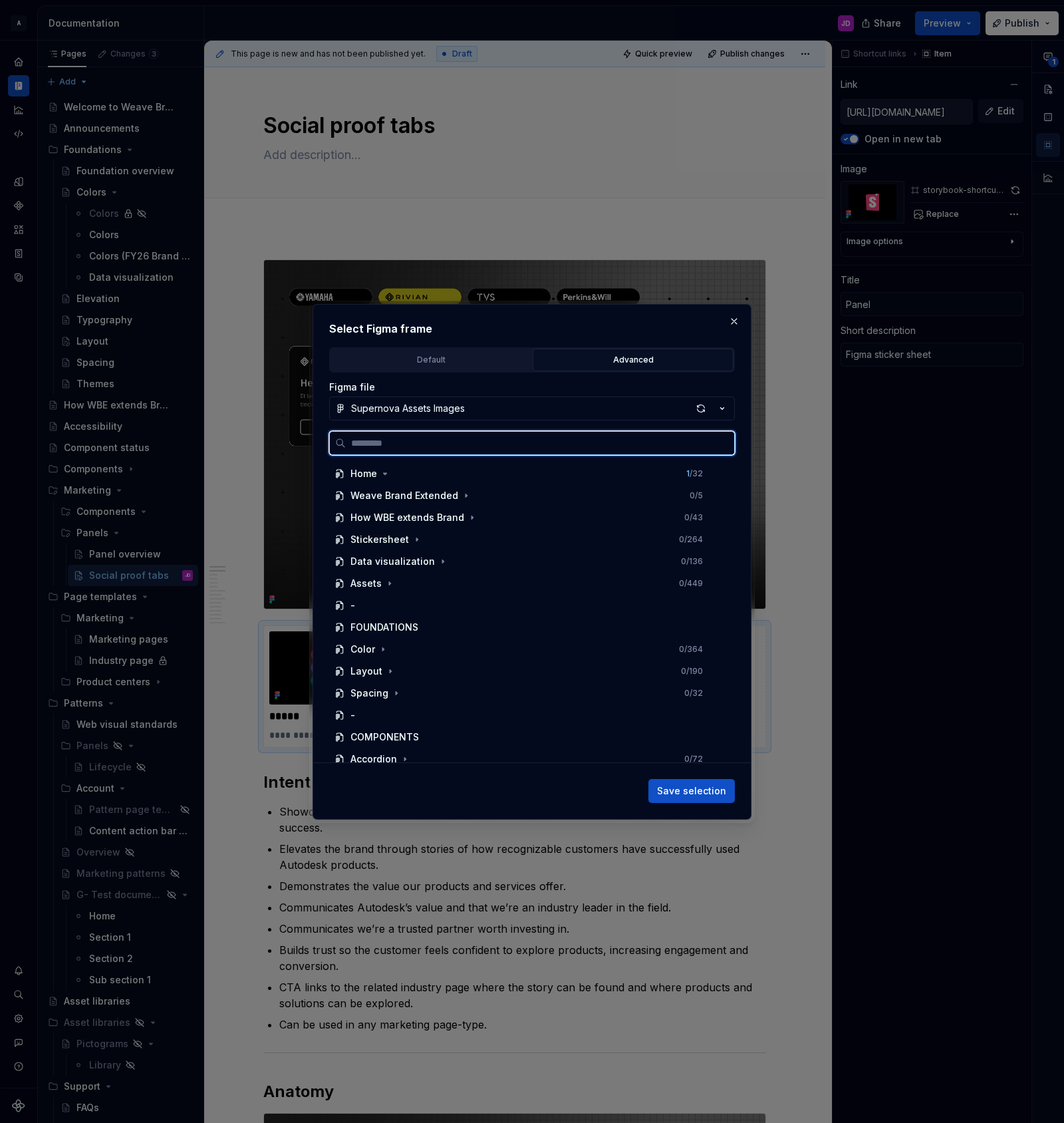
click at [462, 444] on input "search" at bounding box center [540, 443] width 388 height 13
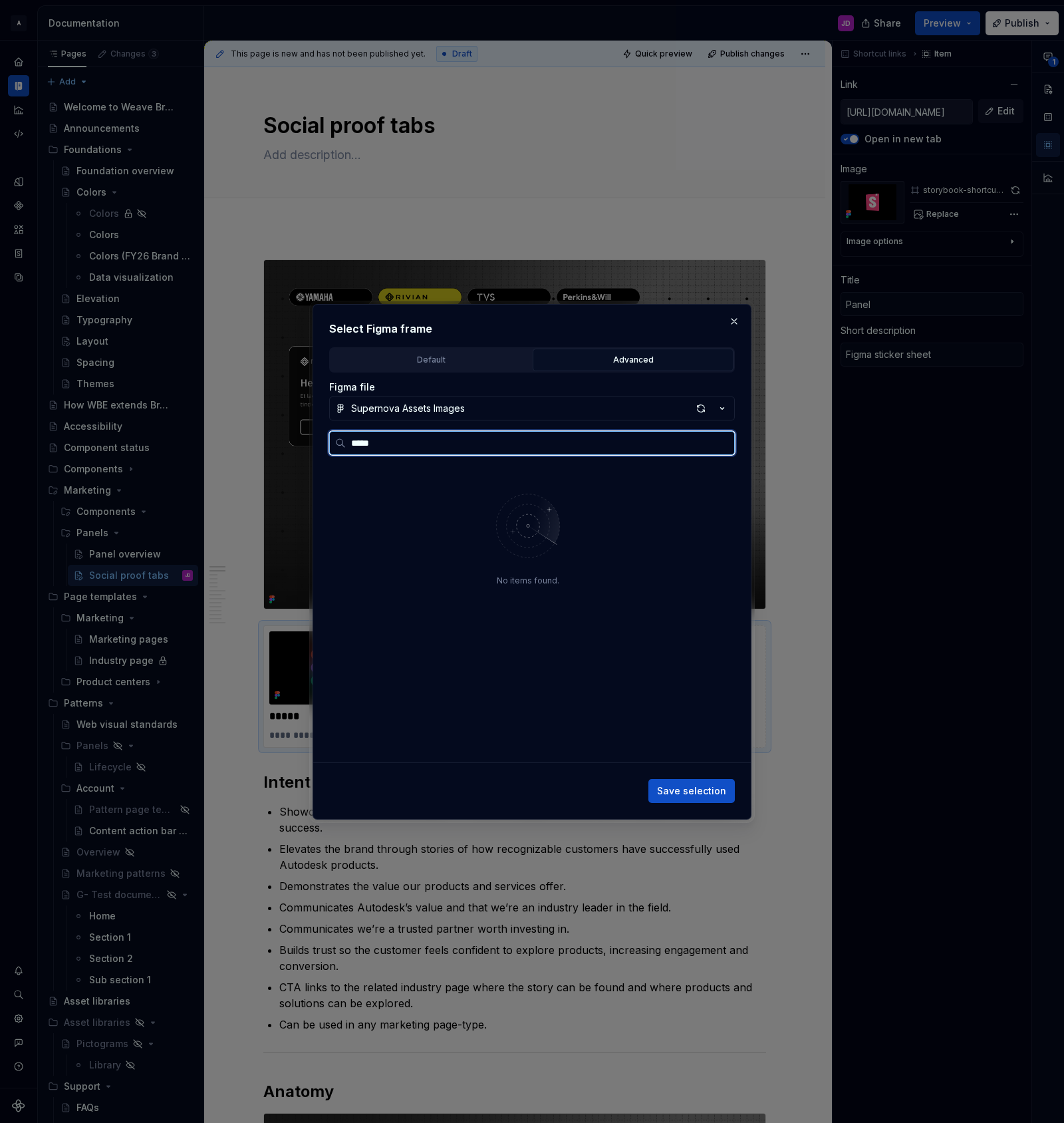
type input "*****"
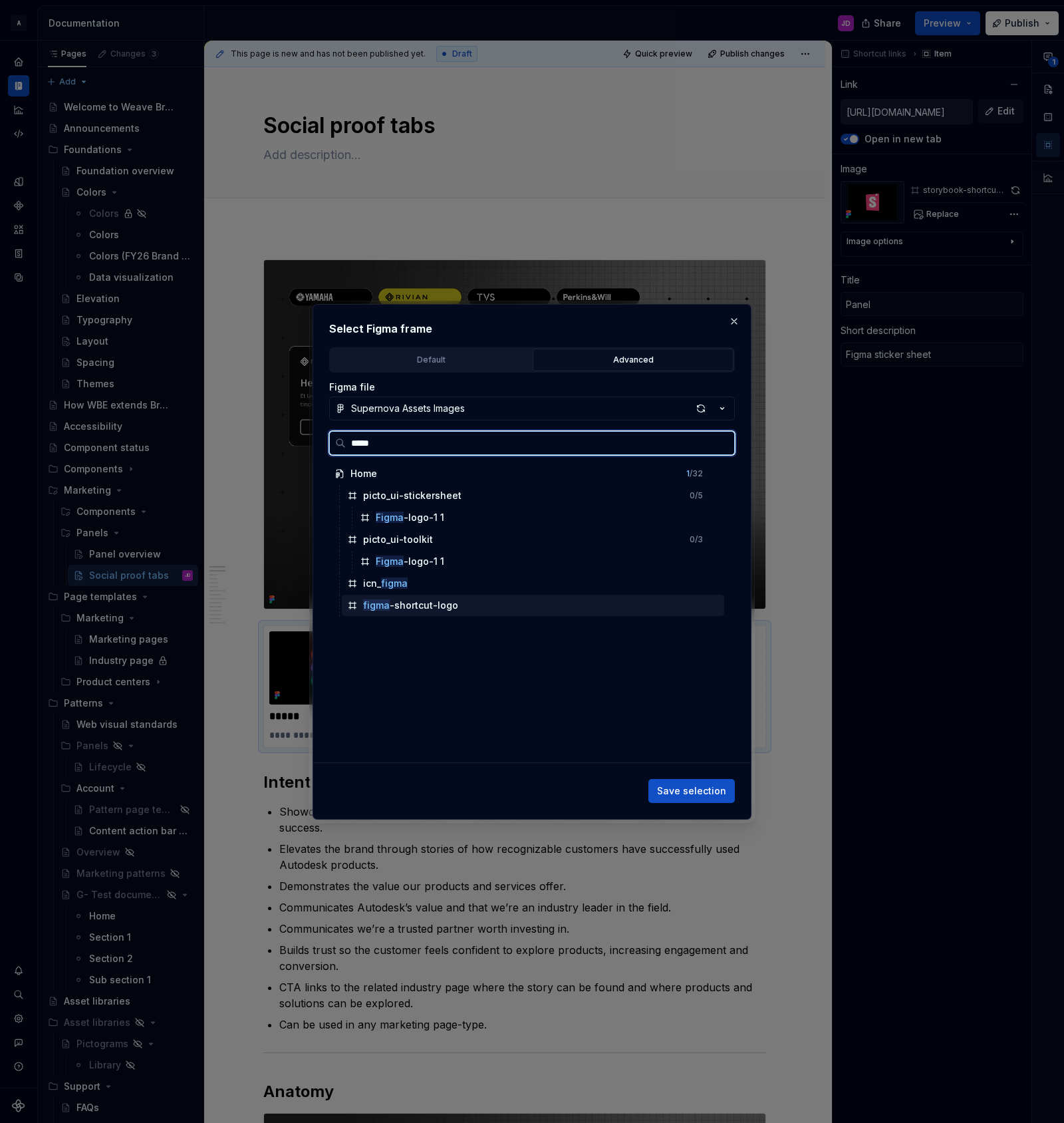
click at [483, 606] on div "figma -shortcut-logo" at bounding box center [533, 606] width 382 height 21
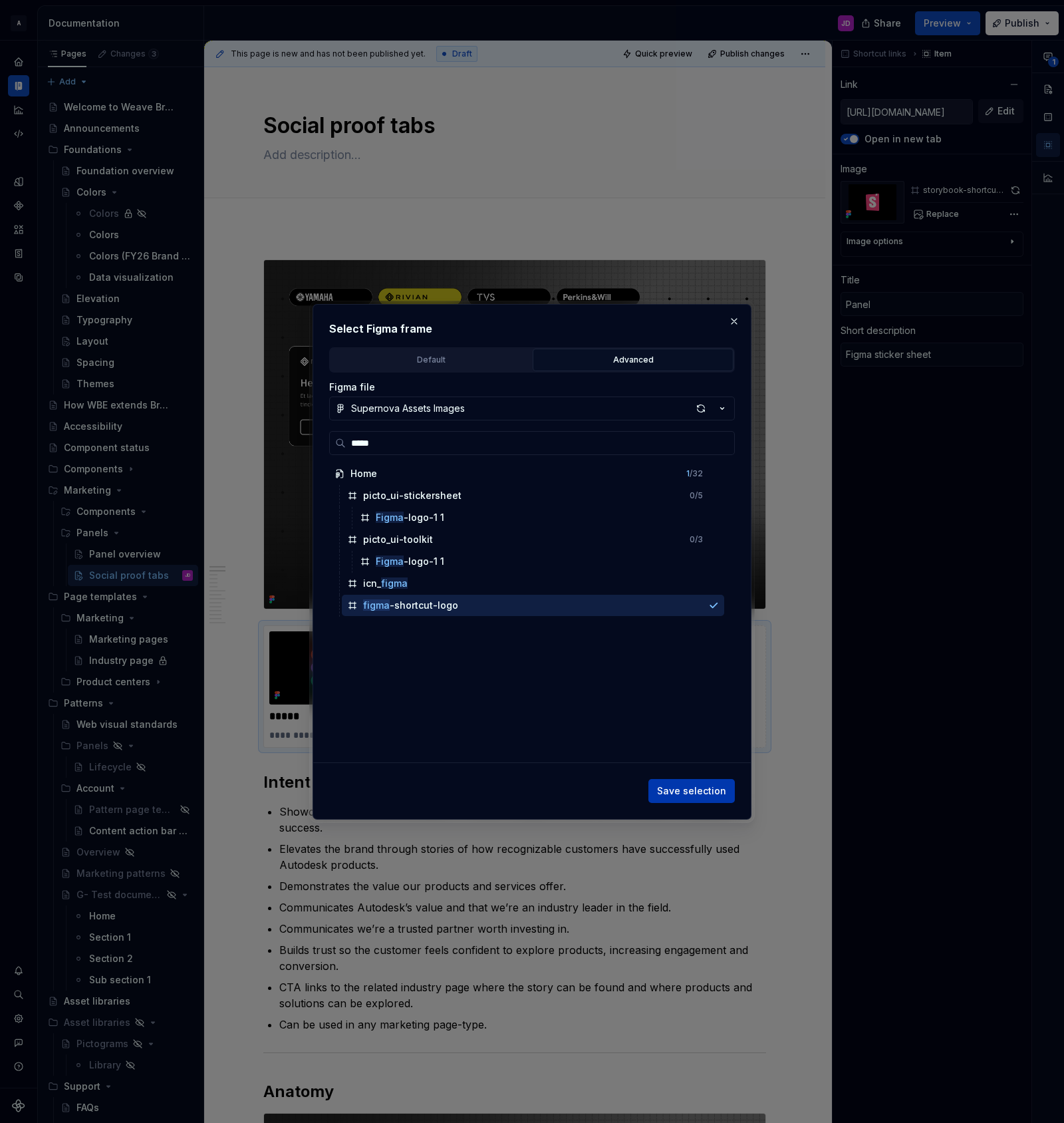
click at [691, 787] on span "Save selection" at bounding box center [691, 791] width 69 height 13
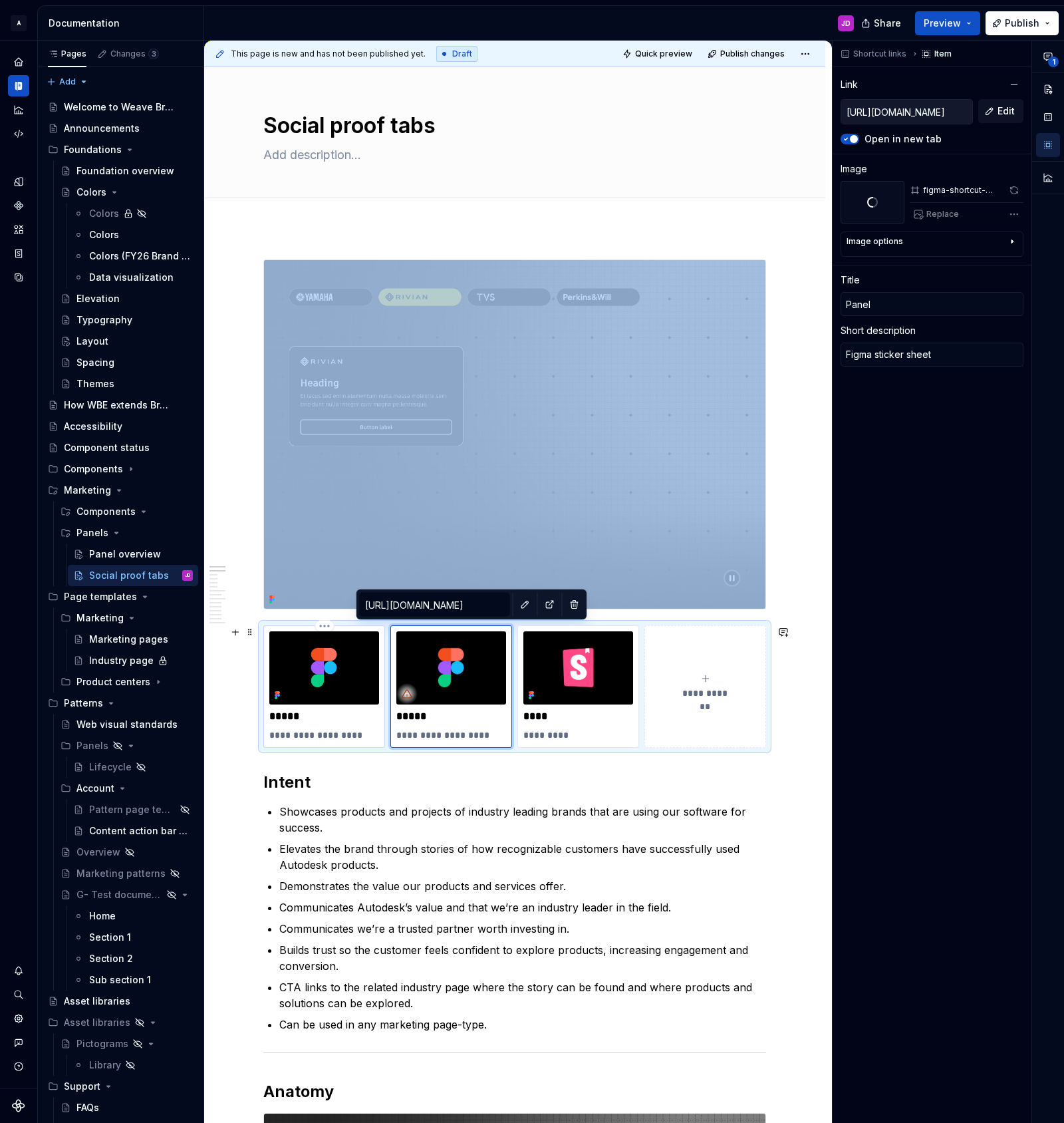
click at [362, 654] on img at bounding box center [324, 668] width 110 height 74
type textarea "*"
type input "[URL][DOMAIN_NAME]"
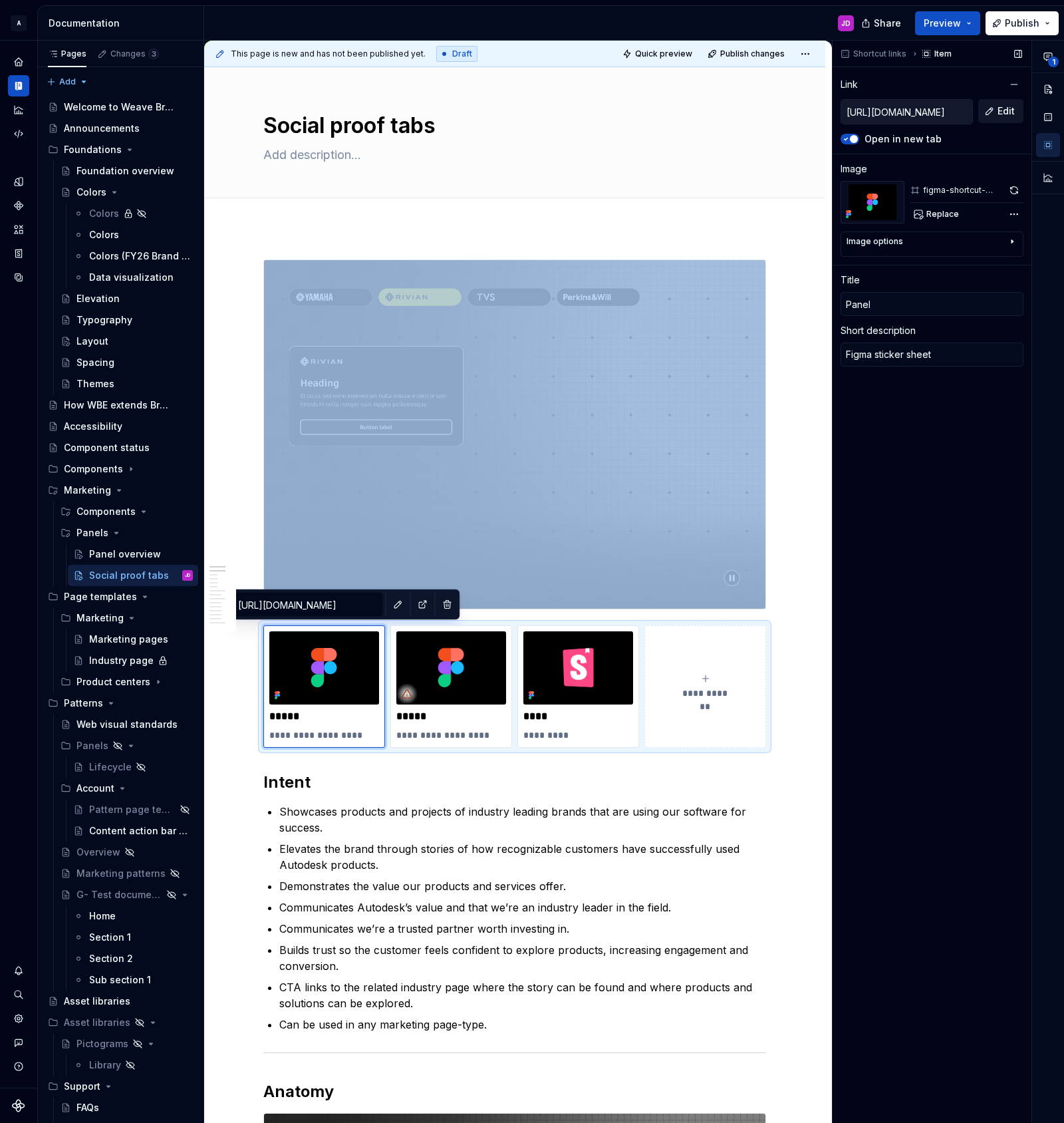
click at [1003, 113] on span "Edit" at bounding box center [1006, 111] width 17 height 13
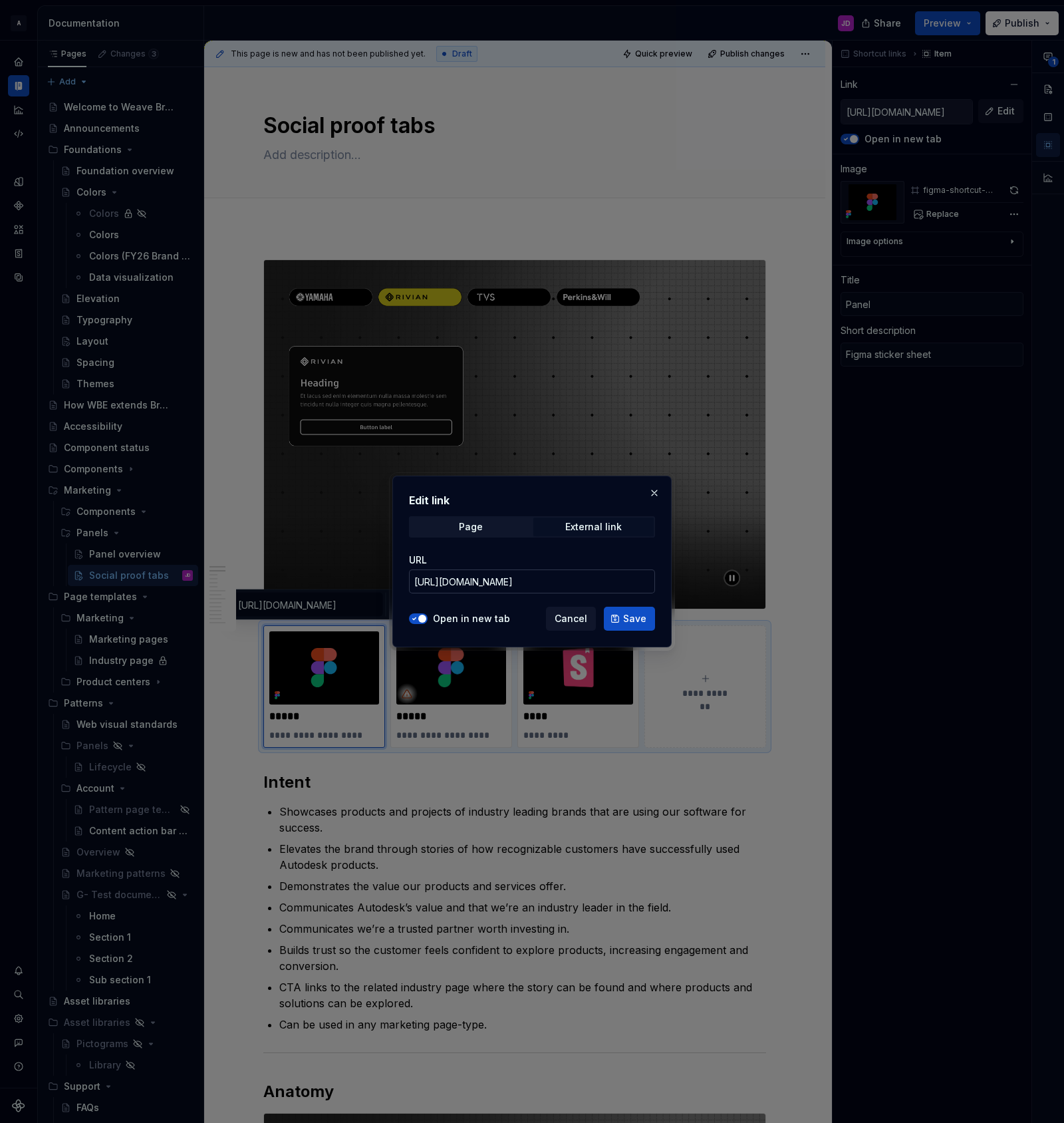
click at [594, 584] on input "[URL][DOMAIN_NAME]" at bounding box center [532, 581] width 246 height 24
drag, startPoint x: 575, startPoint y: 616, endPoint x: 567, endPoint y: 618, distance: 8.2
click at [574, 616] on span "Cancel" at bounding box center [570, 619] width 32 height 13
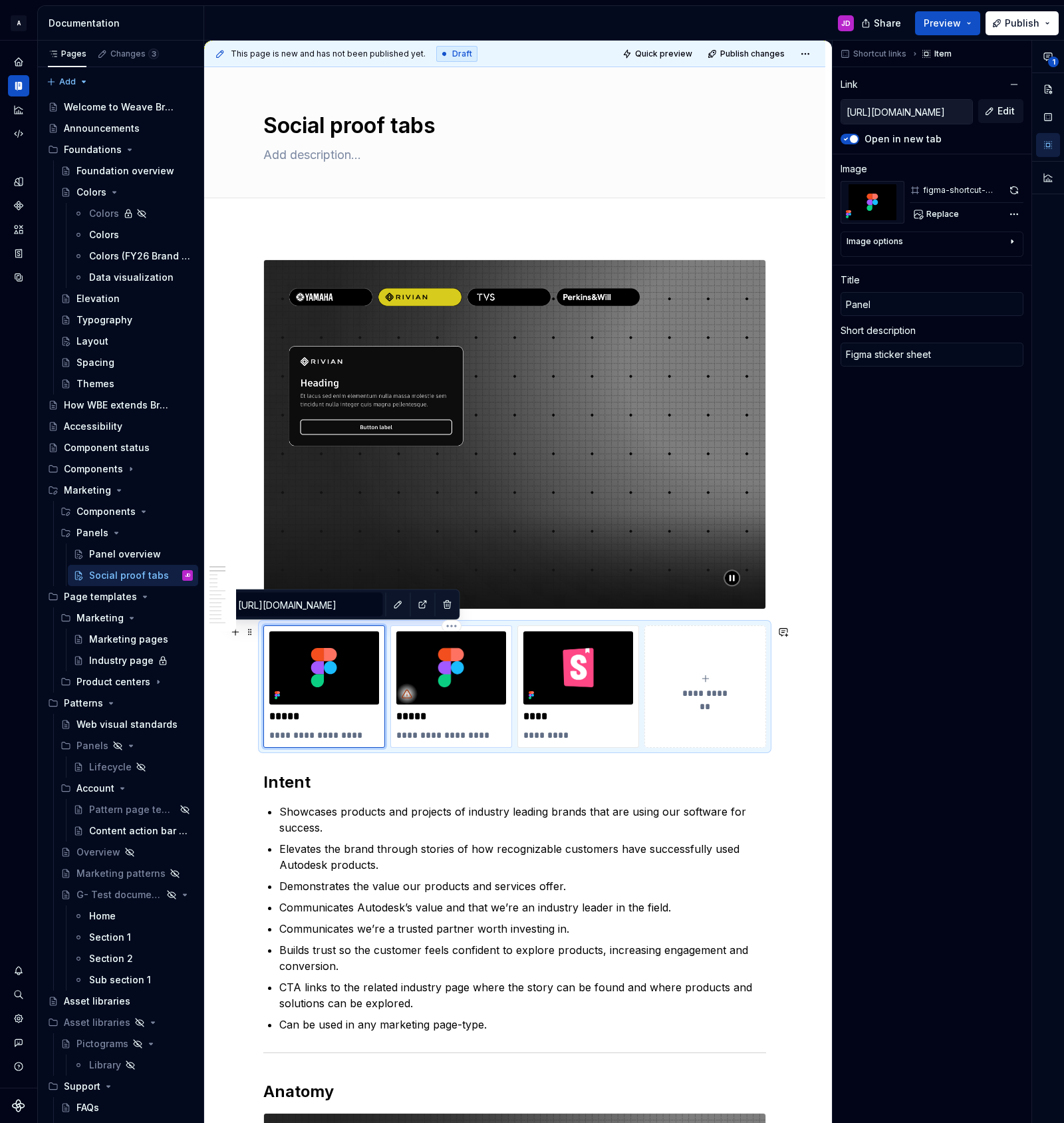
click at [485, 655] on img at bounding box center [451, 668] width 110 height 74
type textarea "*"
type input "[URL][DOMAIN_NAME]"
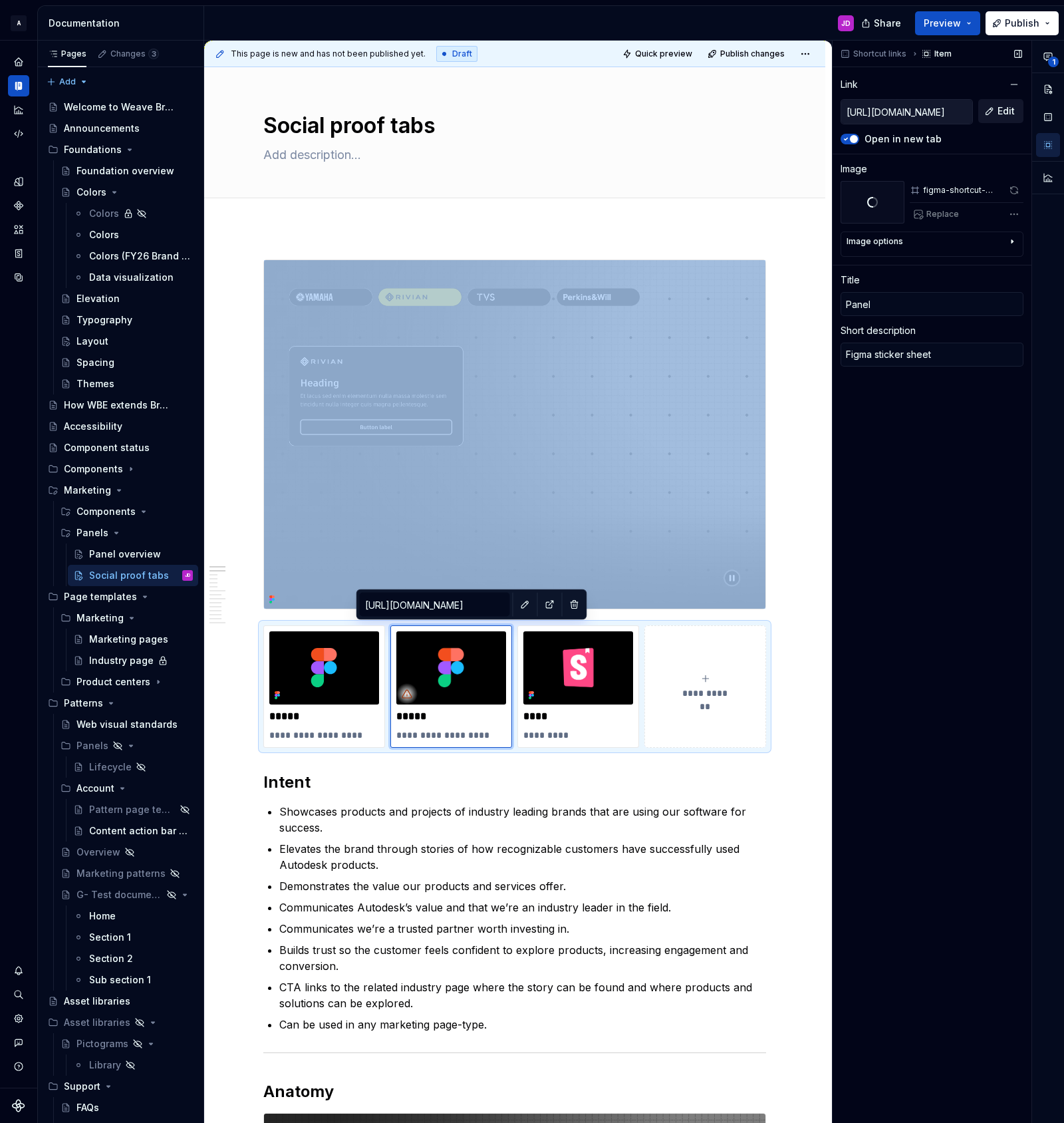
click at [997, 112] on button "Edit" at bounding box center [1000, 111] width 45 height 24
type textarea "*"
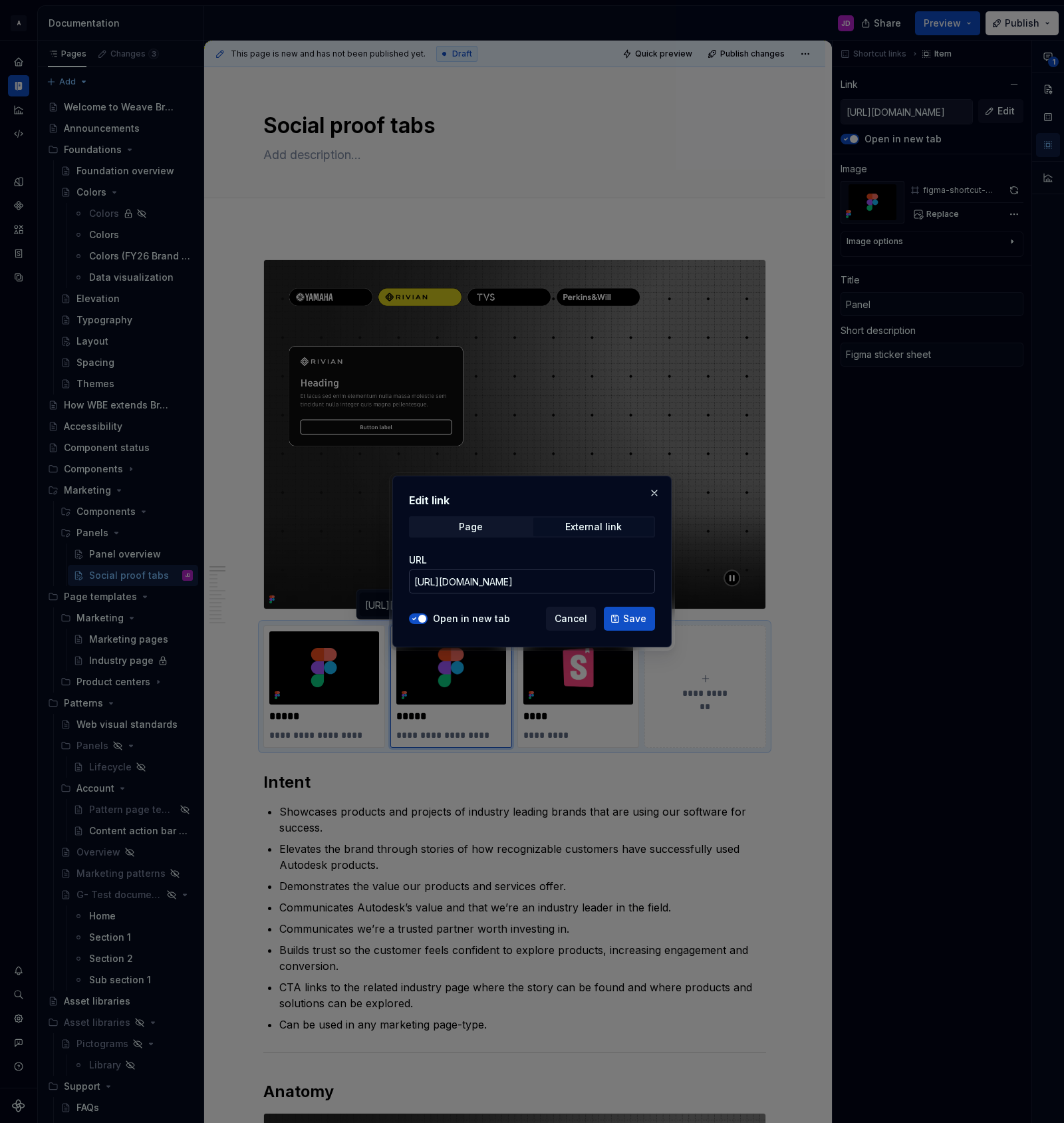
click at [583, 578] on input "[URL][DOMAIN_NAME]" at bounding box center [532, 581] width 246 height 24
paste input "[DOMAIN_NAME][URL]"
type input "[URL][DOMAIN_NAME]"
click at [629, 619] on span "Save" at bounding box center [634, 619] width 23 height 13
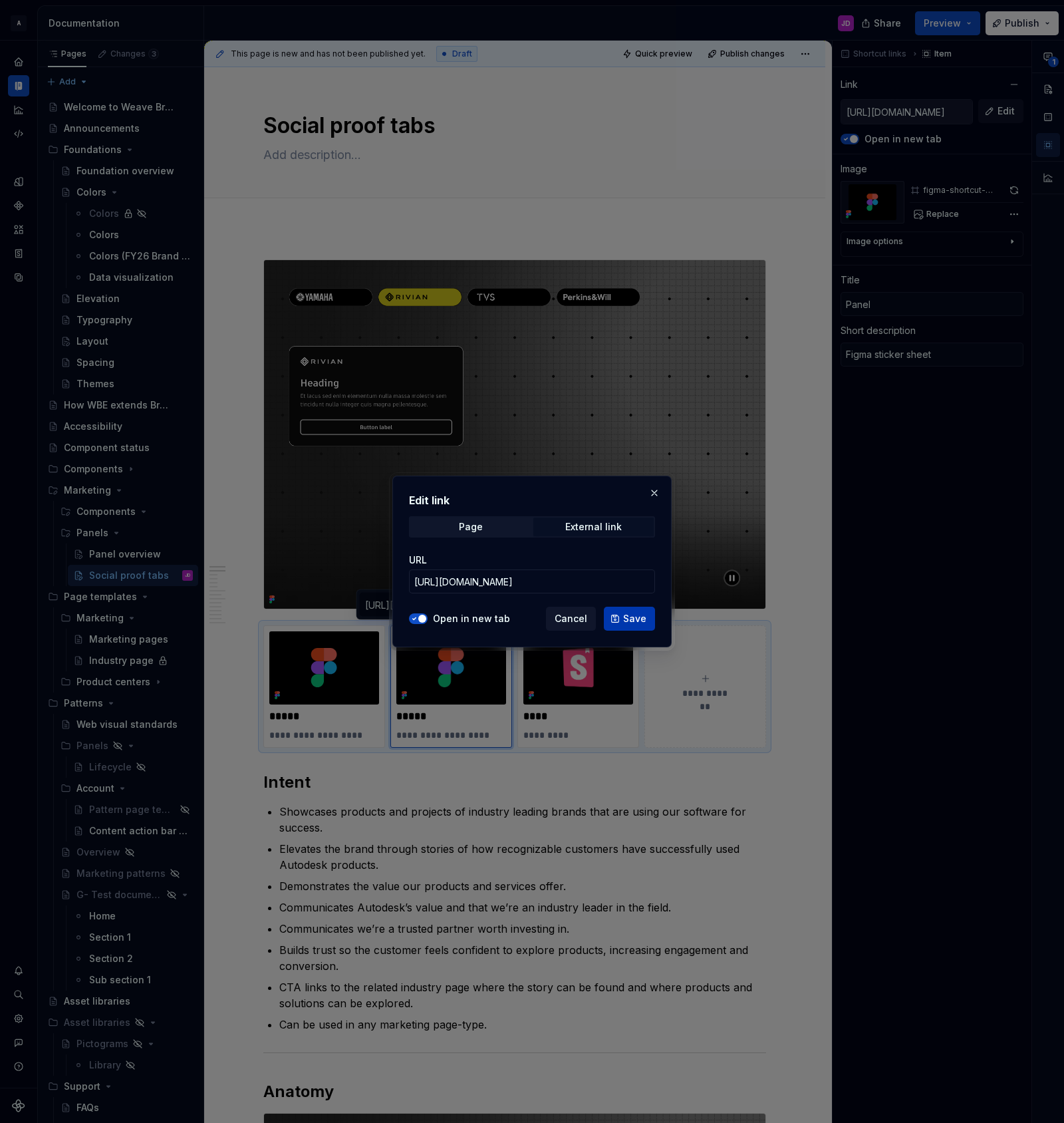
type textarea "*"
type input "[URL][DOMAIN_NAME]"
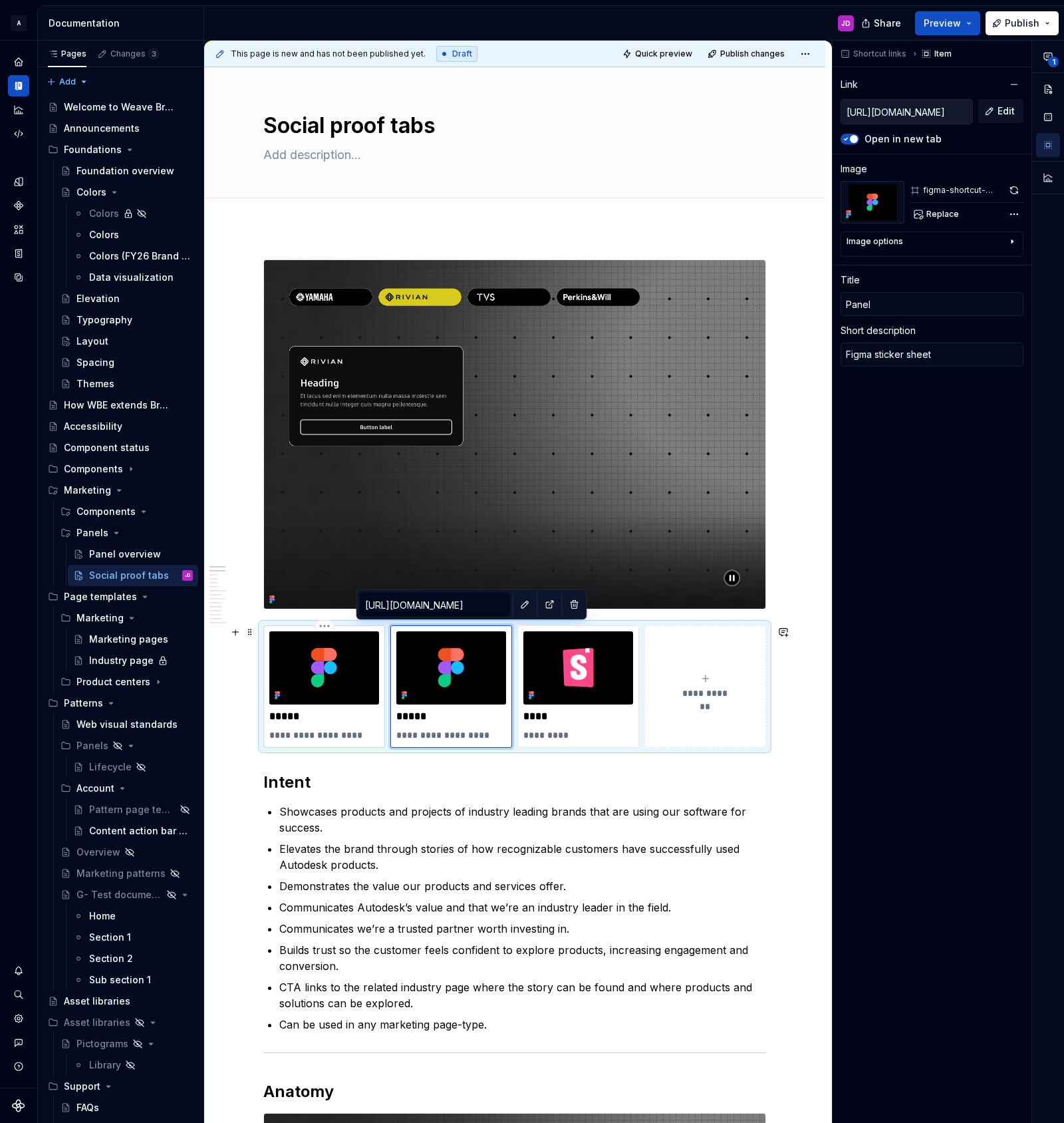
click at [286, 714] on p "*****" at bounding box center [324, 716] width 110 height 13
type textarea "*"
type input "[URL][DOMAIN_NAME]"
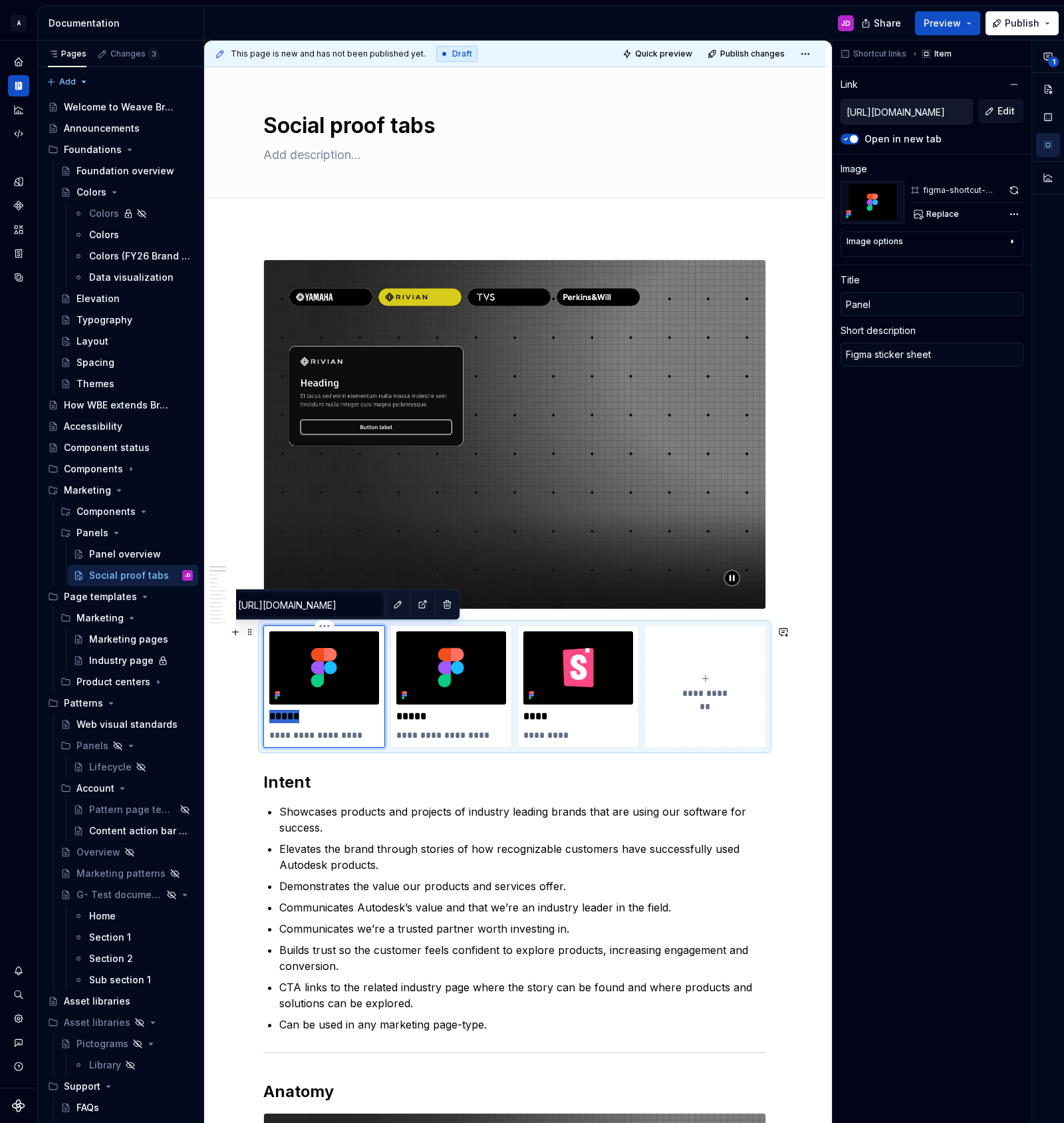
click at [286, 714] on p "*****" at bounding box center [324, 716] width 110 height 13
type textarea "*"
type input "V"
type textarea "*"
type input "Vi"
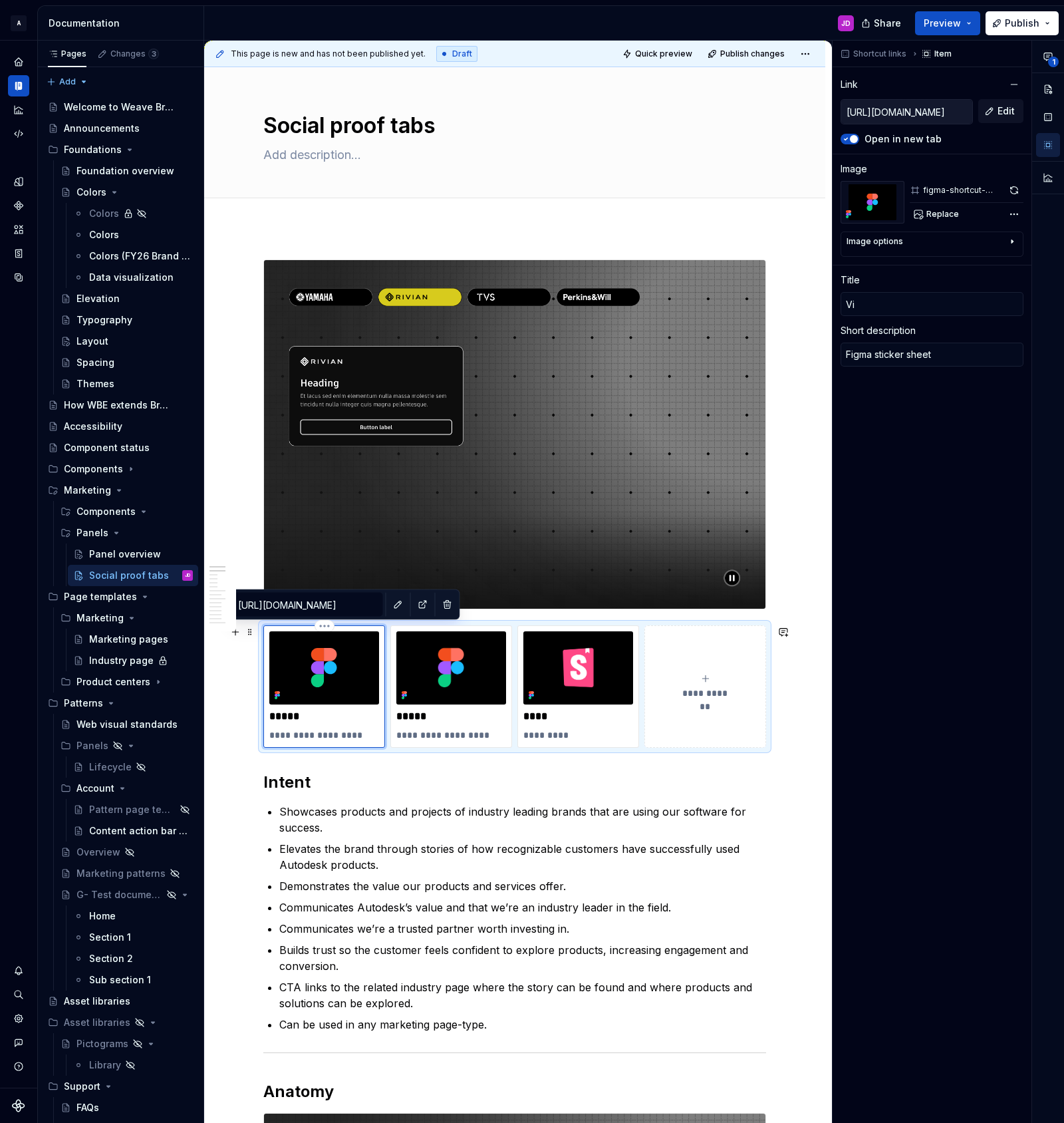
type textarea "*"
type input "Vid"
type textarea "*"
type input "Vide"
type textarea "*"
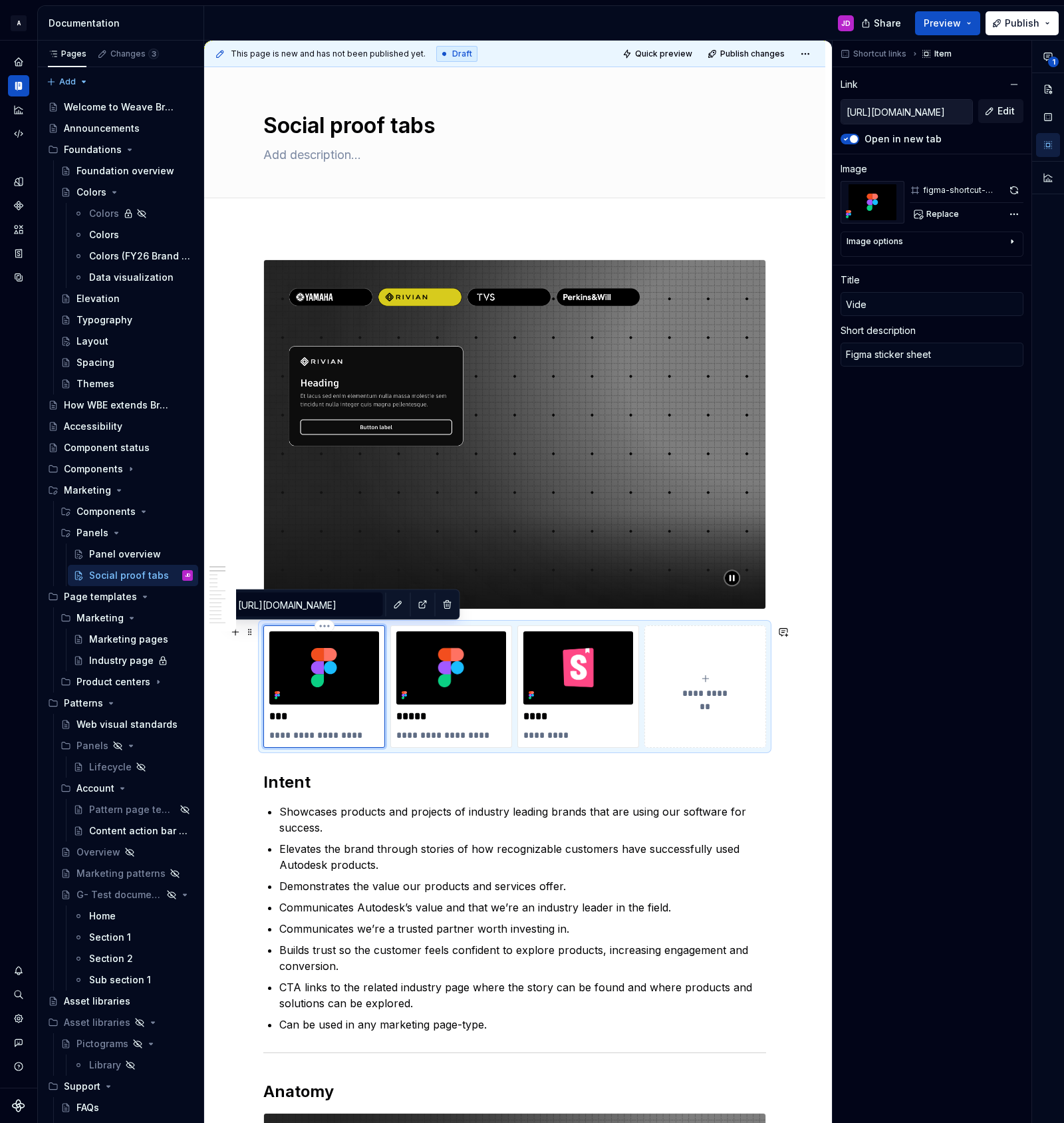
type input "Video"
click at [305, 734] on p "**********" at bounding box center [324, 735] width 110 height 13
click at [284, 716] on p "*****" at bounding box center [324, 716] width 110 height 13
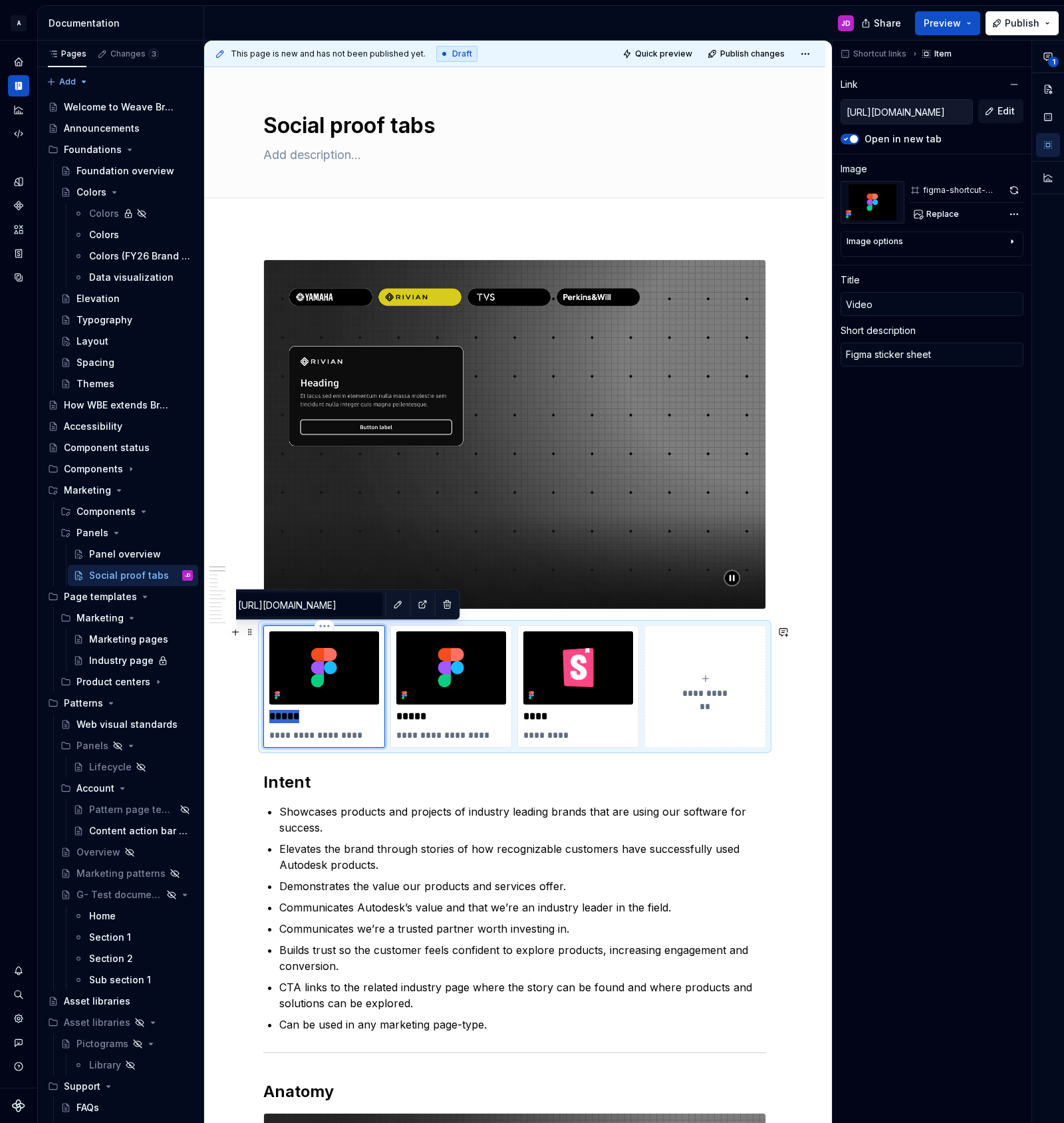
click at [284, 716] on p "*****" at bounding box center [324, 716] width 110 height 13
click at [288, 735] on p "**********" at bounding box center [324, 735] width 110 height 13
type textarea "*"
type textarea "W"
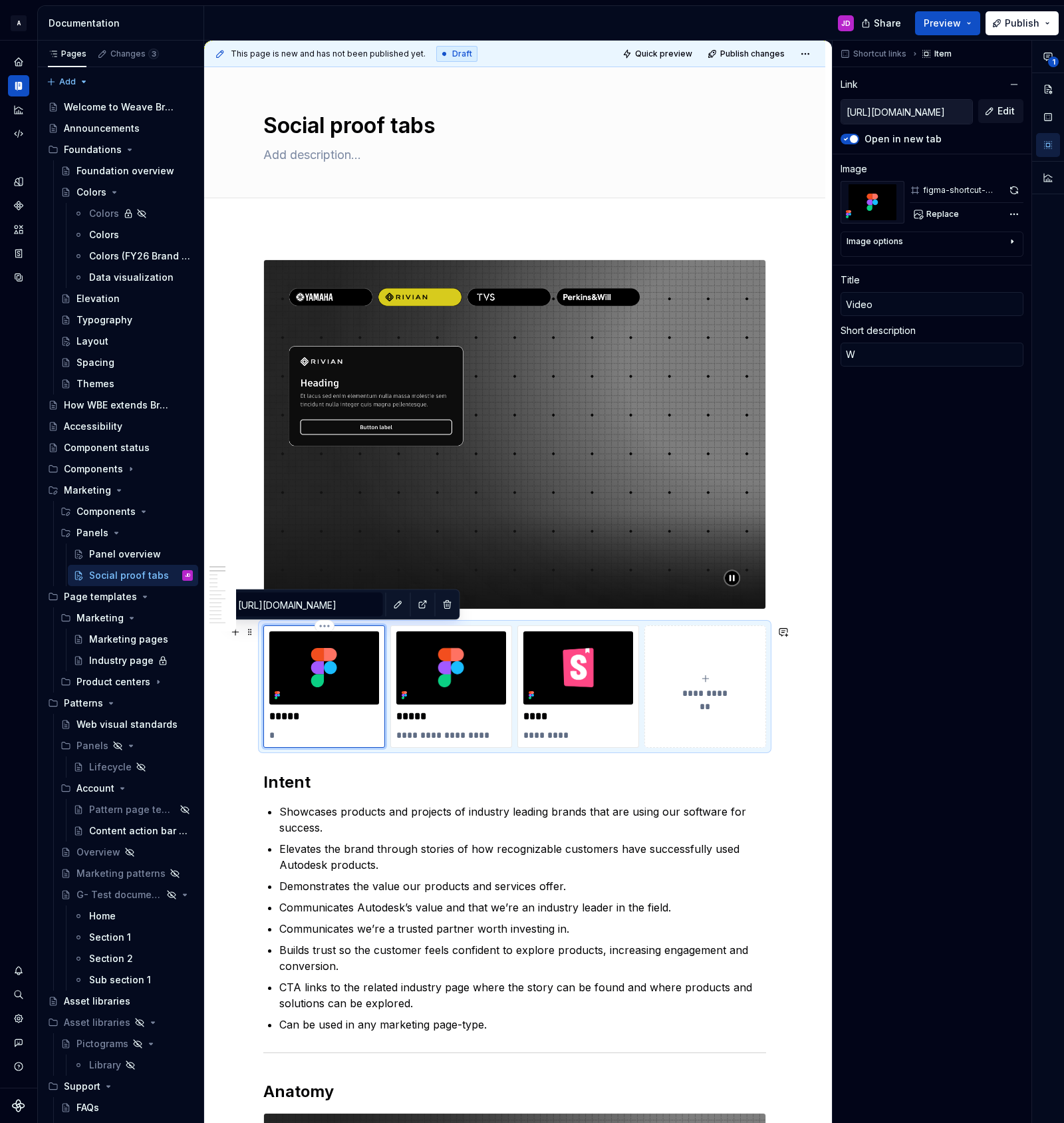
type textarea "*"
type textarea "Wa"
type textarea "*"
type textarea "Wak"
type textarea "*"
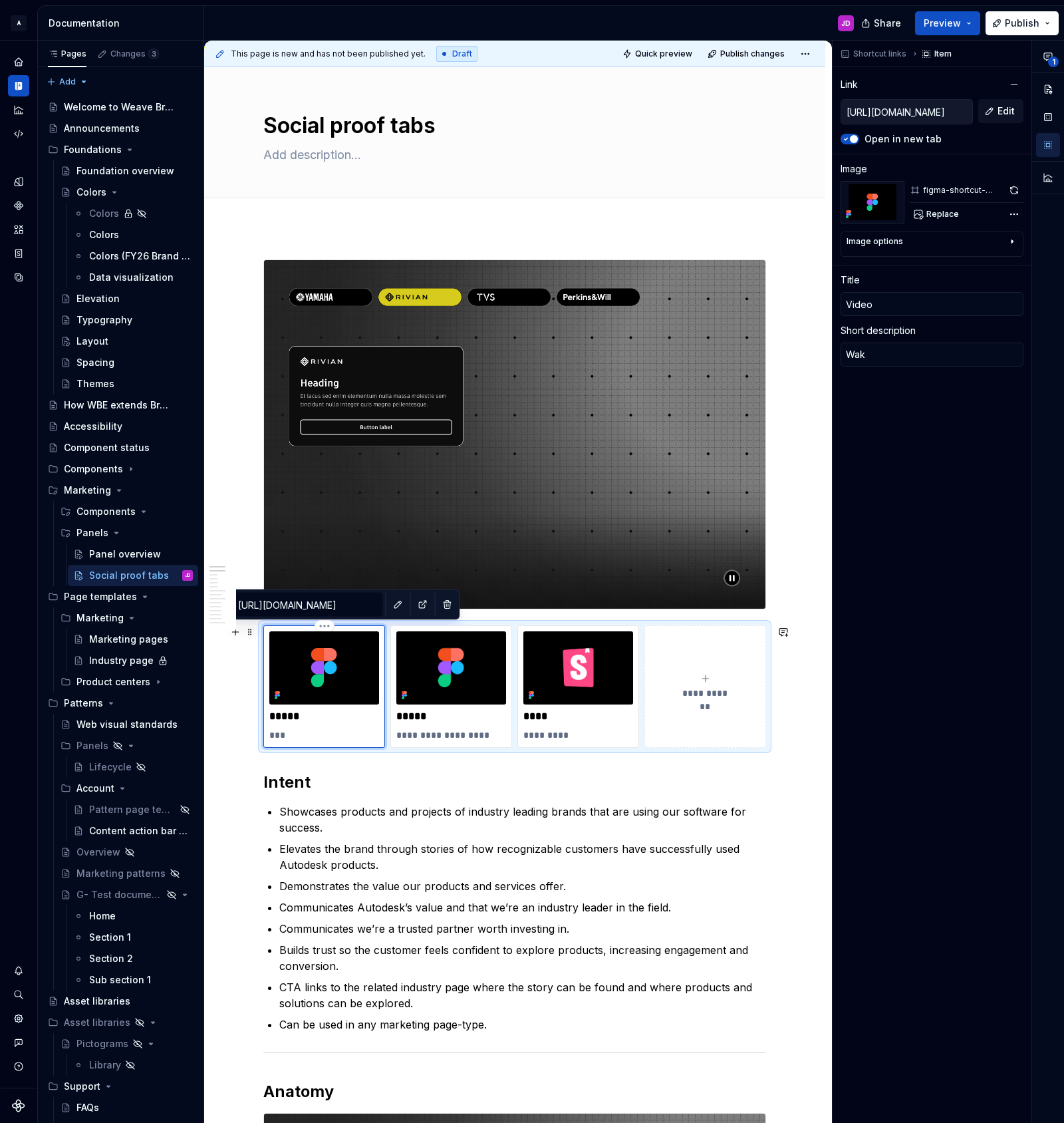
type textarea "Wa"
type textarea "*"
type textarea "W"
type textarea "*"
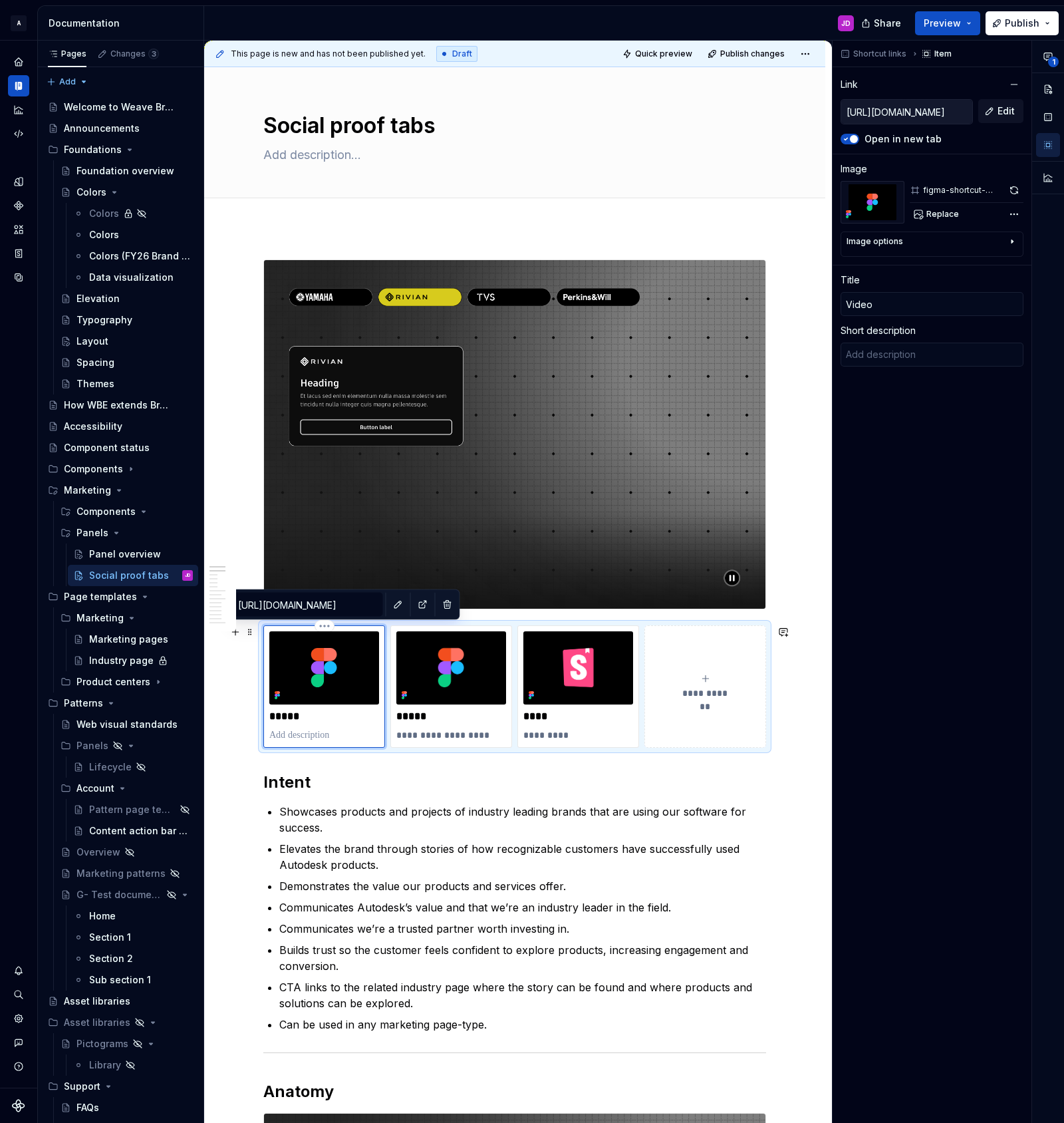
type textarea "P"
type textarea "*"
type textarea "Pn"
type textarea "*"
type textarea "P"
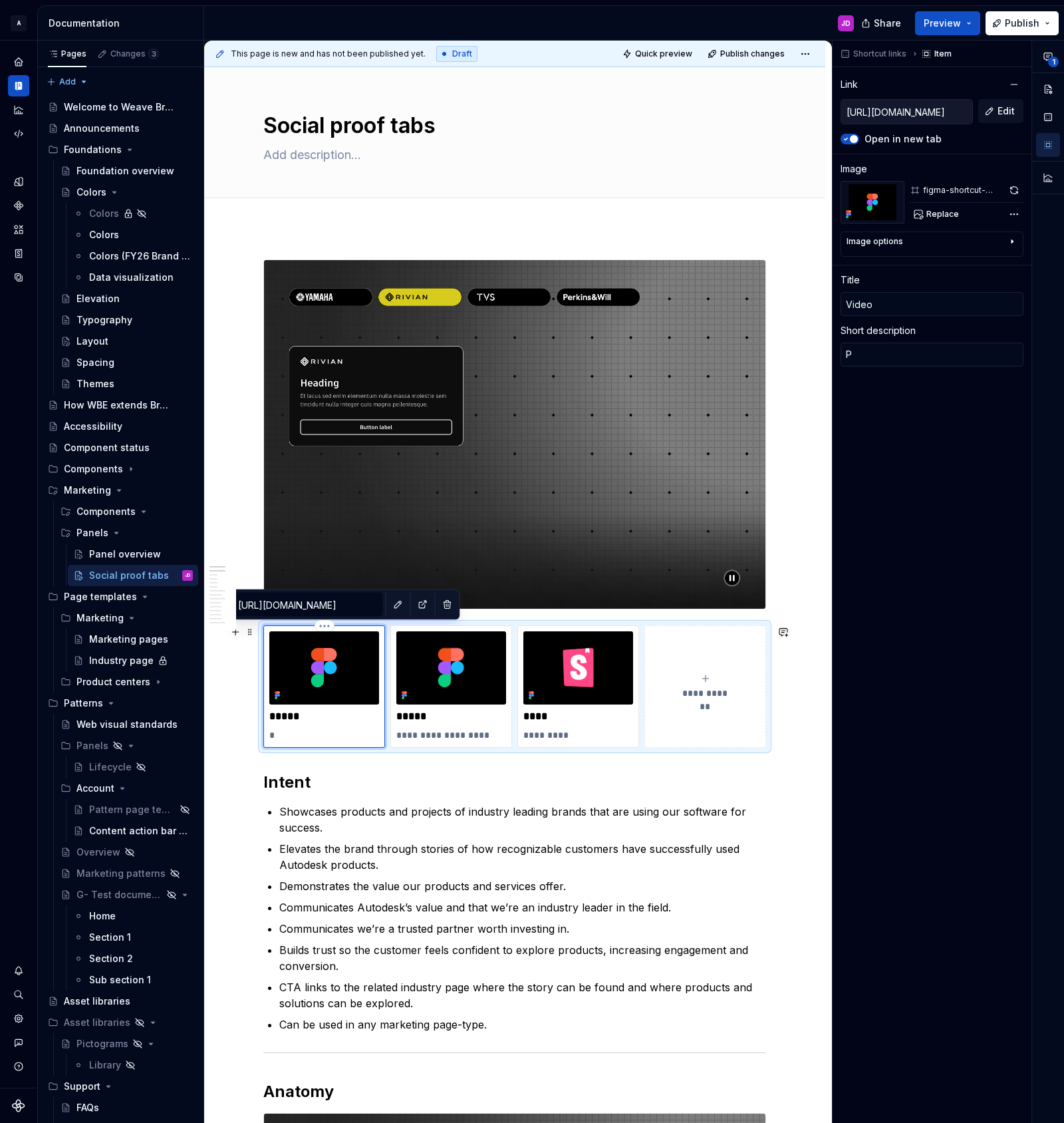
type textarea "*"
type textarea "Pa"
type textarea "*"
type textarea "Pan"
type textarea "*"
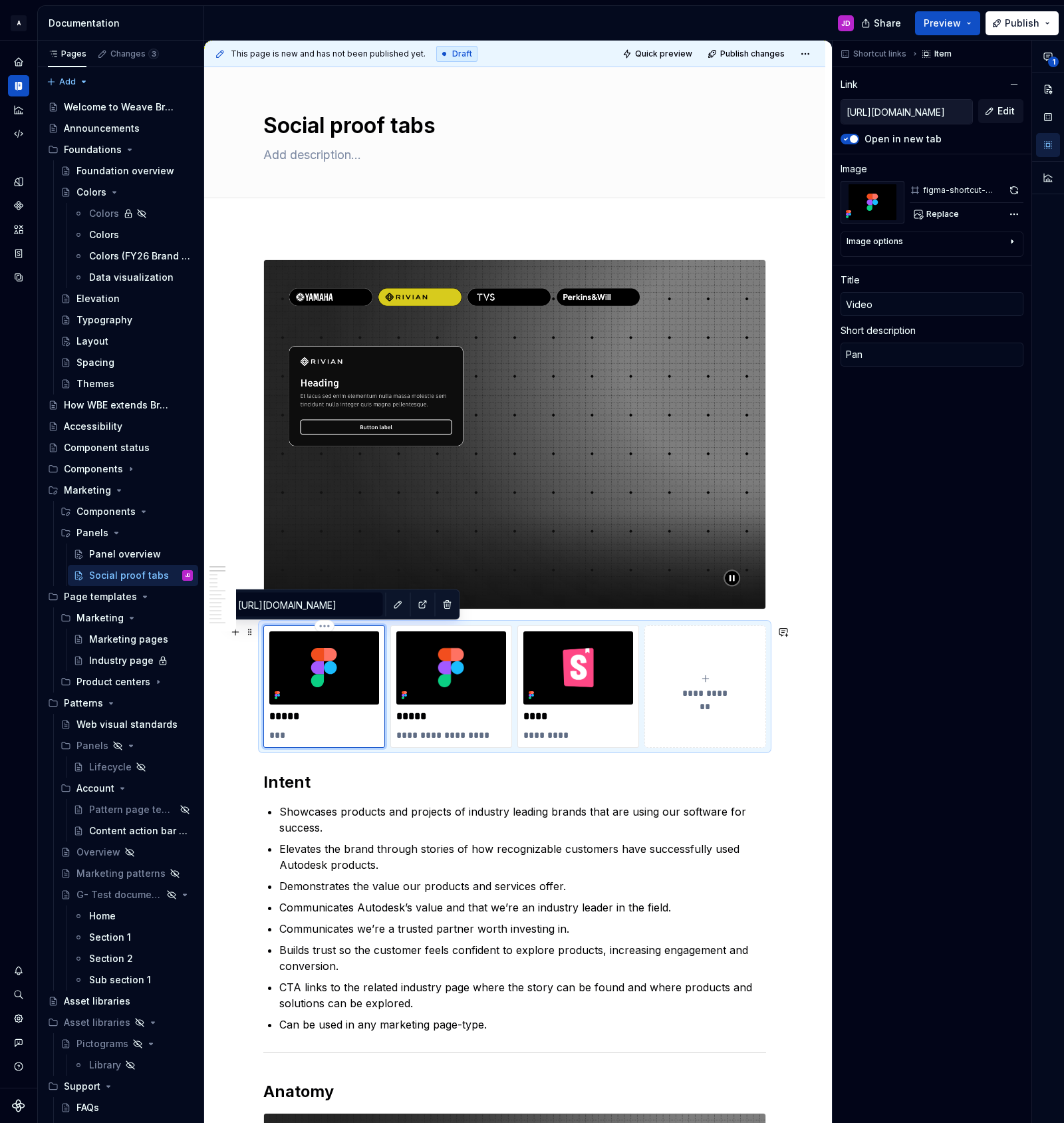
type textarea "Pane"
type textarea "*"
type textarea "Panel"
type textarea "*"
type textarea "Panel-"
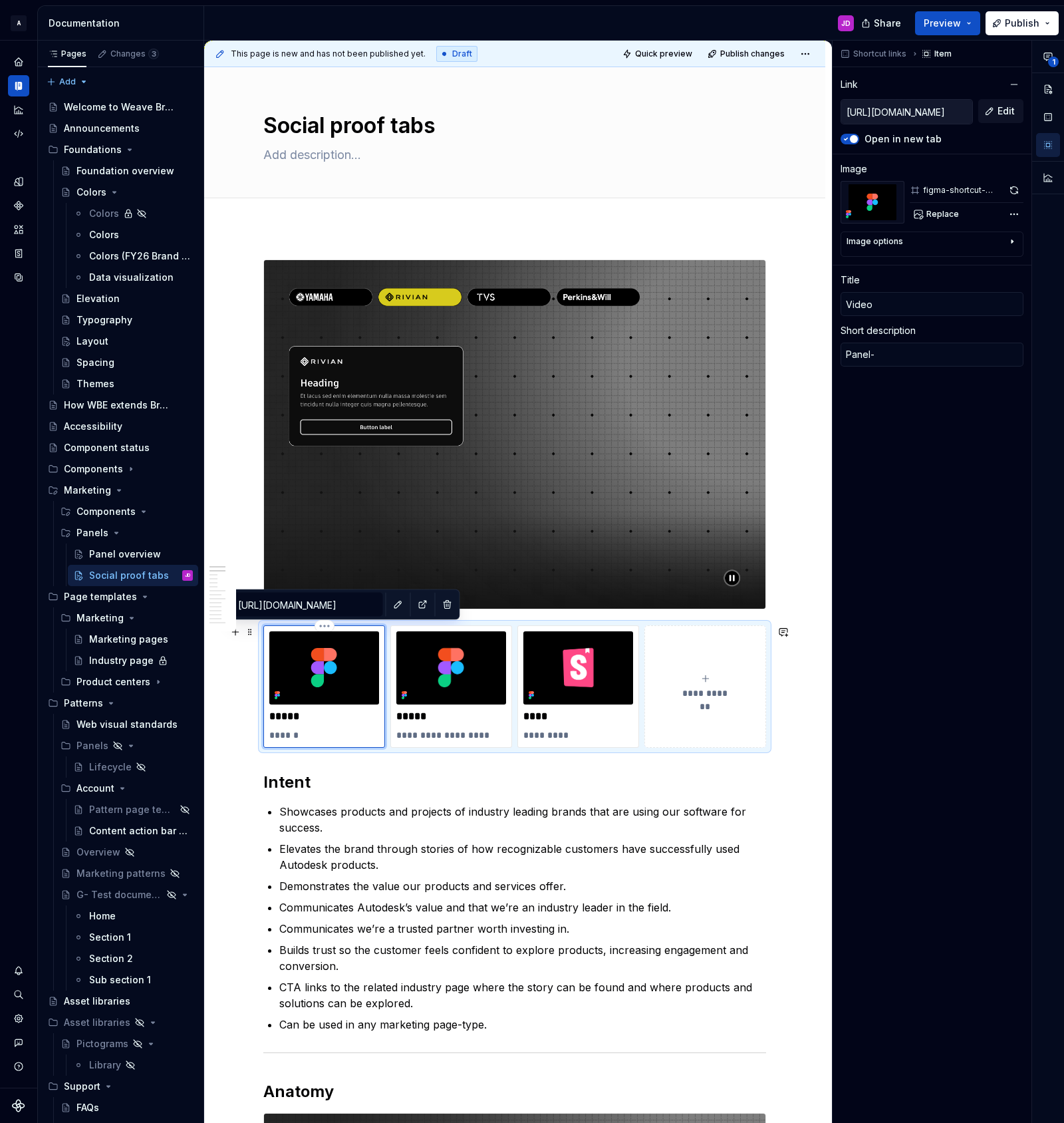
type textarea "*"
type textarea "Panel"
type textarea "*"
type textarea "Panel"
type textarea "*"
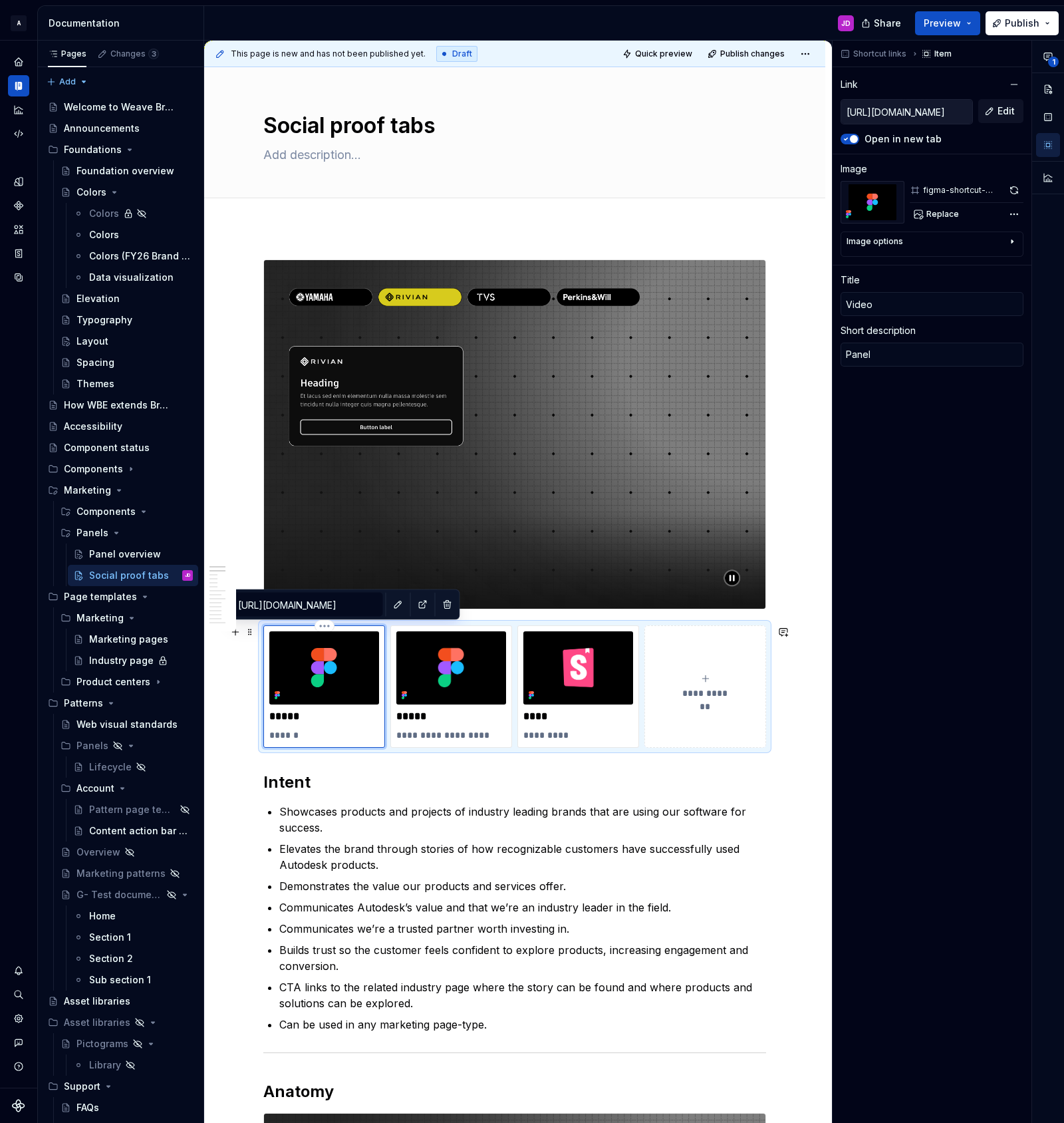
type textarea "Panel w"
type textarea "*"
type textarea "Panel wa"
type textarea "*"
type textarea "Panel wal"
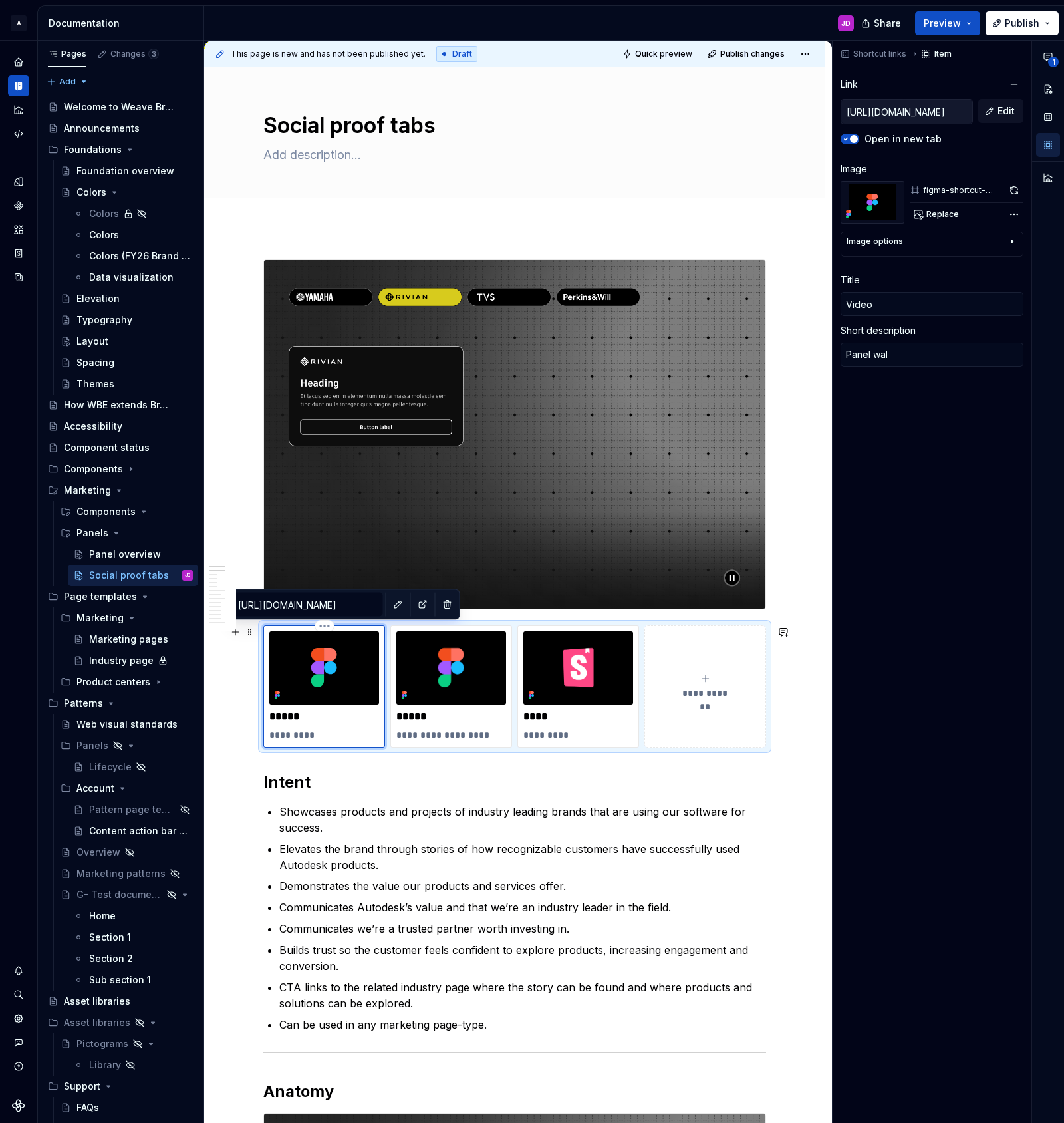
type textarea "*"
type textarea "Panel walk"
type textarea "*"
type textarea "Panel walk-"
type textarea "*"
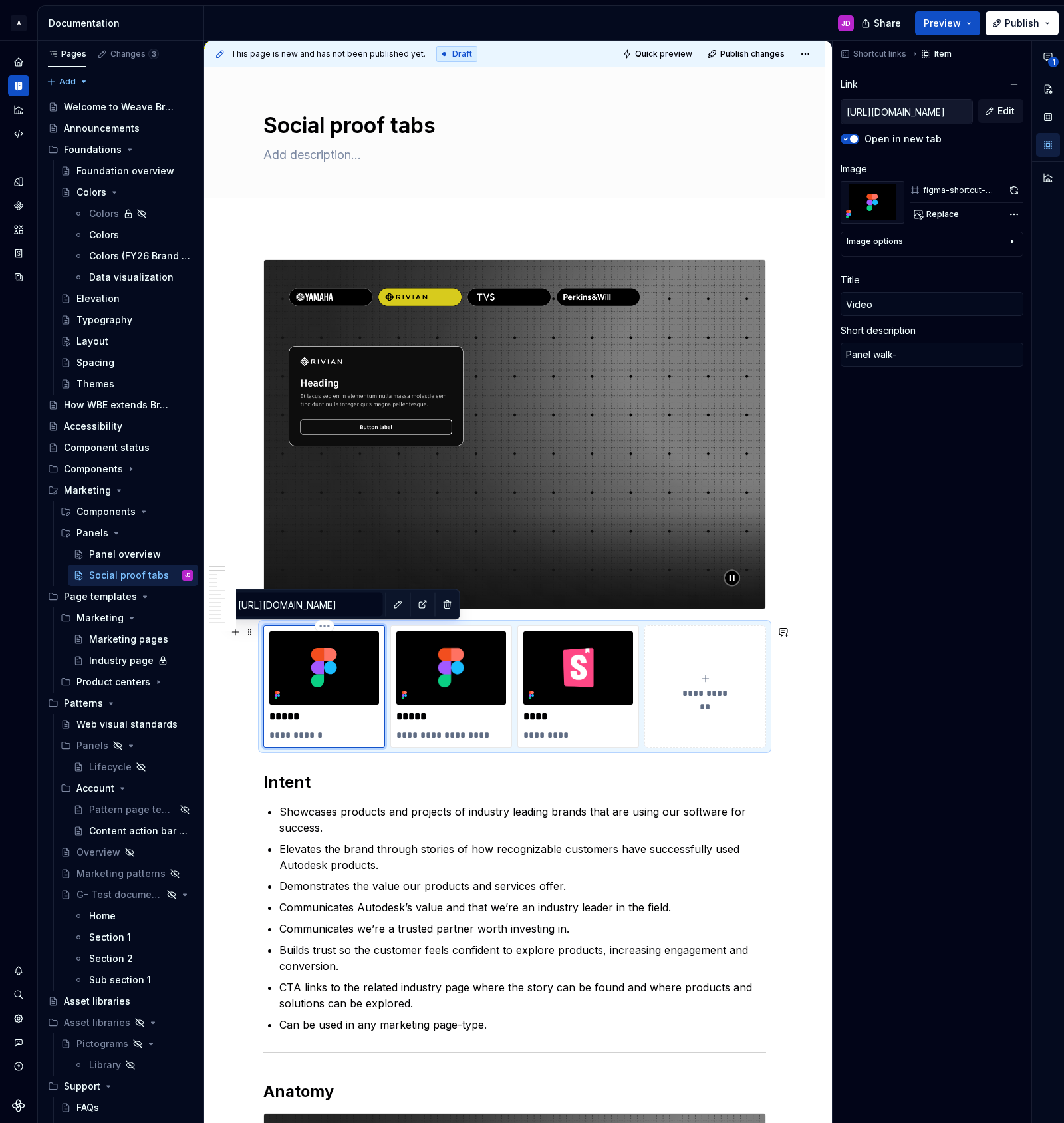
type textarea "Panel walk-t"
type textarea "*"
type textarea "Panel walk-th"
type textarea "*"
type textarea "Panel walk-thre"
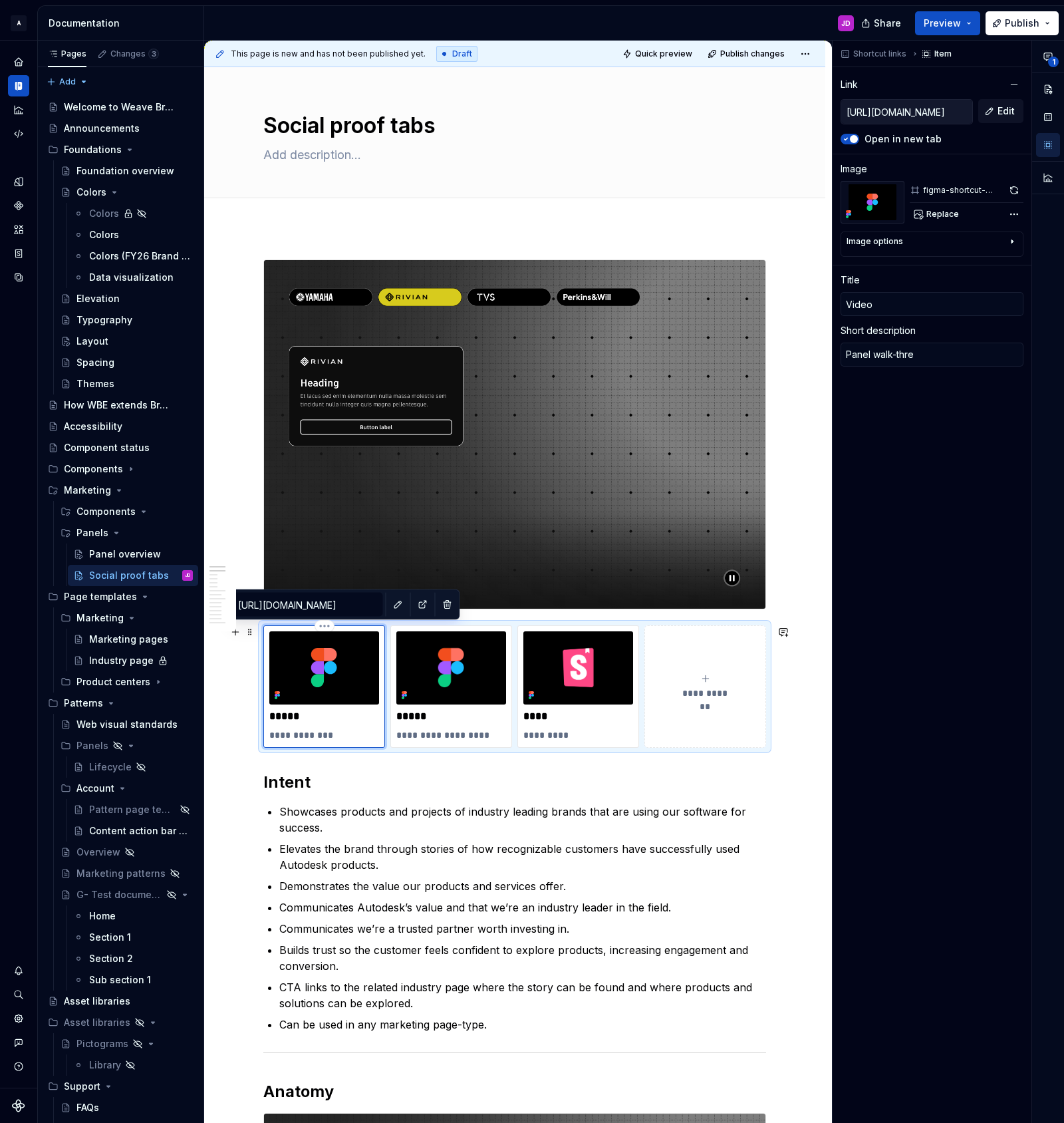
type textarea "*"
type textarea "Panel walk-threo"
type textarea "*"
type textarea "Panel walk-threou"
type textarea "*"
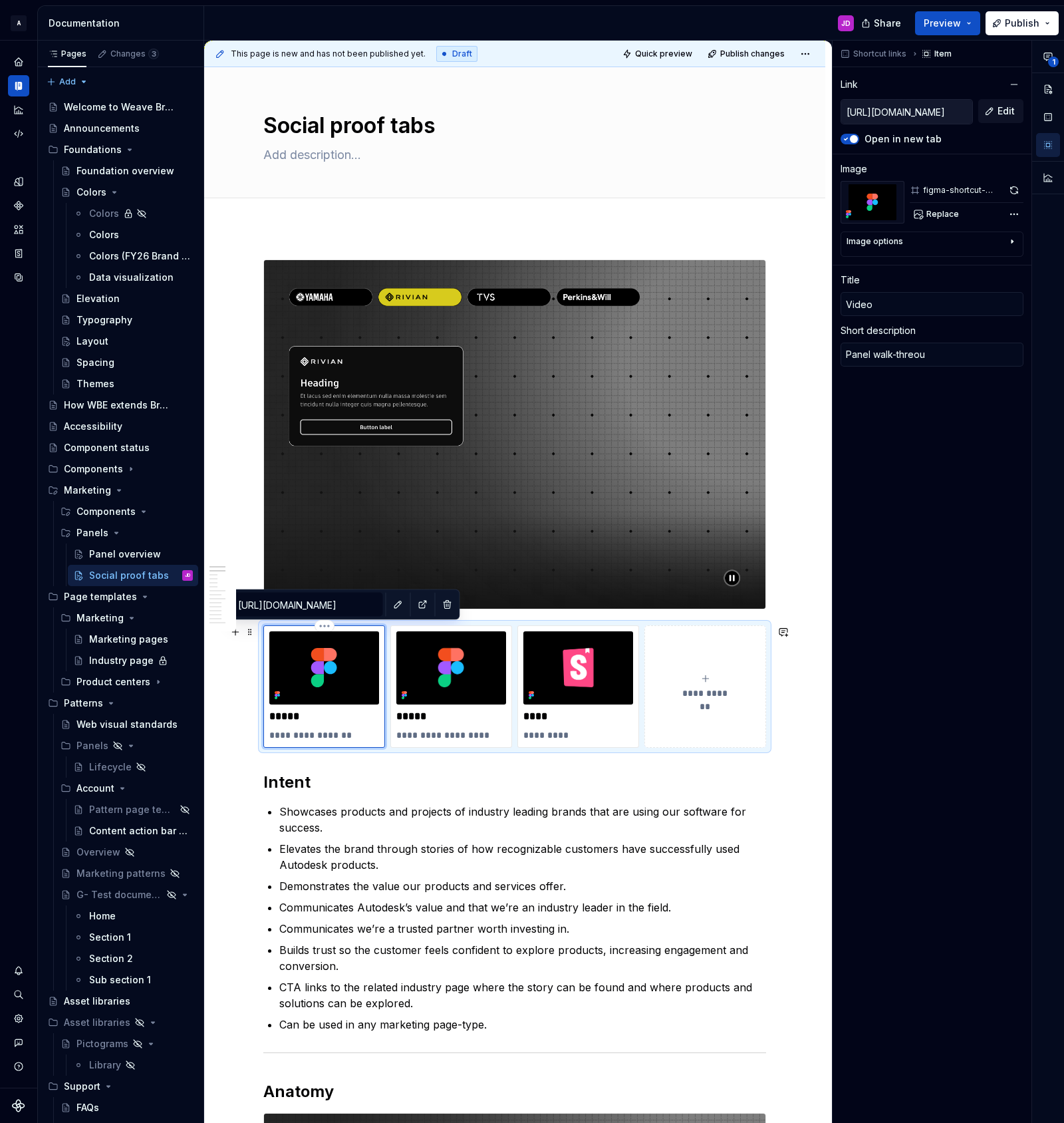
type textarea "Panel walk-threoug"
type textarea "*"
type textarea "Panel walk-threough"
type textarea "*"
type textarea "Panel walk-threoug"
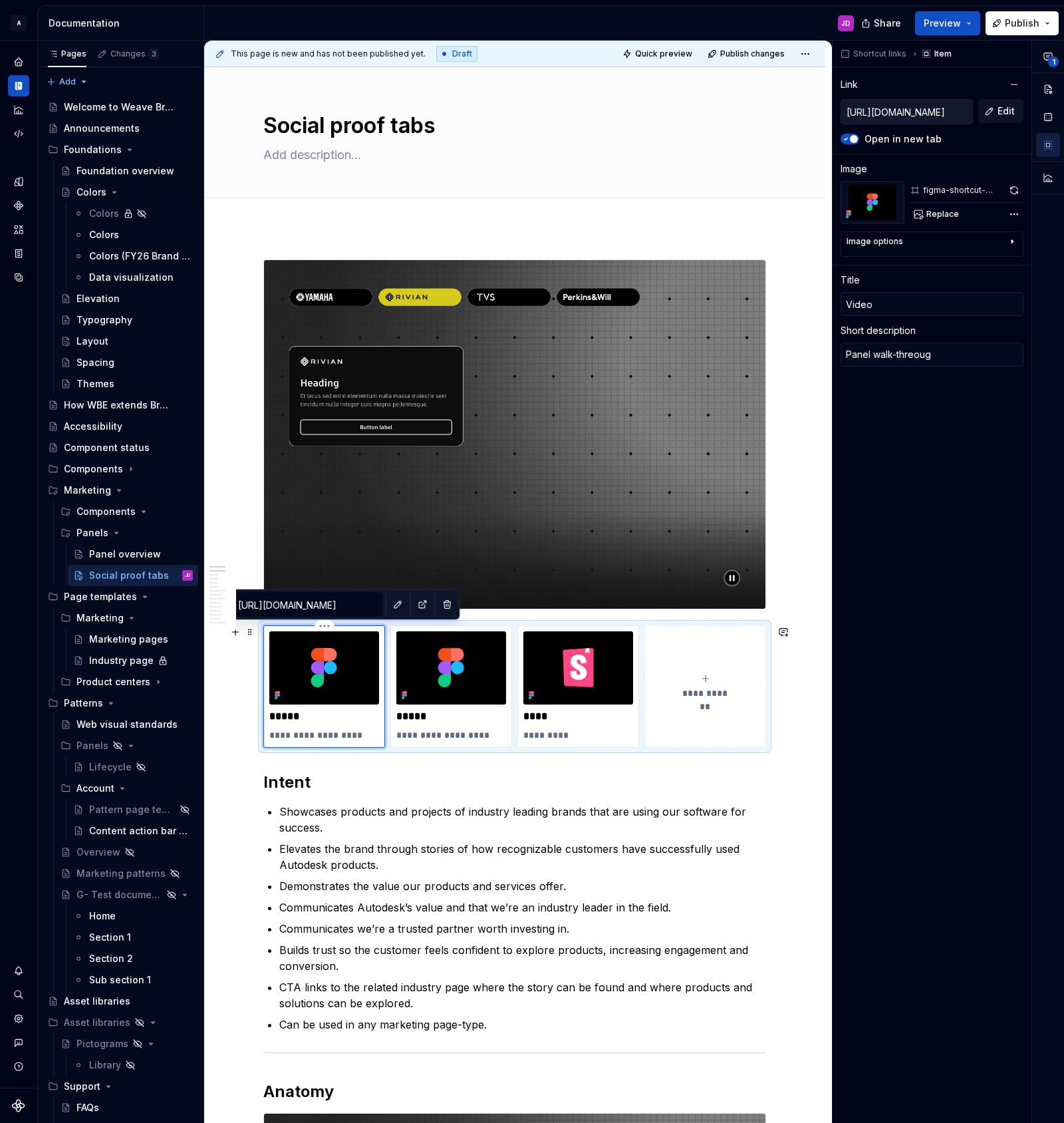
type textarea "*"
type textarea "Panel walk-threou"
type textarea "*"
type textarea "Panel walk-threo"
type textarea "*"
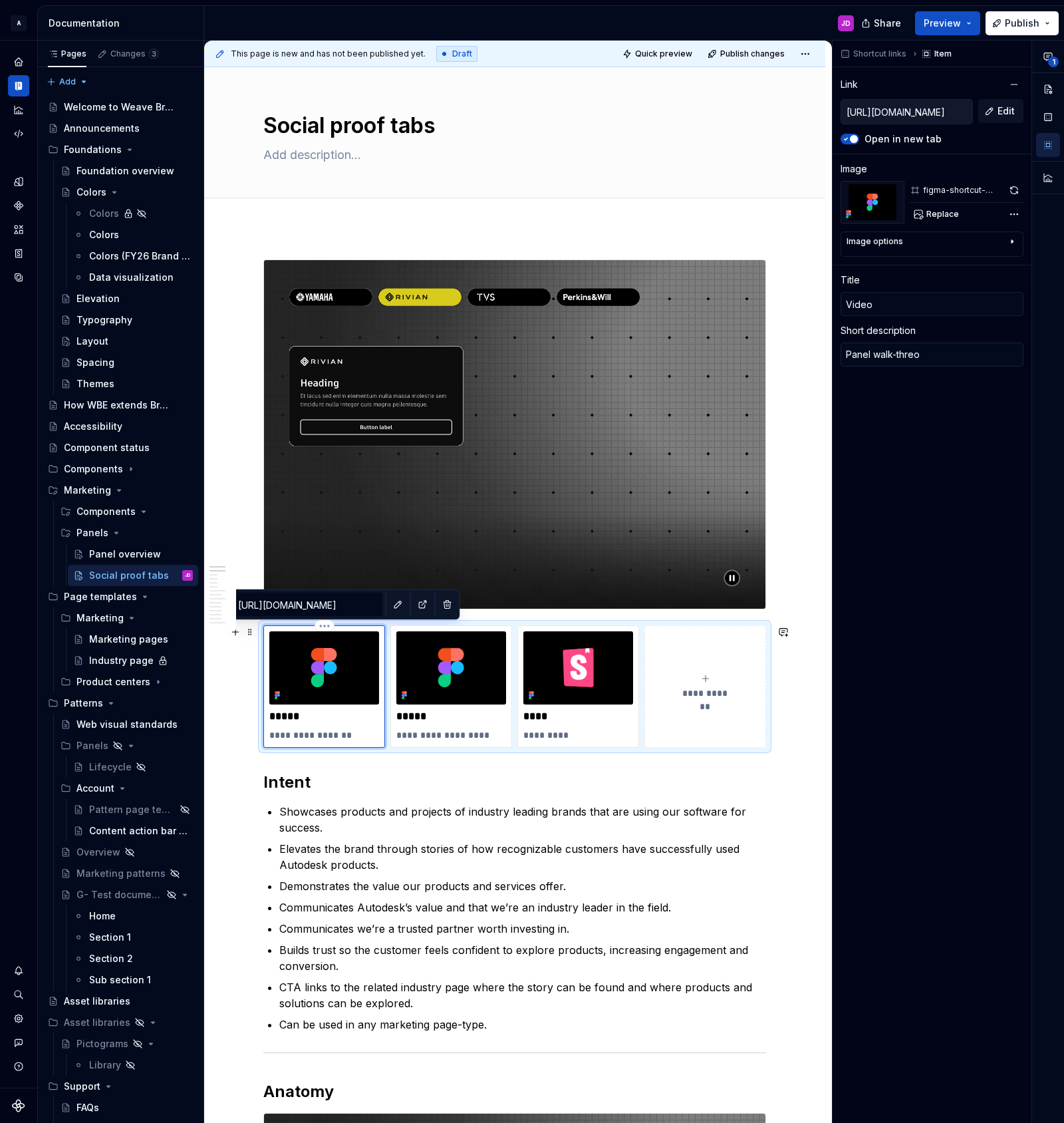
type textarea "Panel walk-thre"
type textarea "*"
type textarea "Panel walk-thr"
type textarea "*"
type textarea "Panel walk-th"
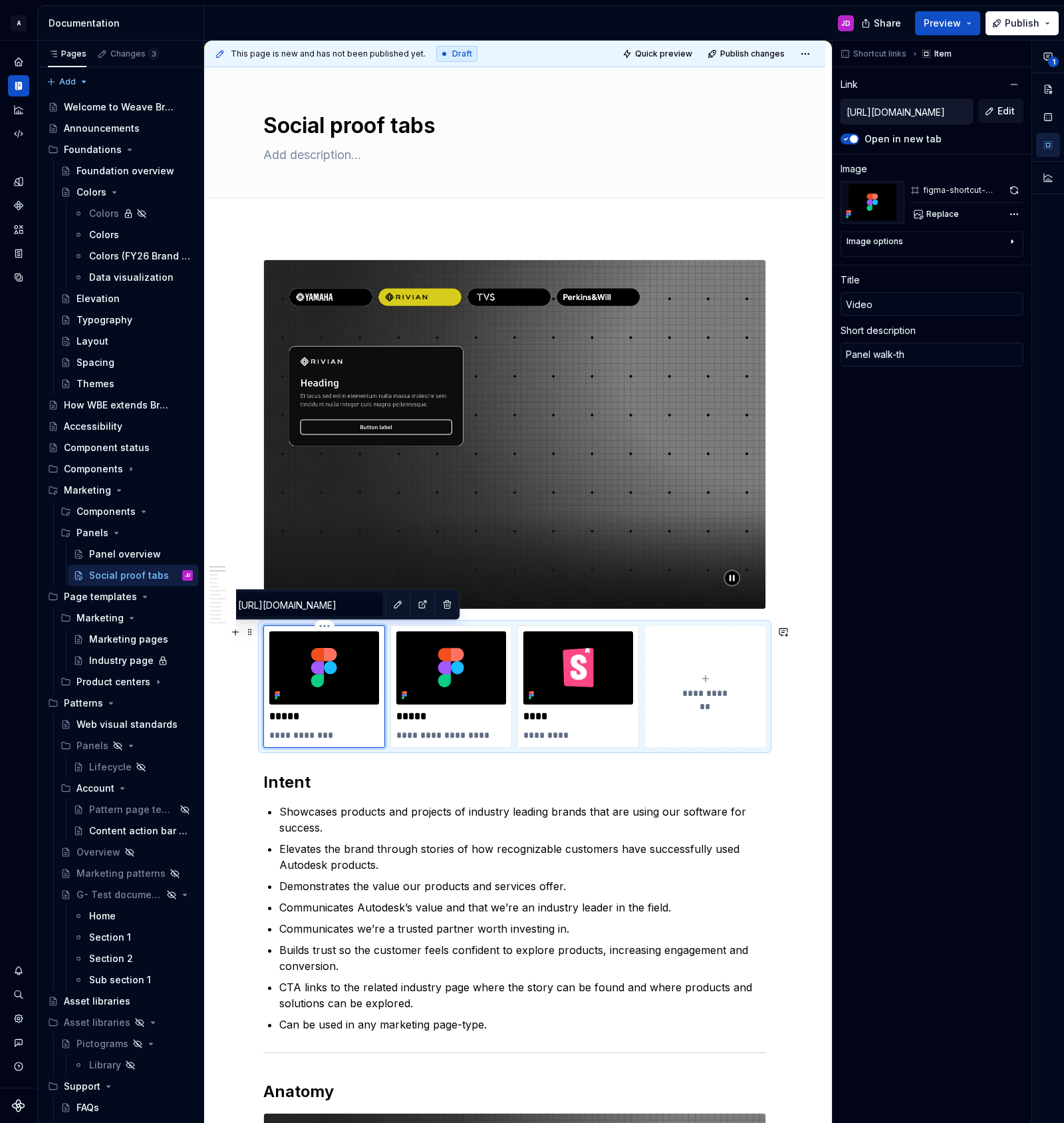
type textarea "*"
type textarea "Panel walk-"
type textarea "*"
type textarea "Panel walk"
type textarea "*"
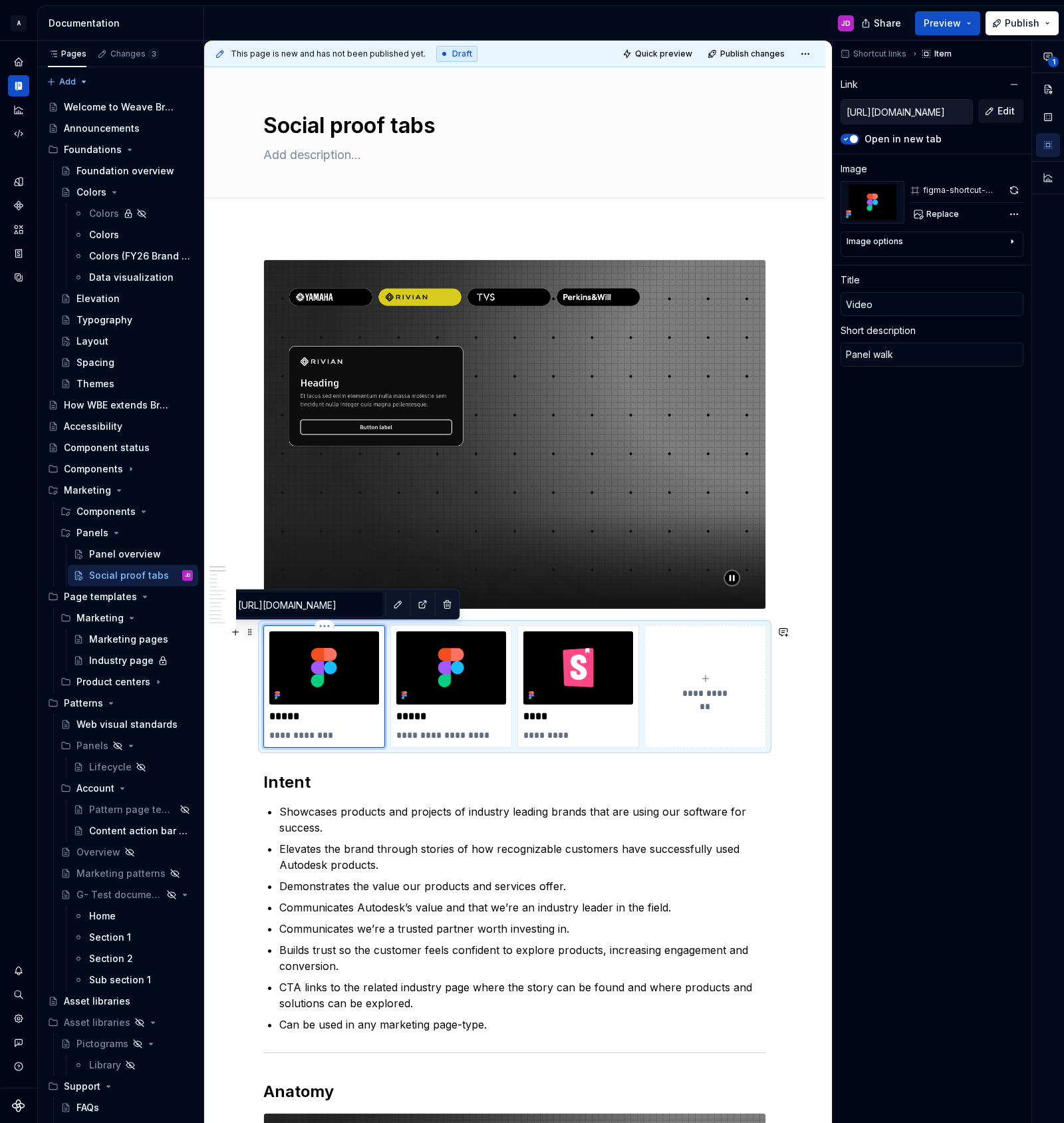
type textarea "Panel wal"
type textarea "*"
type textarea "Panel wa"
type textarea "*"
type textarea "Panel w"
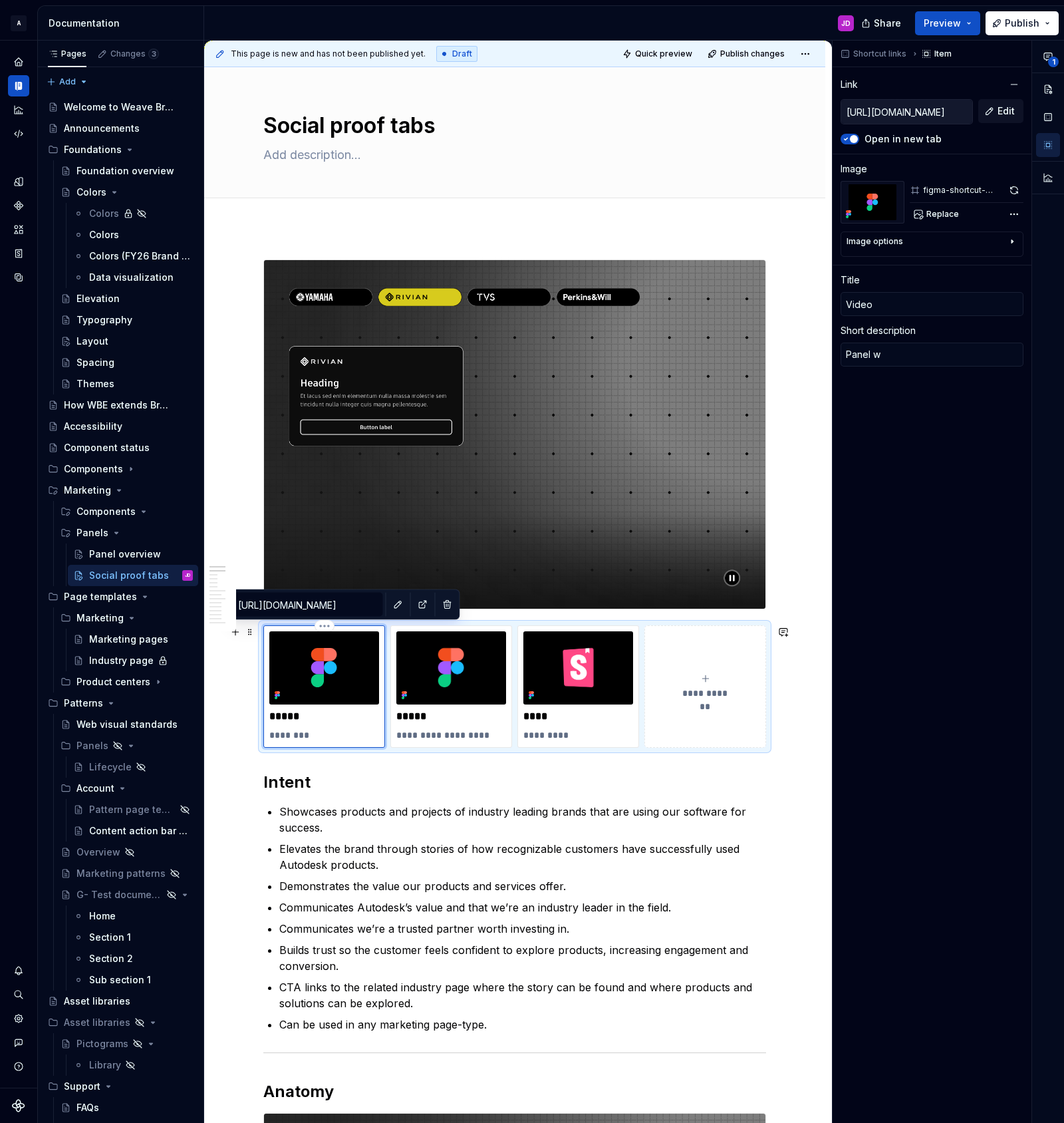
type textarea "*"
type textarea "Panel"
type textarea "*"
type textarea "Panel b"
type textarea "*"
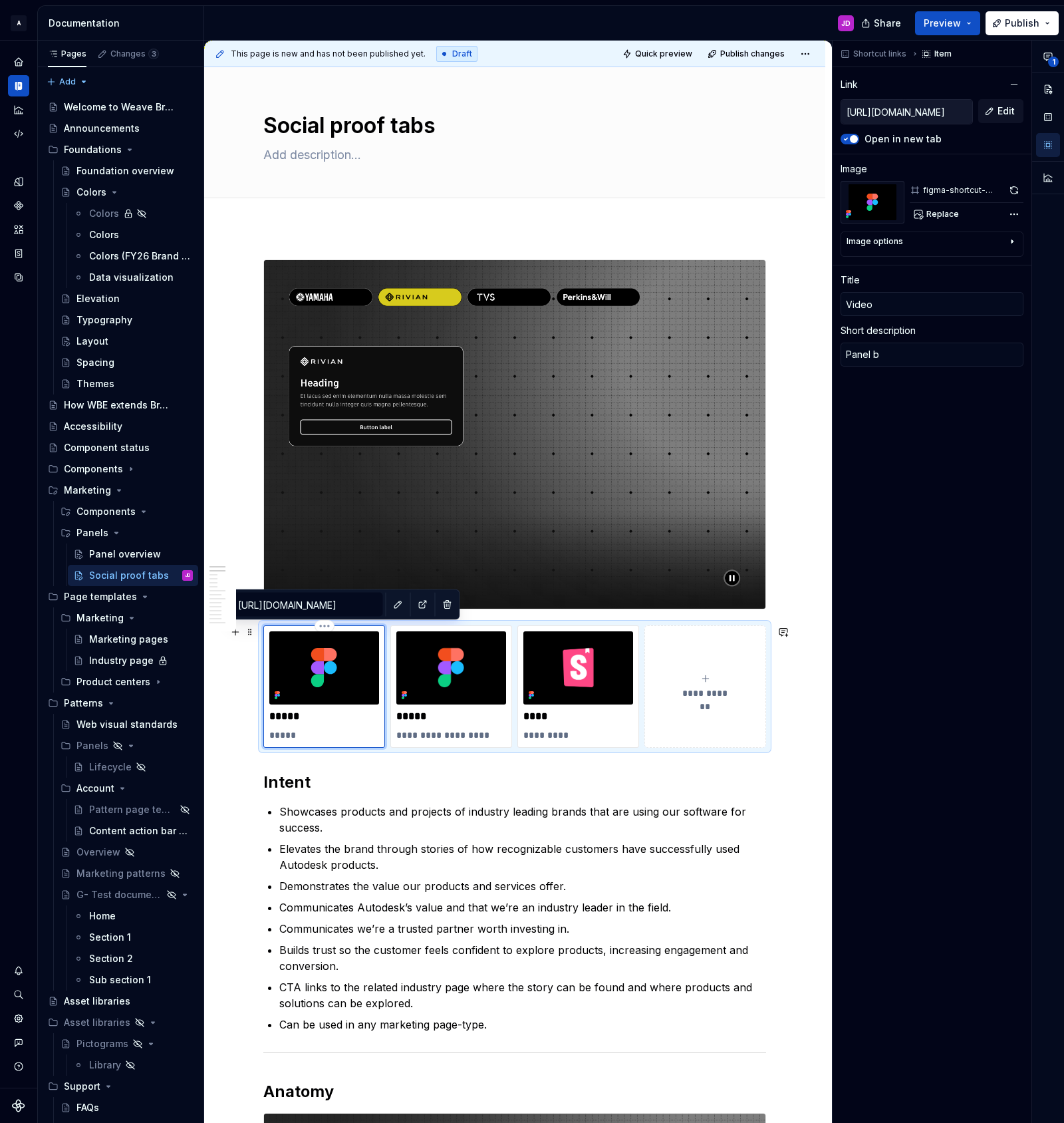
type textarea "Panel ba"
type textarea "*"
type textarea "Panel b"
type textarea "*"
type textarea "Panel"
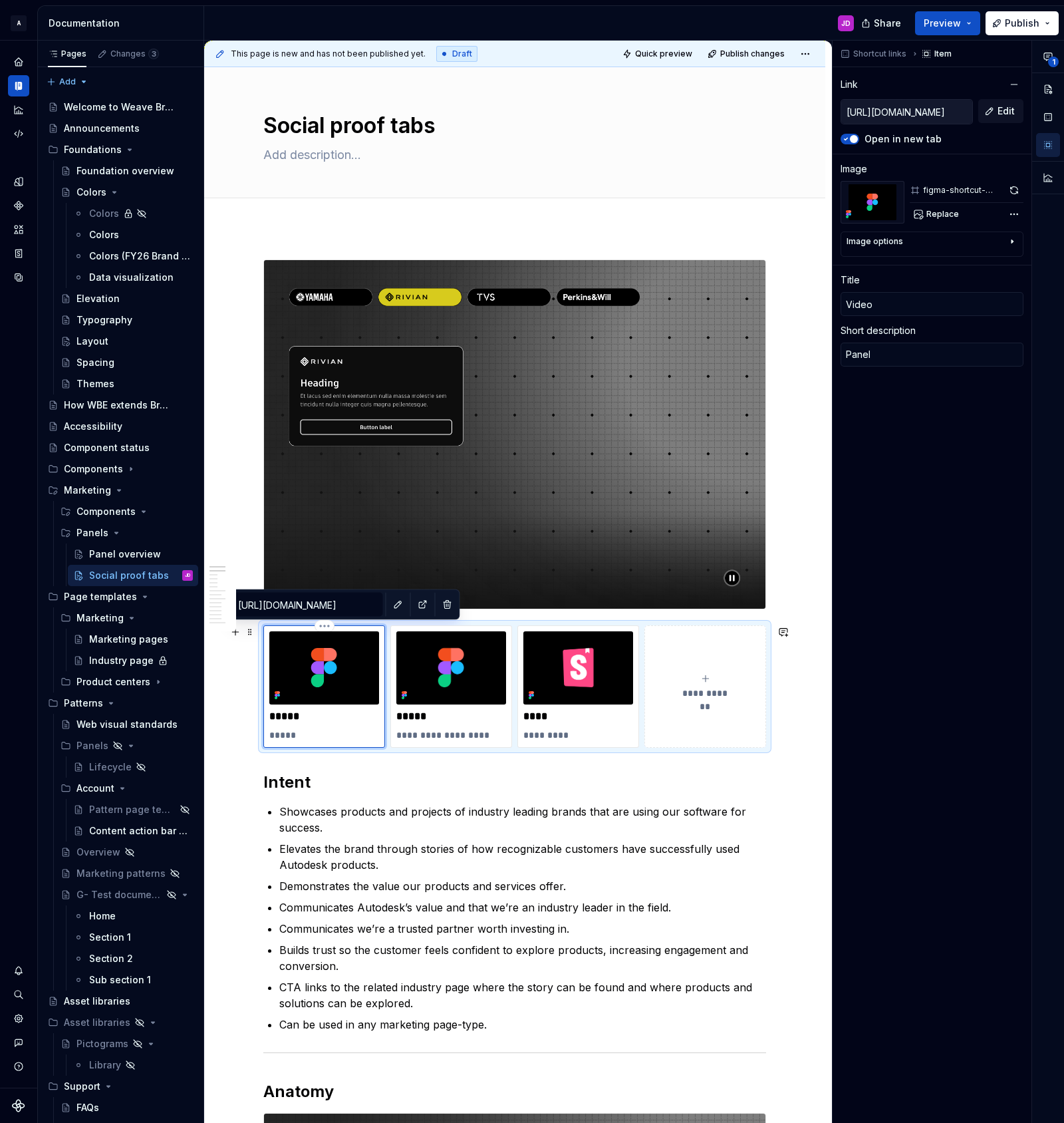
type textarea "*"
type textarea "Panel w"
type textarea "*"
click at [1011, 108] on span "Edit" at bounding box center [1006, 111] width 17 height 13
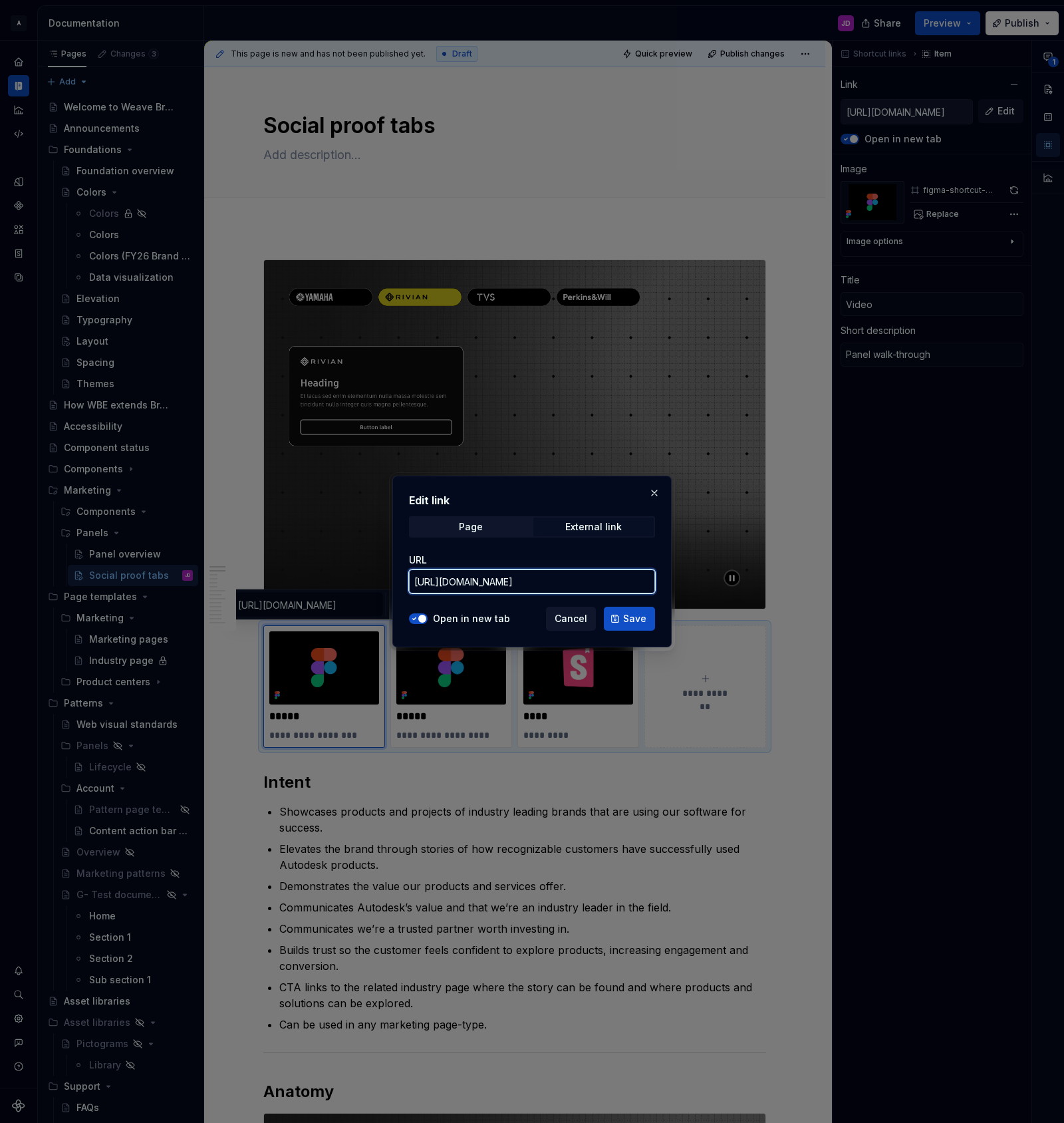
click at [550, 583] on input "[URL][DOMAIN_NAME]" at bounding box center [532, 581] width 246 height 24
click at [634, 622] on span "Save" at bounding box center [634, 619] width 23 height 13
click at [611, 527] on div "External link" at bounding box center [593, 526] width 56 height 11
click at [629, 620] on span "Save" at bounding box center [634, 619] width 23 height 13
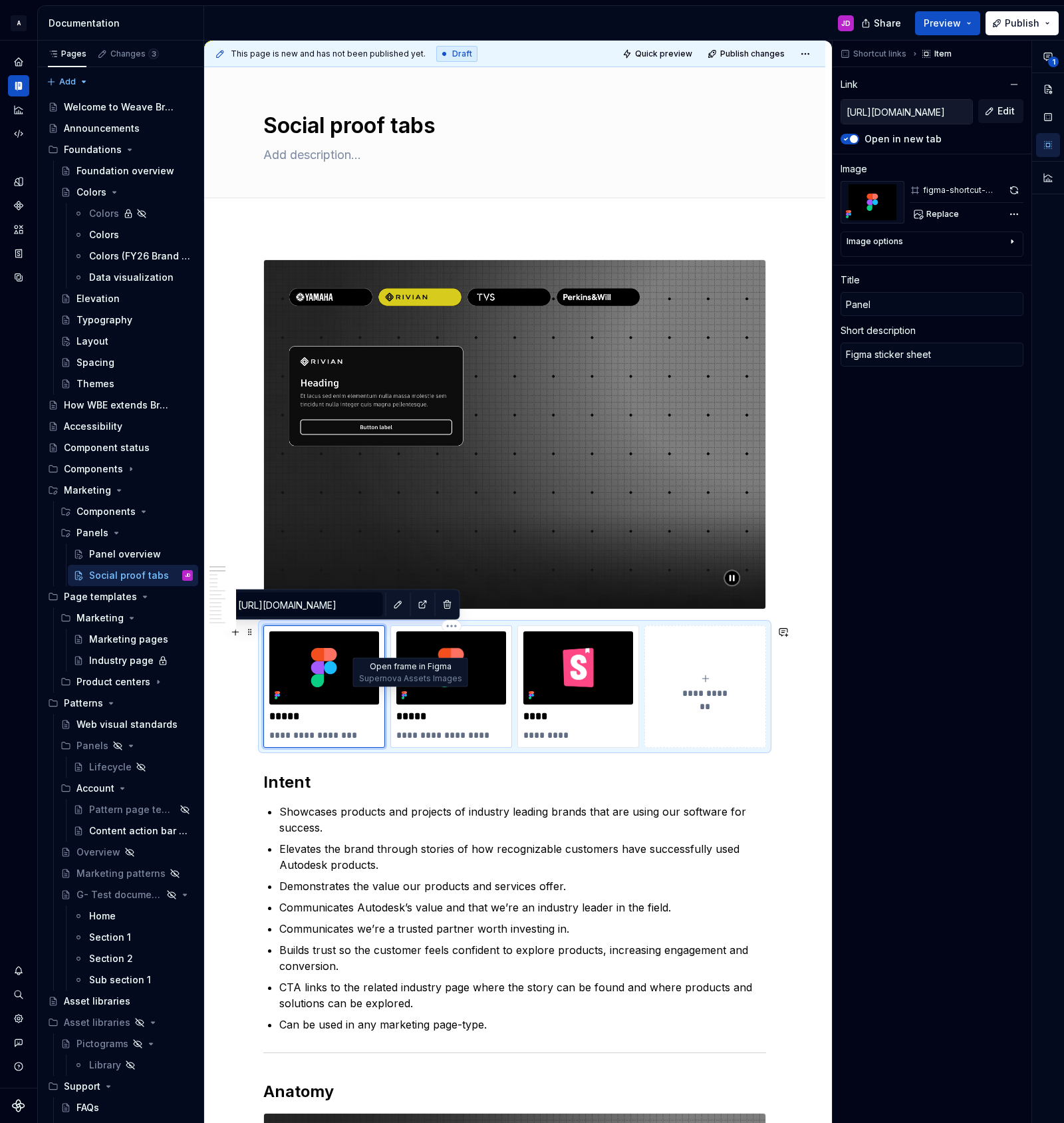
click at [404, 694] on icon at bounding box center [402, 695] width 2 height 2
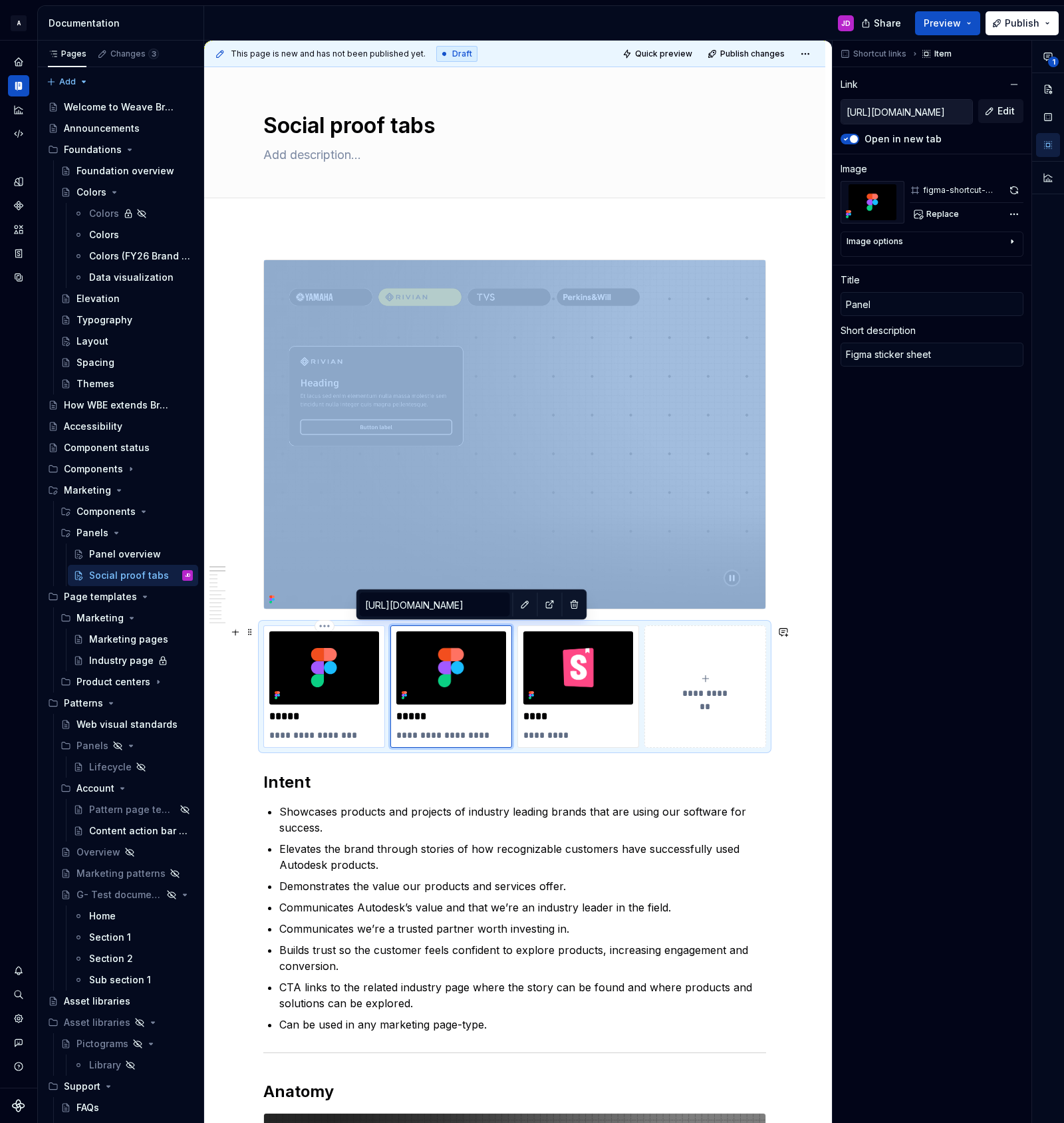
click at [360, 651] on img at bounding box center [324, 668] width 110 height 74
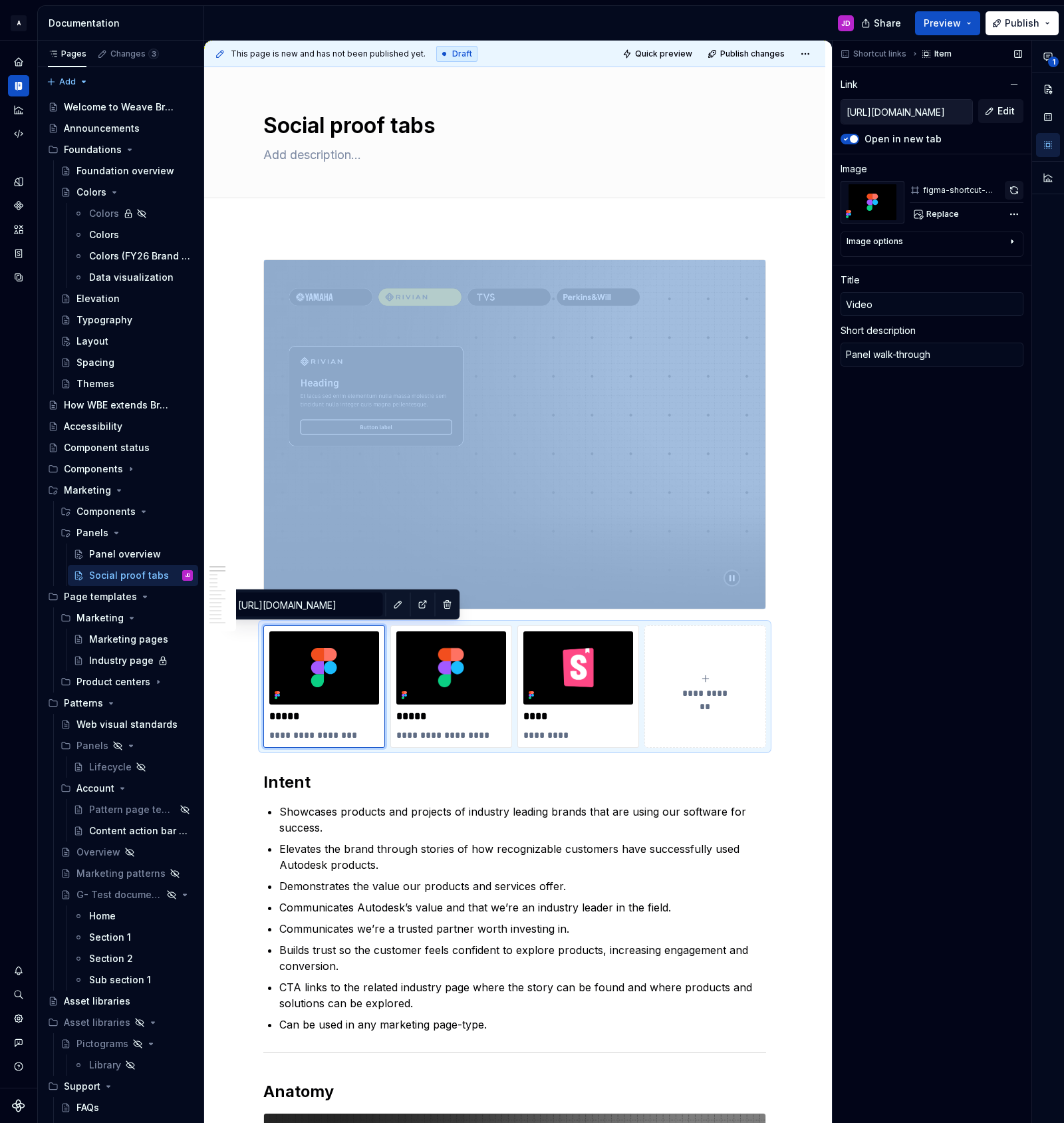
click at [1014, 193] on button "button" at bounding box center [1014, 190] width 19 height 19
click at [940, 215] on span "Replace" at bounding box center [942, 214] width 32 height 11
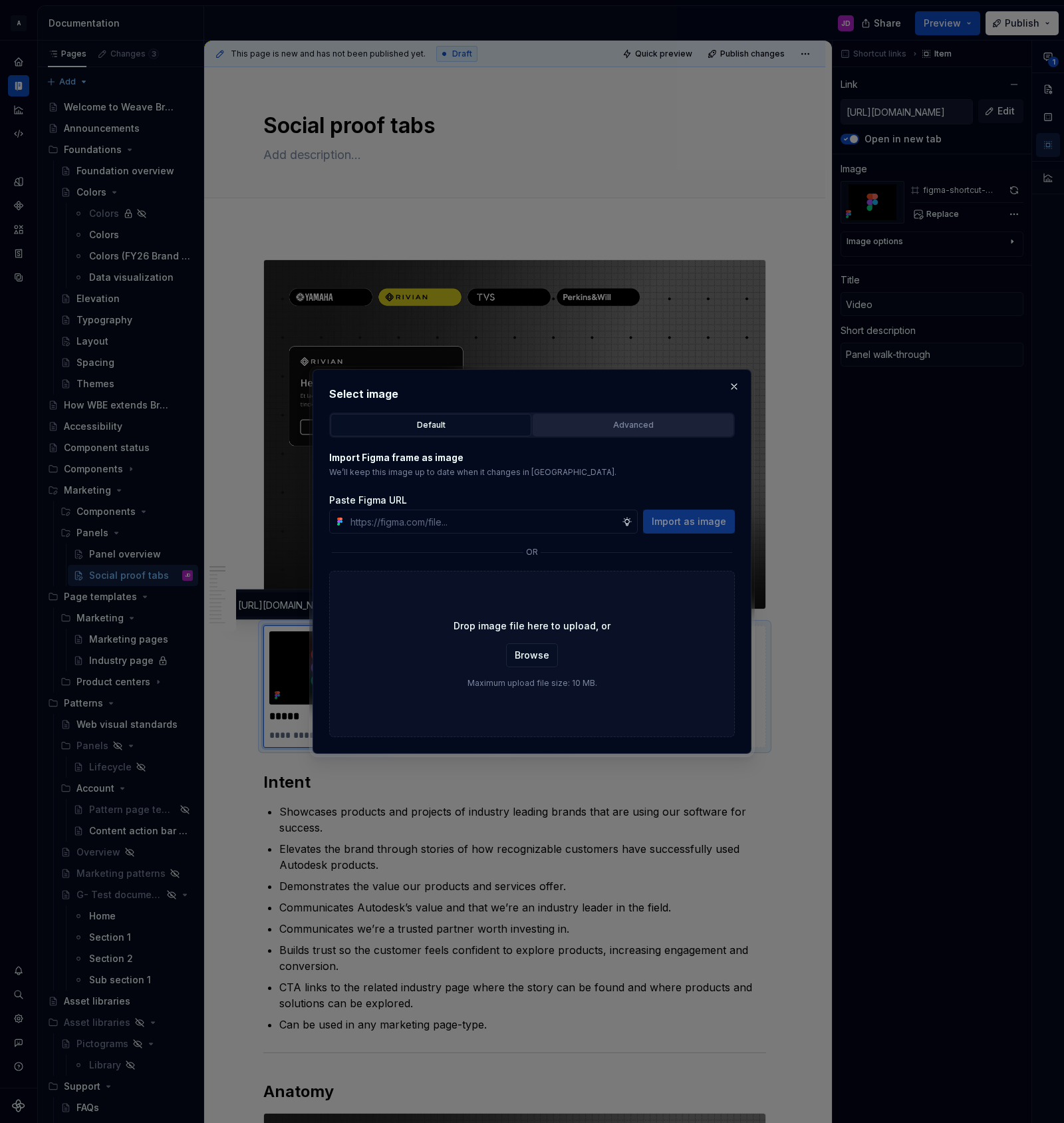
click at [631, 427] on div "Advanced" at bounding box center [633, 425] width 192 height 13
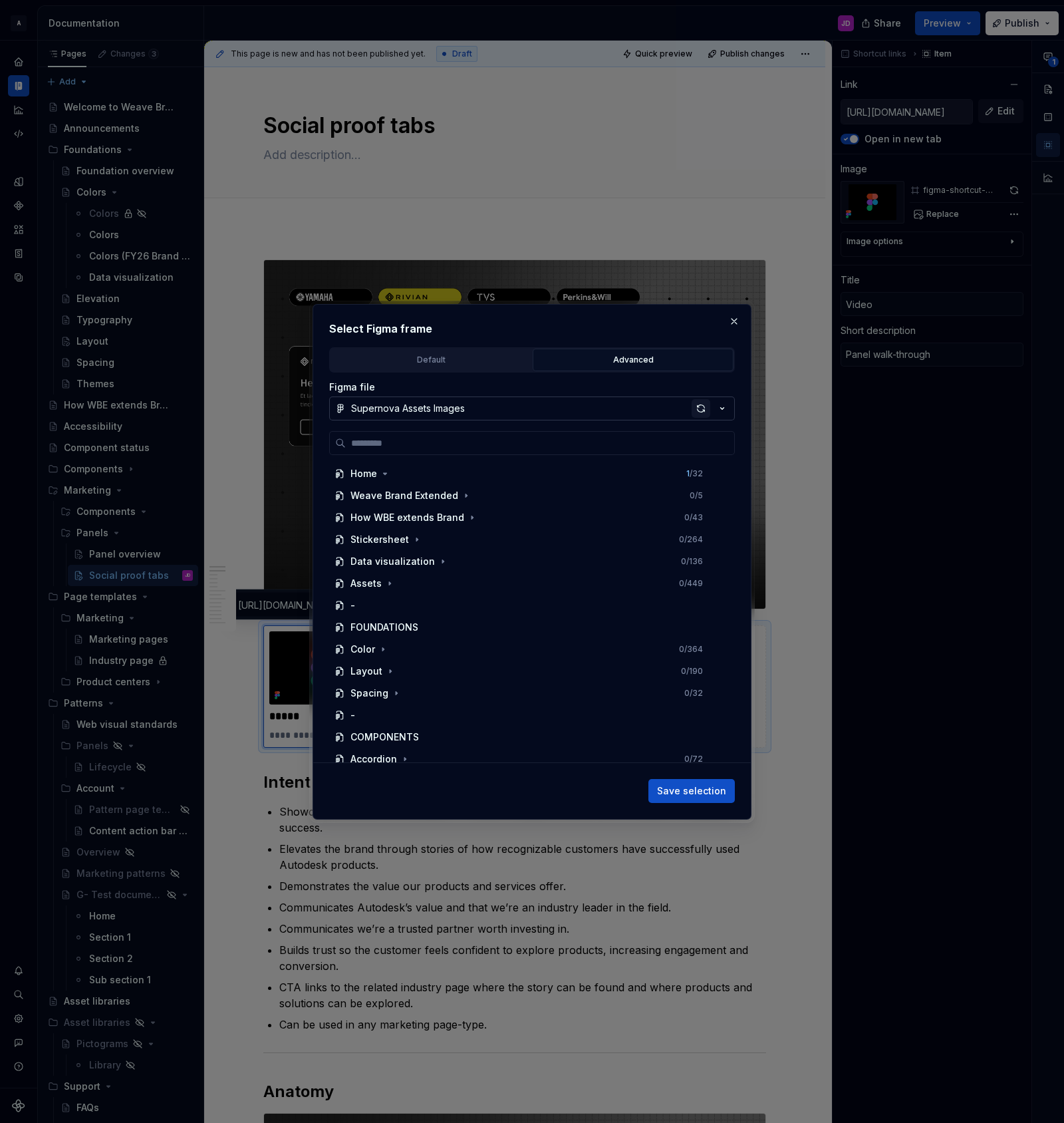
click at [701, 408] on div "button" at bounding box center [701, 408] width 19 height 19
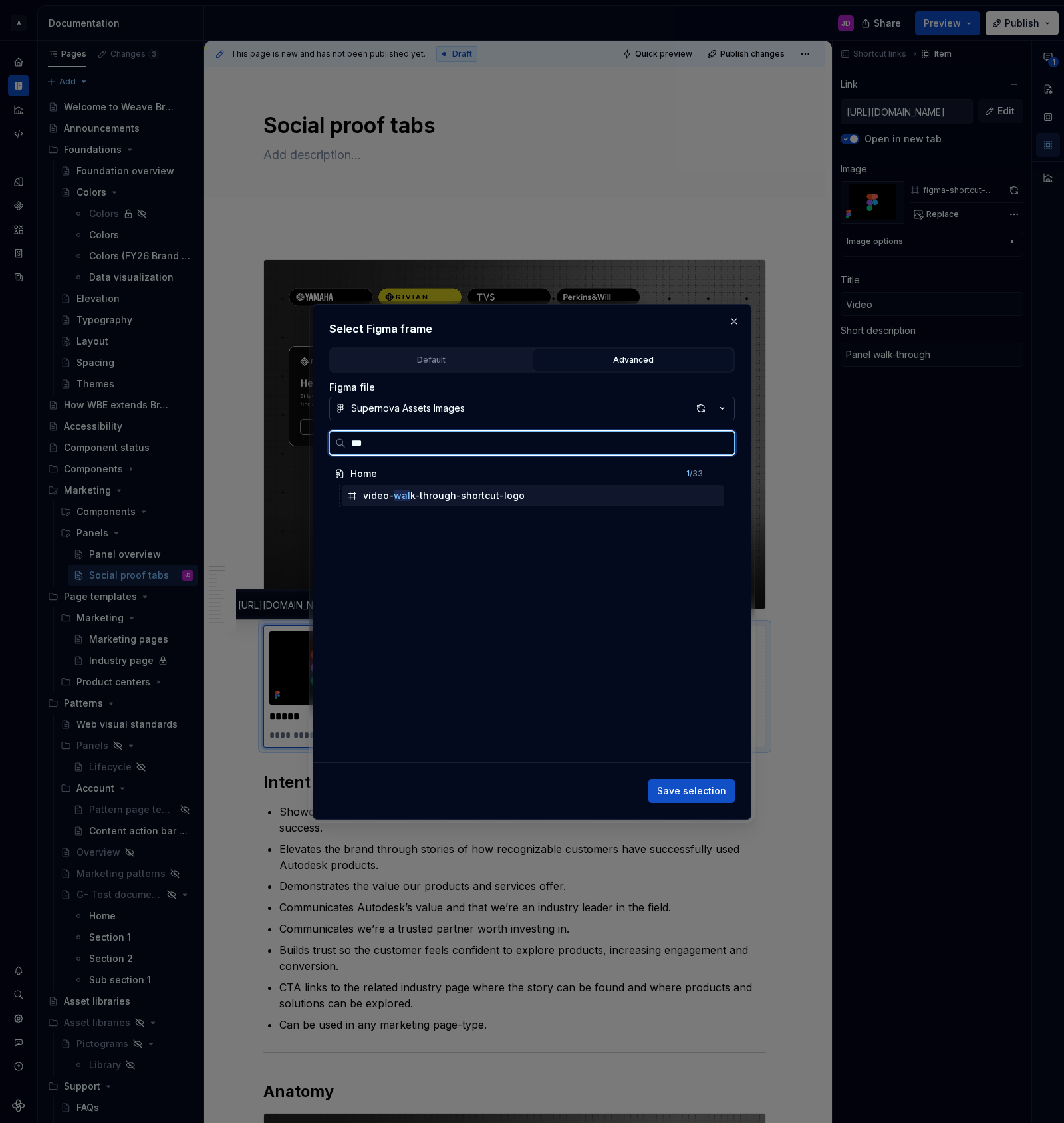
drag, startPoint x: 558, startPoint y: 497, endPoint x: 551, endPoint y: 524, distance: 27.9
click at [558, 497] on div "video- wal k-through-shortcut-logo" at bounding box center [533, 496] width 382 height 21
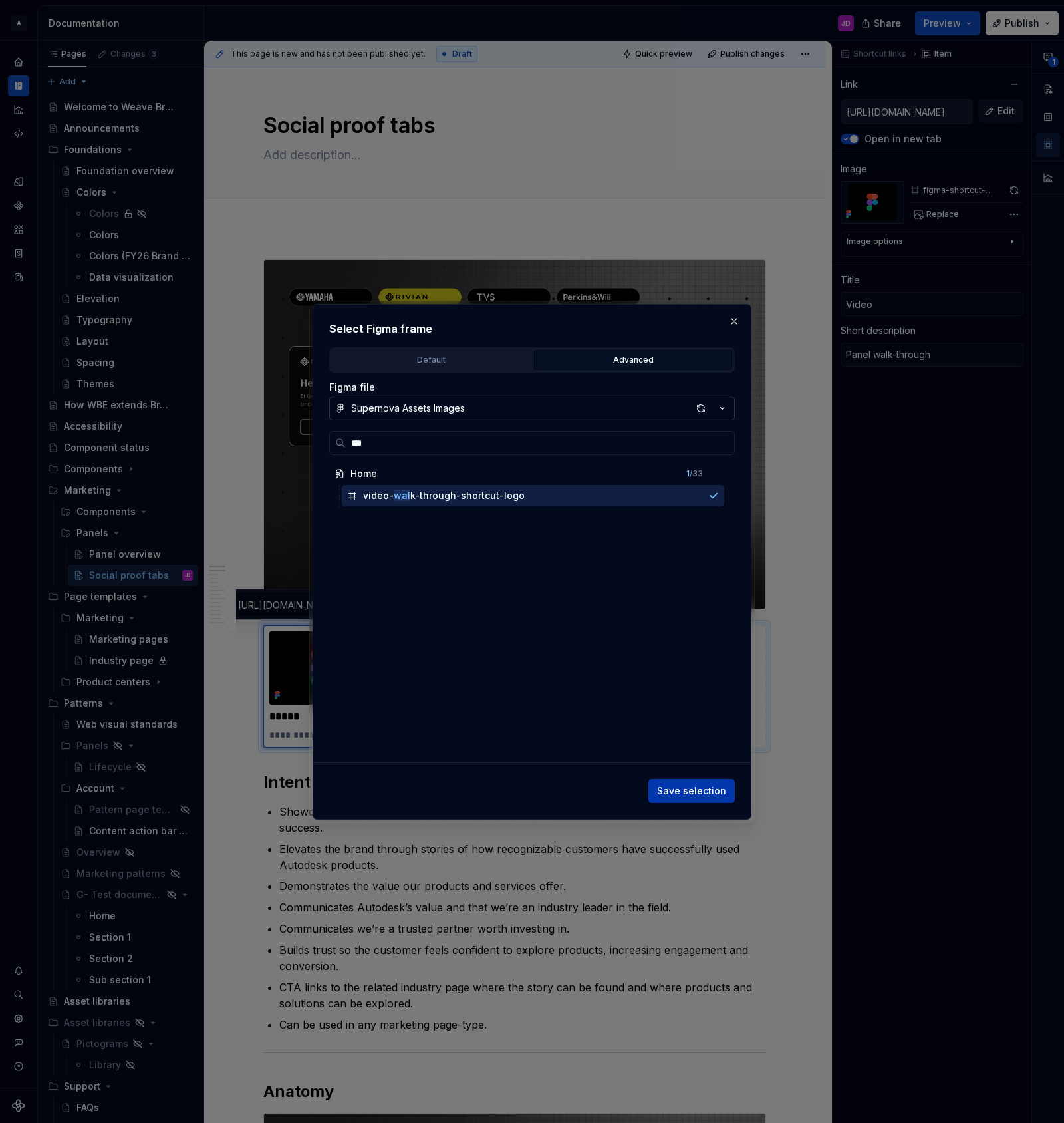
click at [702, 790] on span "Save selection" at bounding box center [691, 791] width 69 height 13
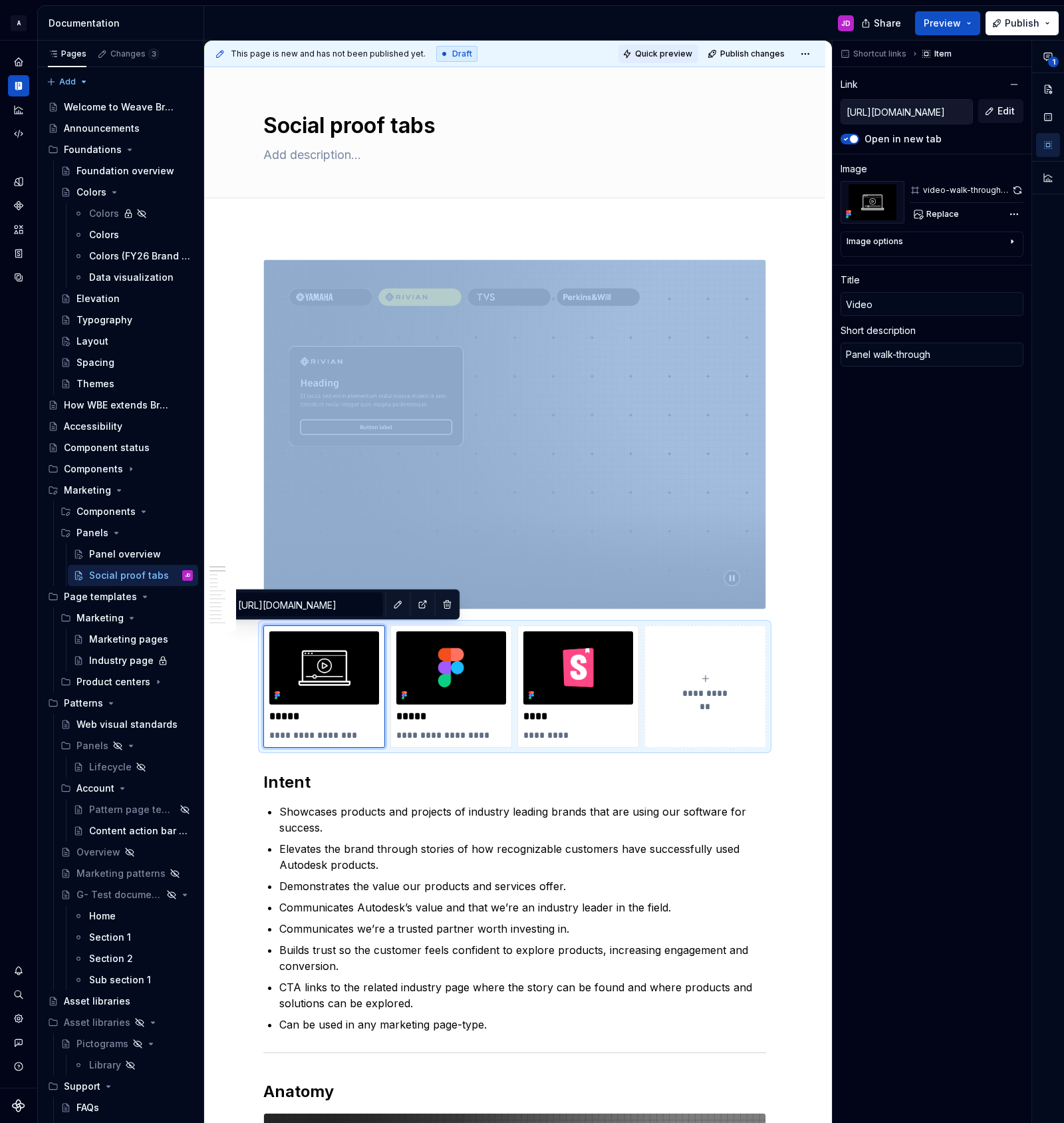
click at [675, 53] on span "Quick preview" at bounding box center [663, 54] width 57 height 11
click at [985, 1092] on span "Open page" at bounding box center [994, 1091] width 45 height 11
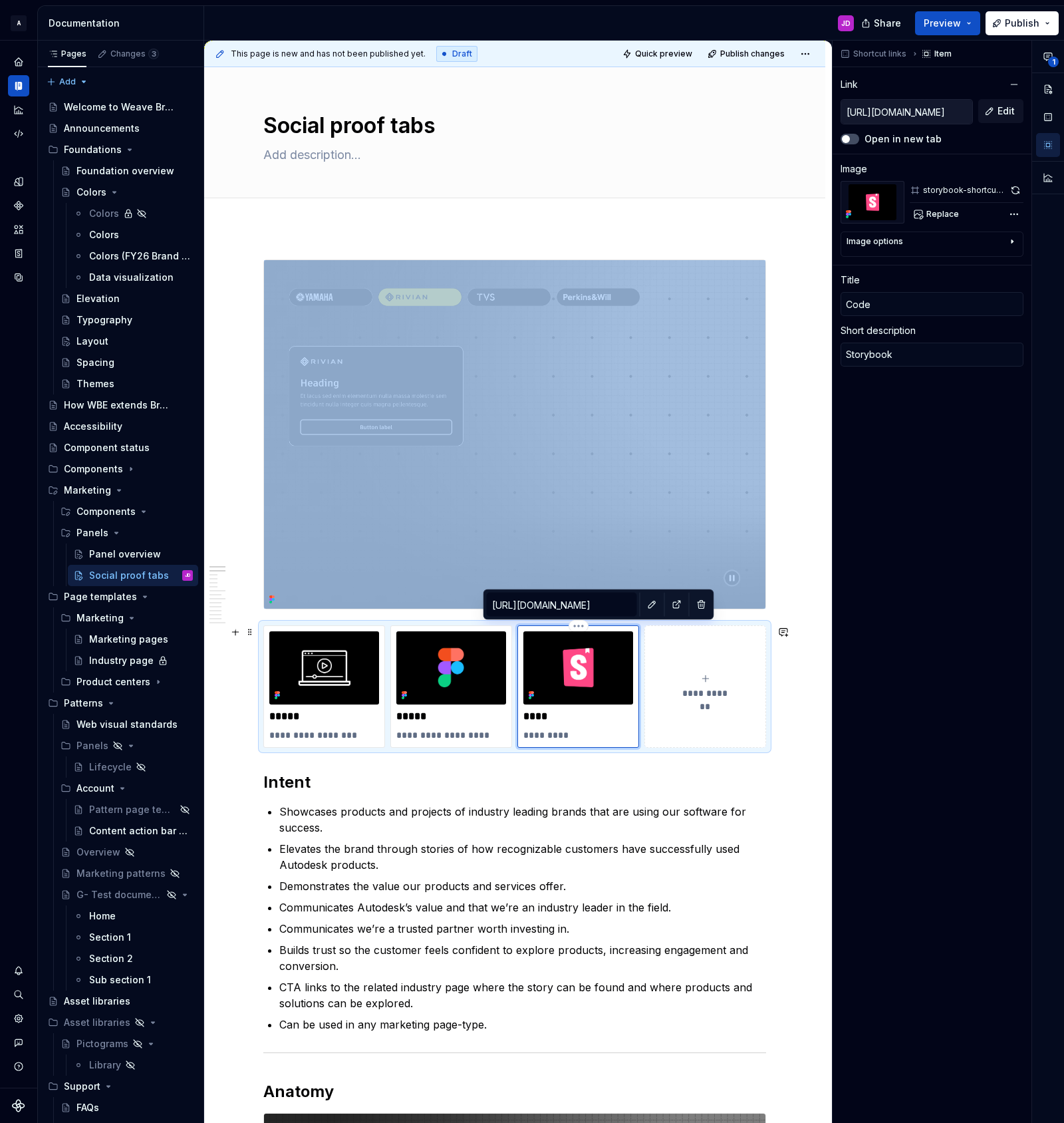
click at [603, 646] on img at bounding box center [578, 668] width 110 height 74
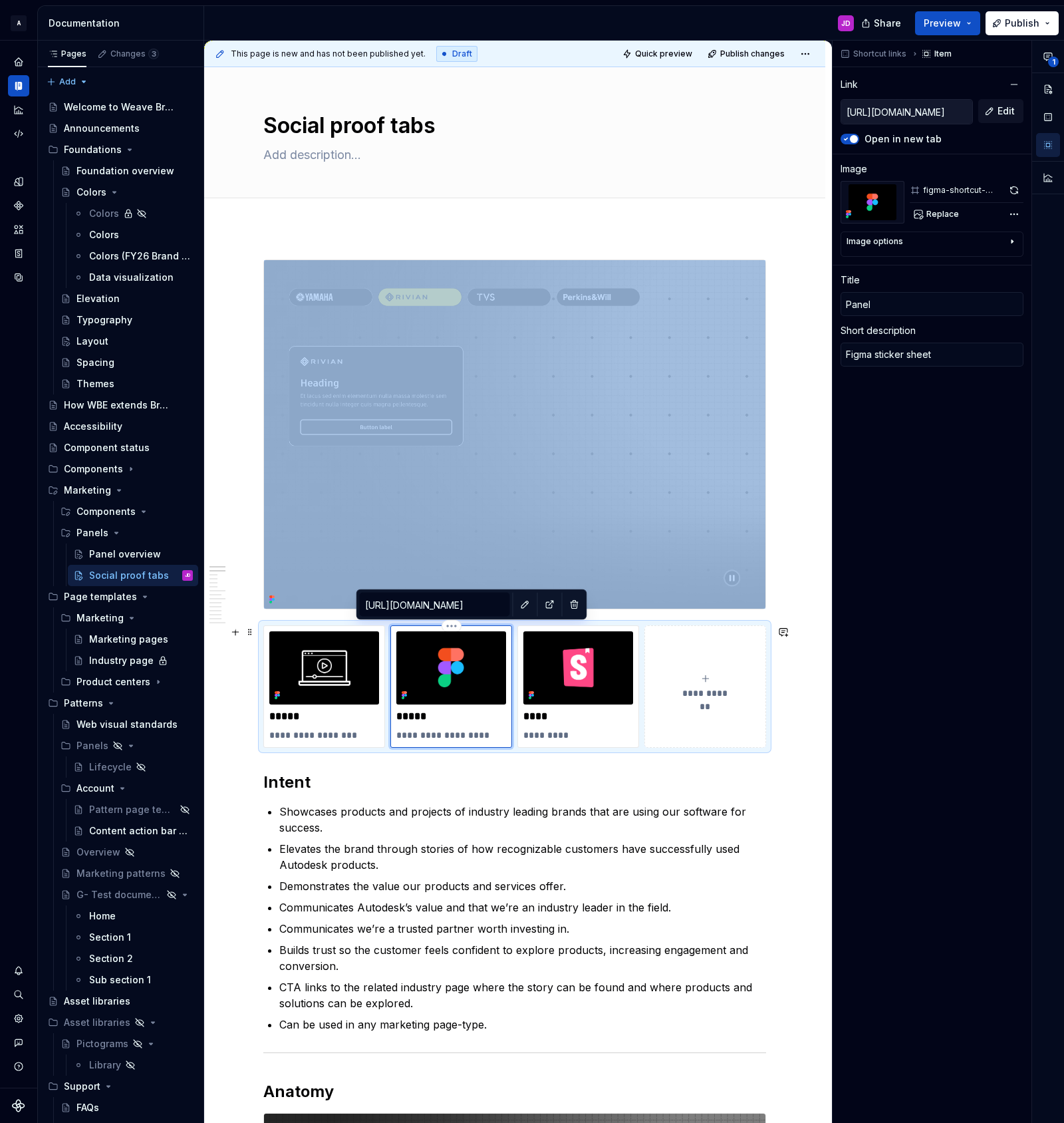
click at [482, 646] on img at bounding box center [451, 668] width 110 height 74
click at [357, 650] on img at bounding box center [324, 668] width 110 height 74
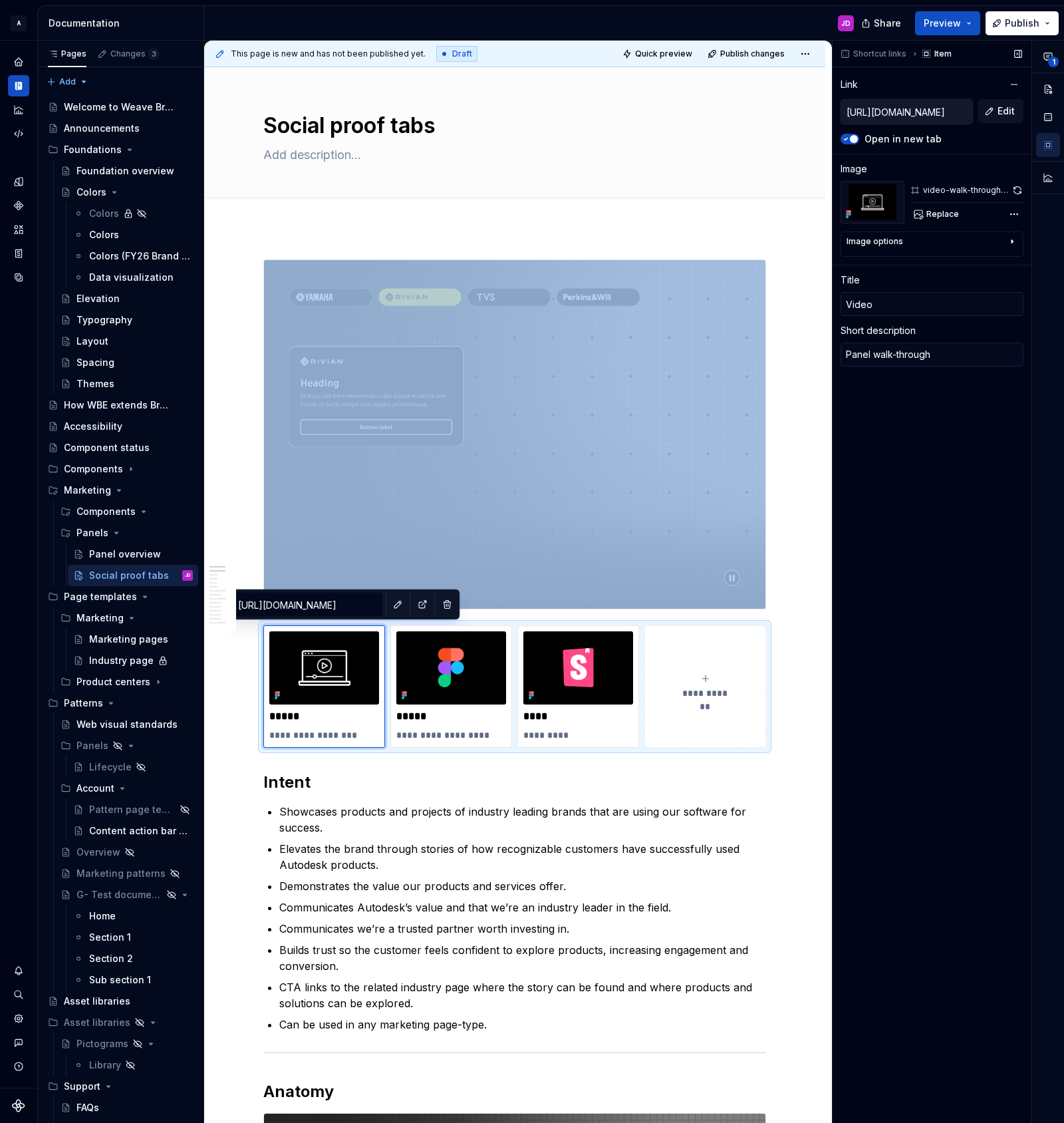
click at [844, 140] on icon "button" at bounding box center [846, 139] width 3 height 2
click at [368, 641] on img at bounding box center [324, 668] width 110 height 74
click at [1019, 189] on button "button" at bounding box center [1017, 190] width 12 height 19
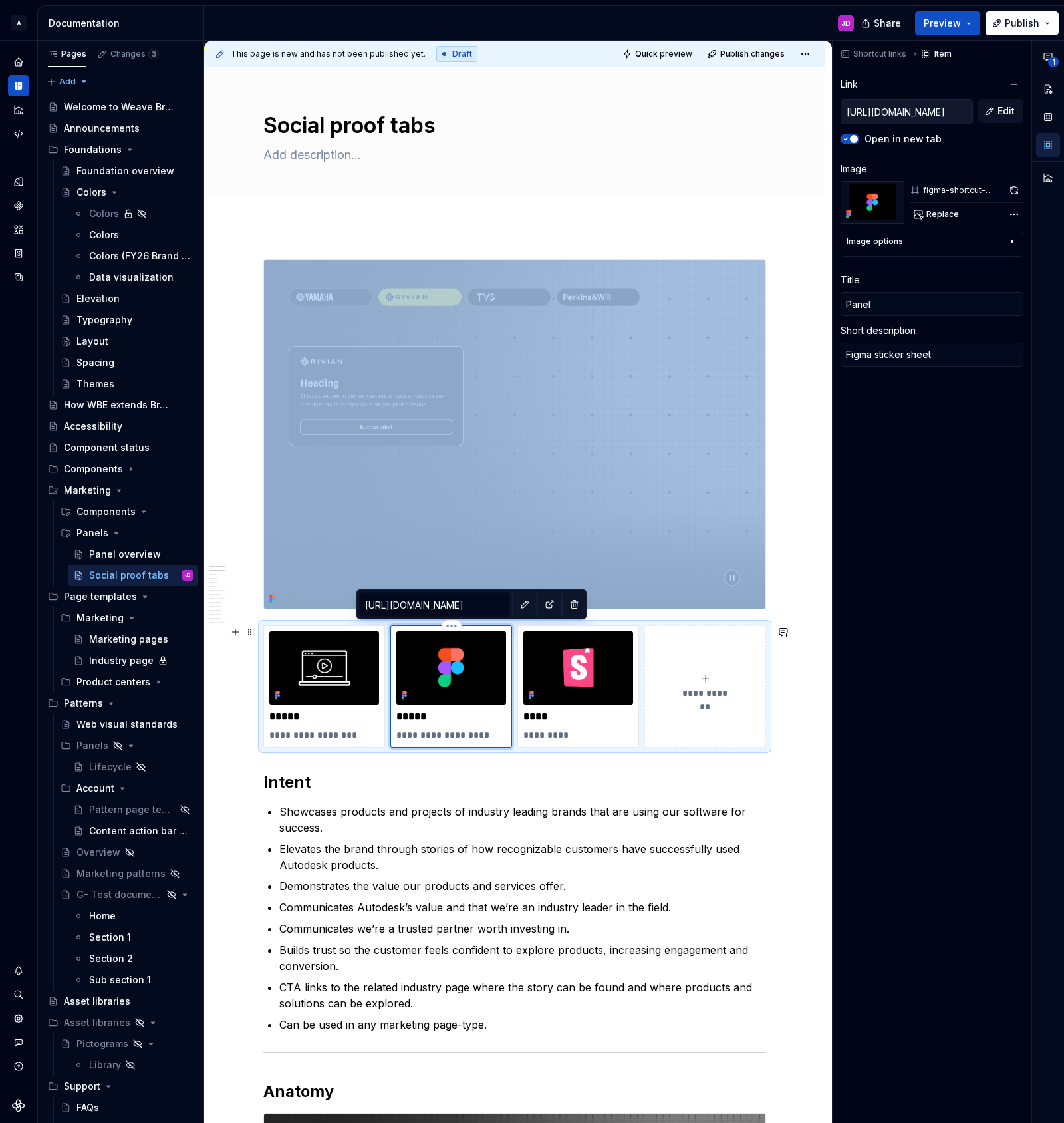
click at [492, 645] on img at bounding box center [451, 668] width 110 height 74
click at [1014, 190] on button "button" at bounding box center [1014, 190] width 19 height 19
click at [639, 640] on div "**** *********" at bounding box center [577, 687] width 121 height 122
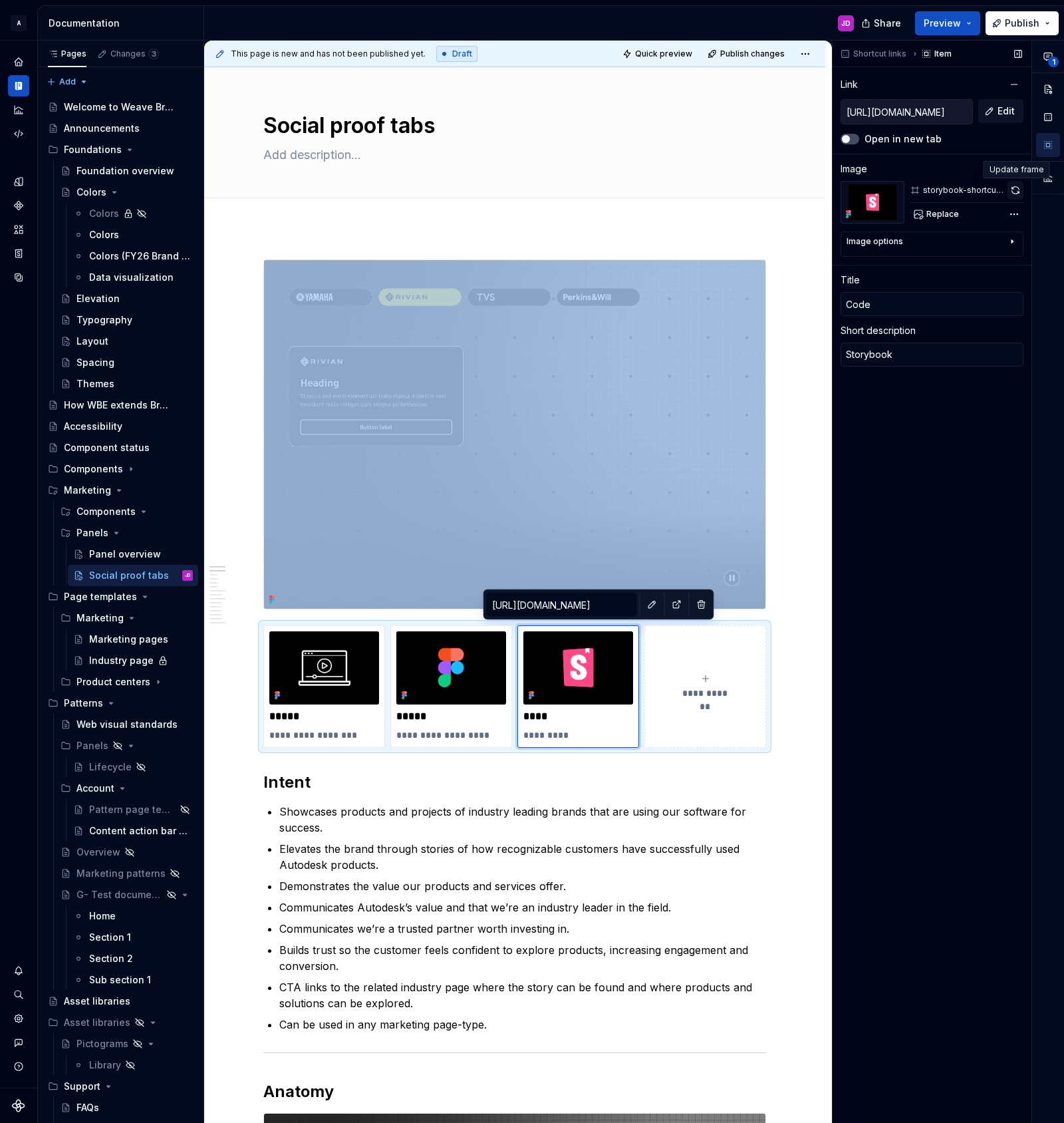
click at [1016, 192] on button "button" at bounding box center [1015, 190] width 16 height 19
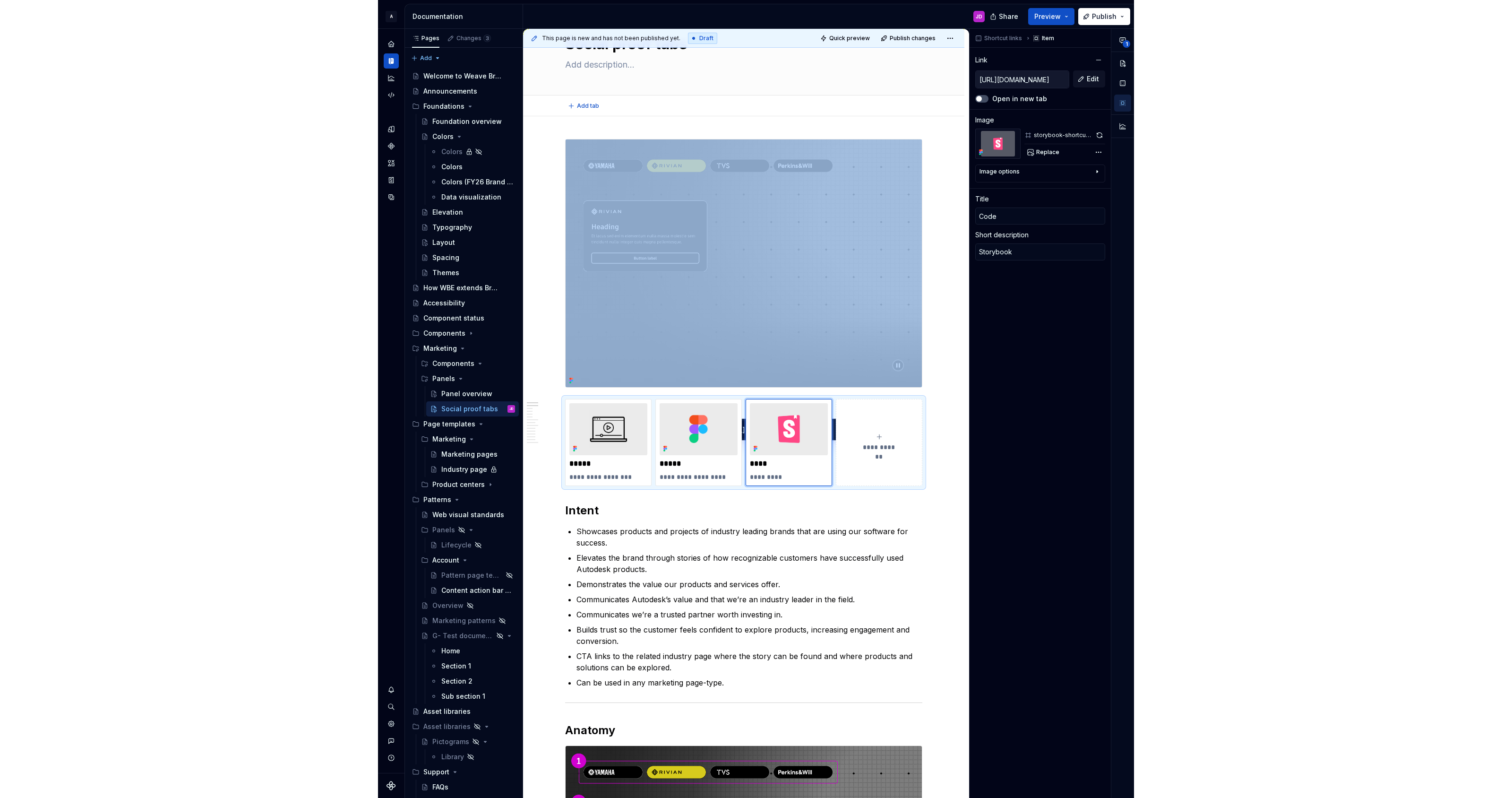
scroll to position [0, 0]
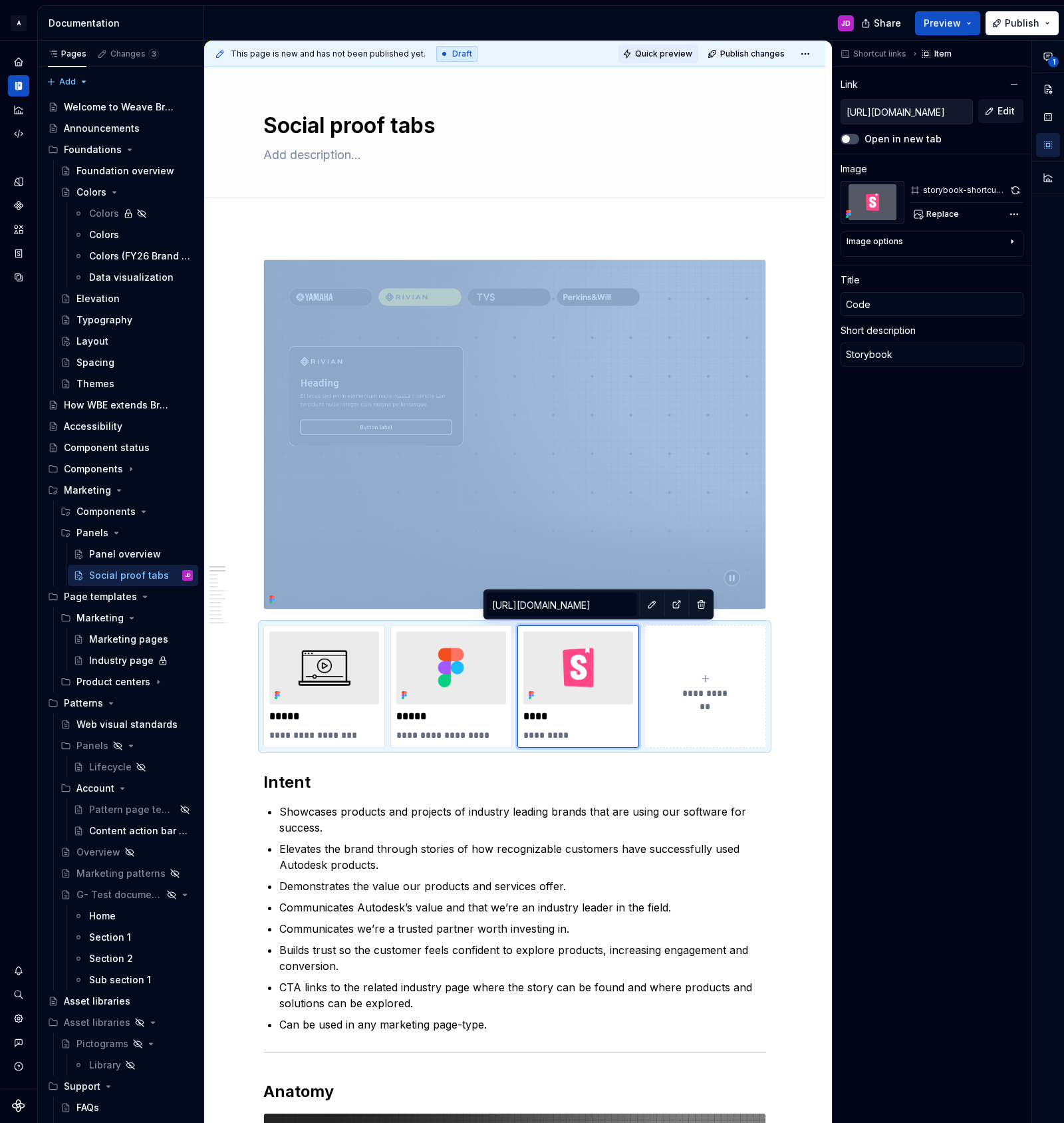
click at [677, 50] on span "Quick preview" at bounding box center [663, 54] width 57 height 11
click at [986, 1084] on link "Open page" at bounding box center [988, 1091] width 67 height 19
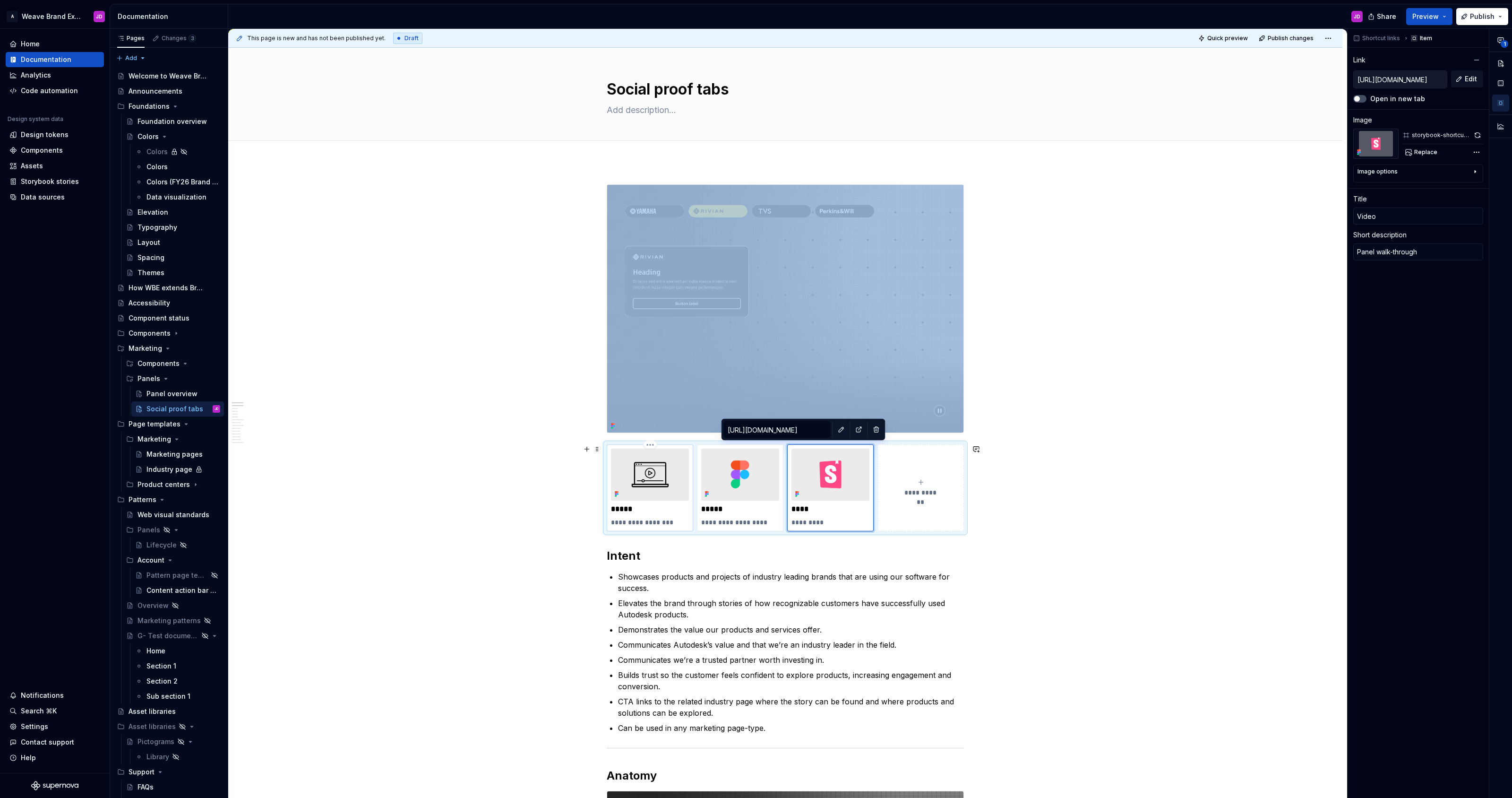
click at [684, 447] on div "**********" at bounding box center [650, 488] width 86 height 87
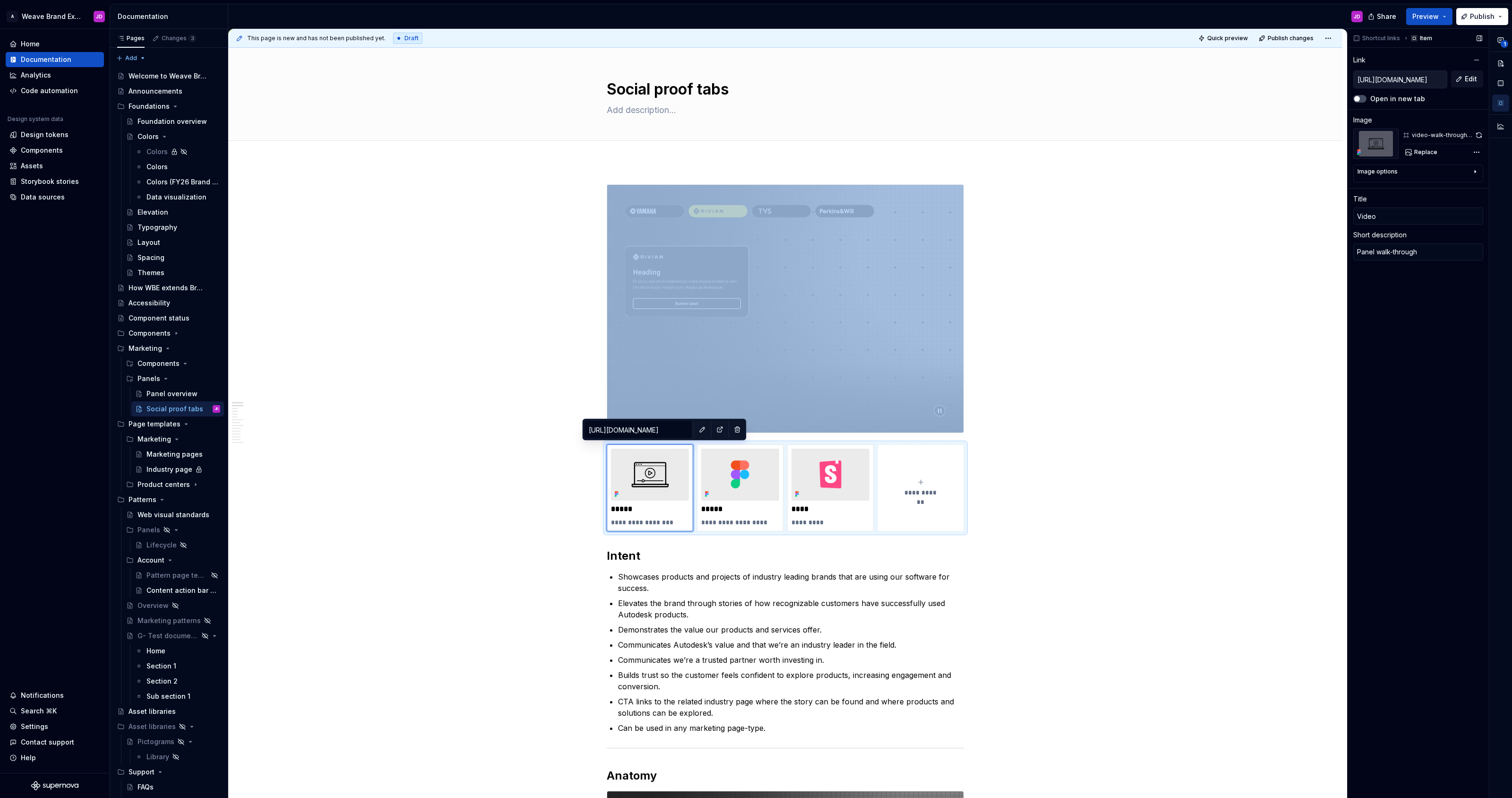
click at [755, 170] on icon "button" at bounding box center [1475, 171] width 8 height 8
click at [755, 458] on img at bounding box center [740, 474] width 78 height 52
click at [755, 460] on img at bounding box center [830, 474] width 78 height 52
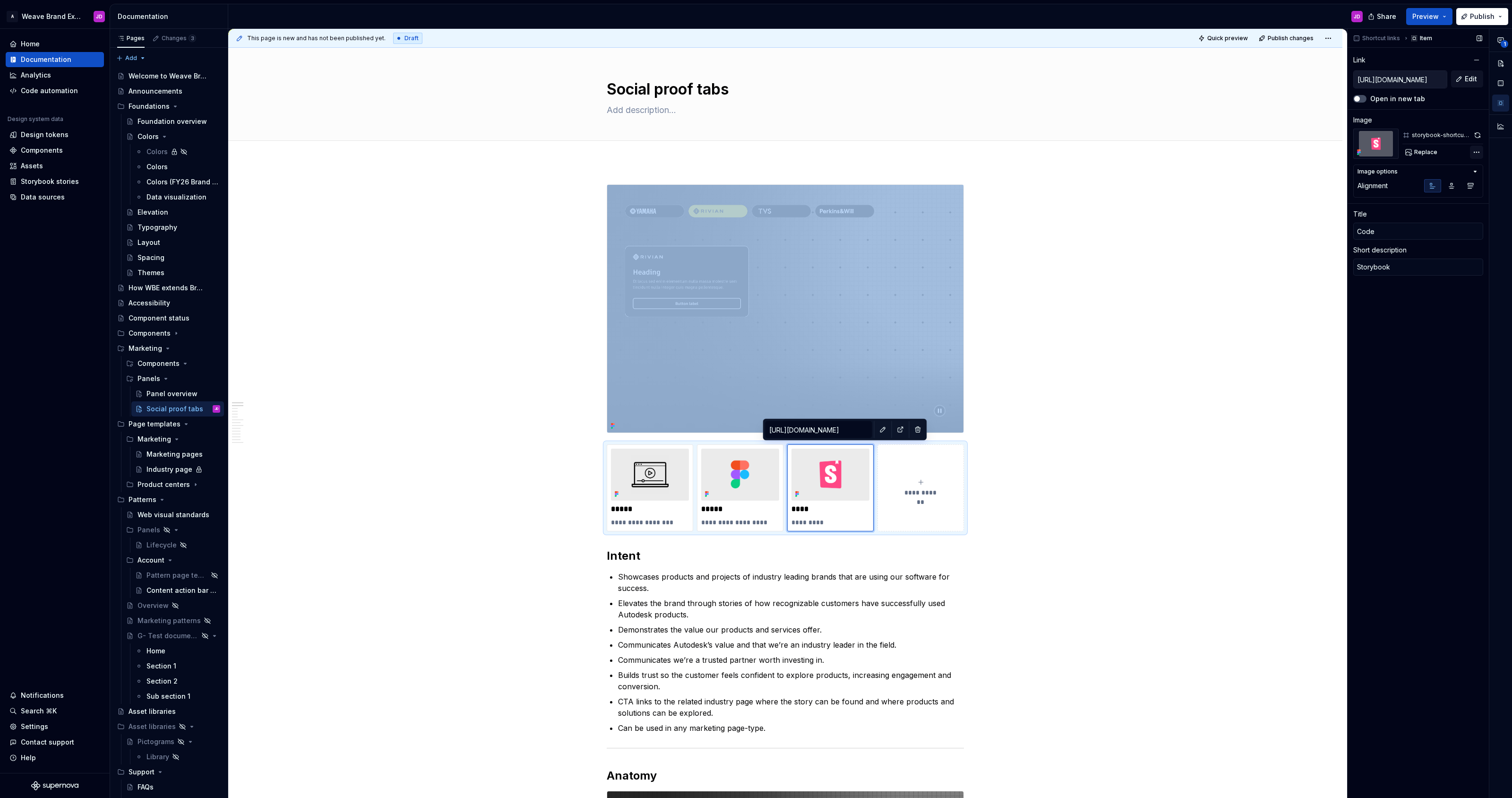
click at [755, 151] on div "**********" at bounding box center [1430, 413] width 164 height 770
click at [755, 151] on div "1" at bounding box center [1500, 413] width 23 height 770
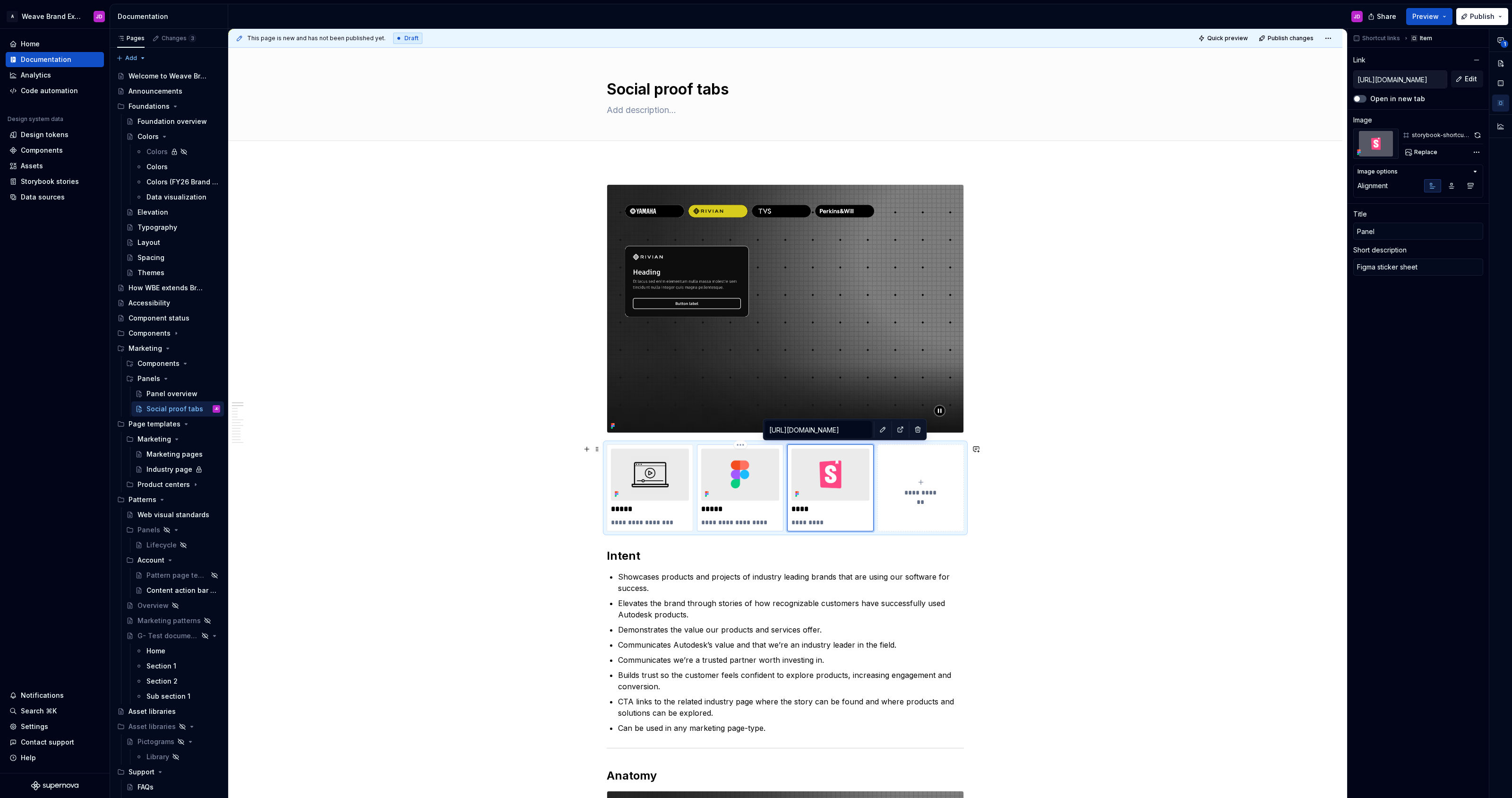
click at [755, 454] on img at bounding box center [740, 474] width 78 height 52
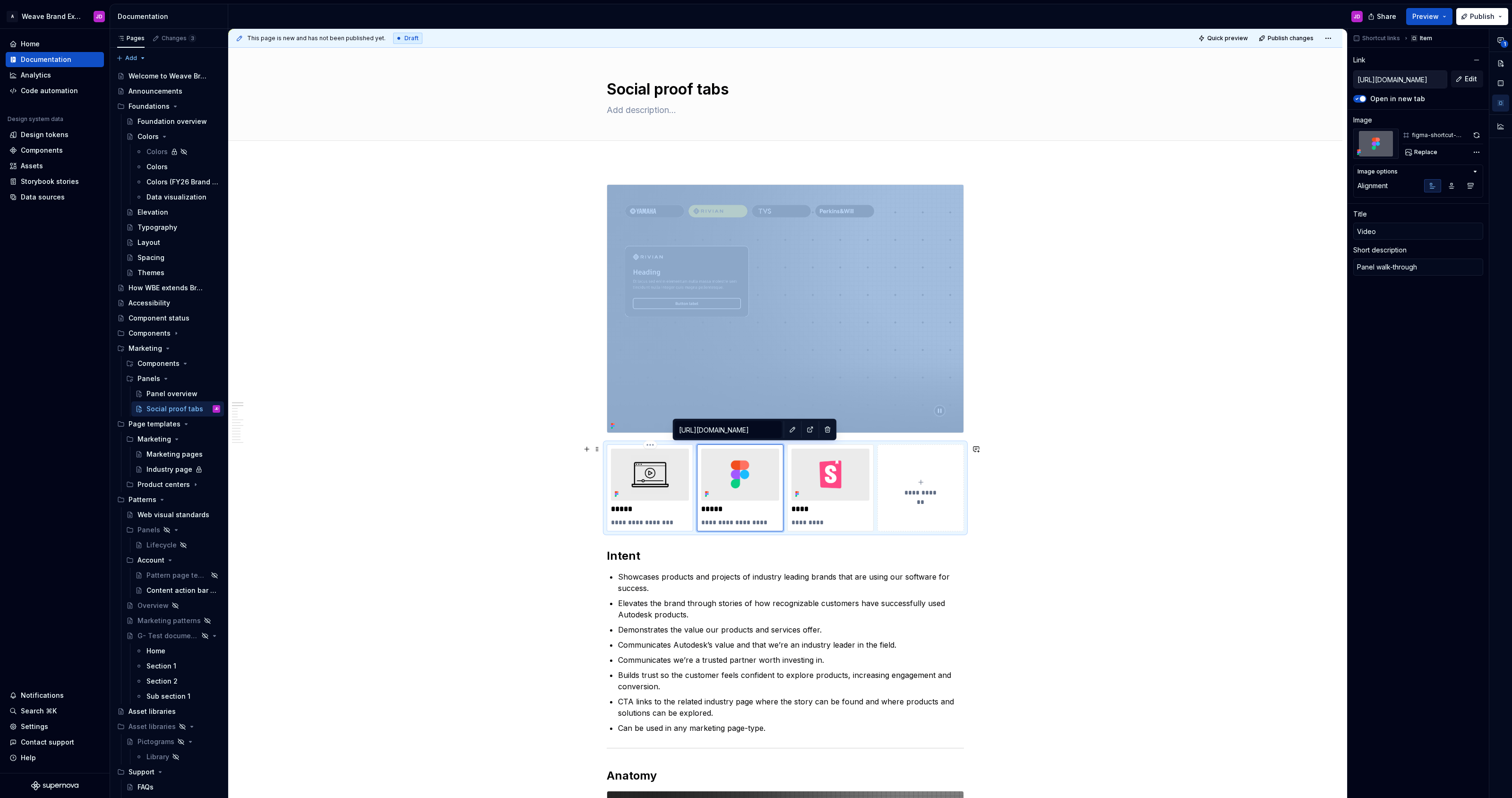
click at [682, 455] on img at bounding box center [650, 474] width 78 height 52
click at [755, 41] on icon "button" at bounding box center [1500, 40] width 8 height 8
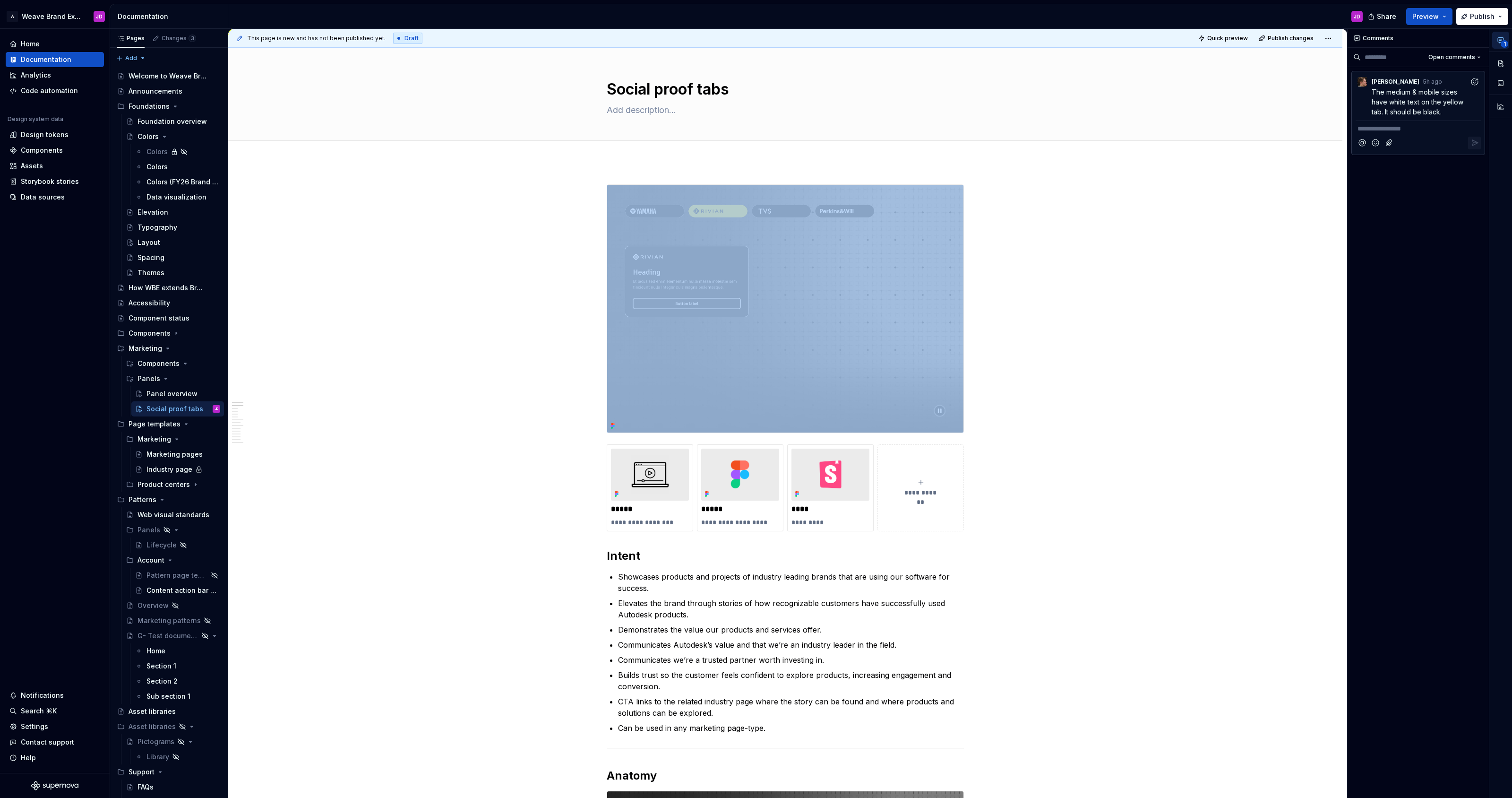
click at [755, 131] on p "**********" at bounding box center [1418, 129] width 122 height 10
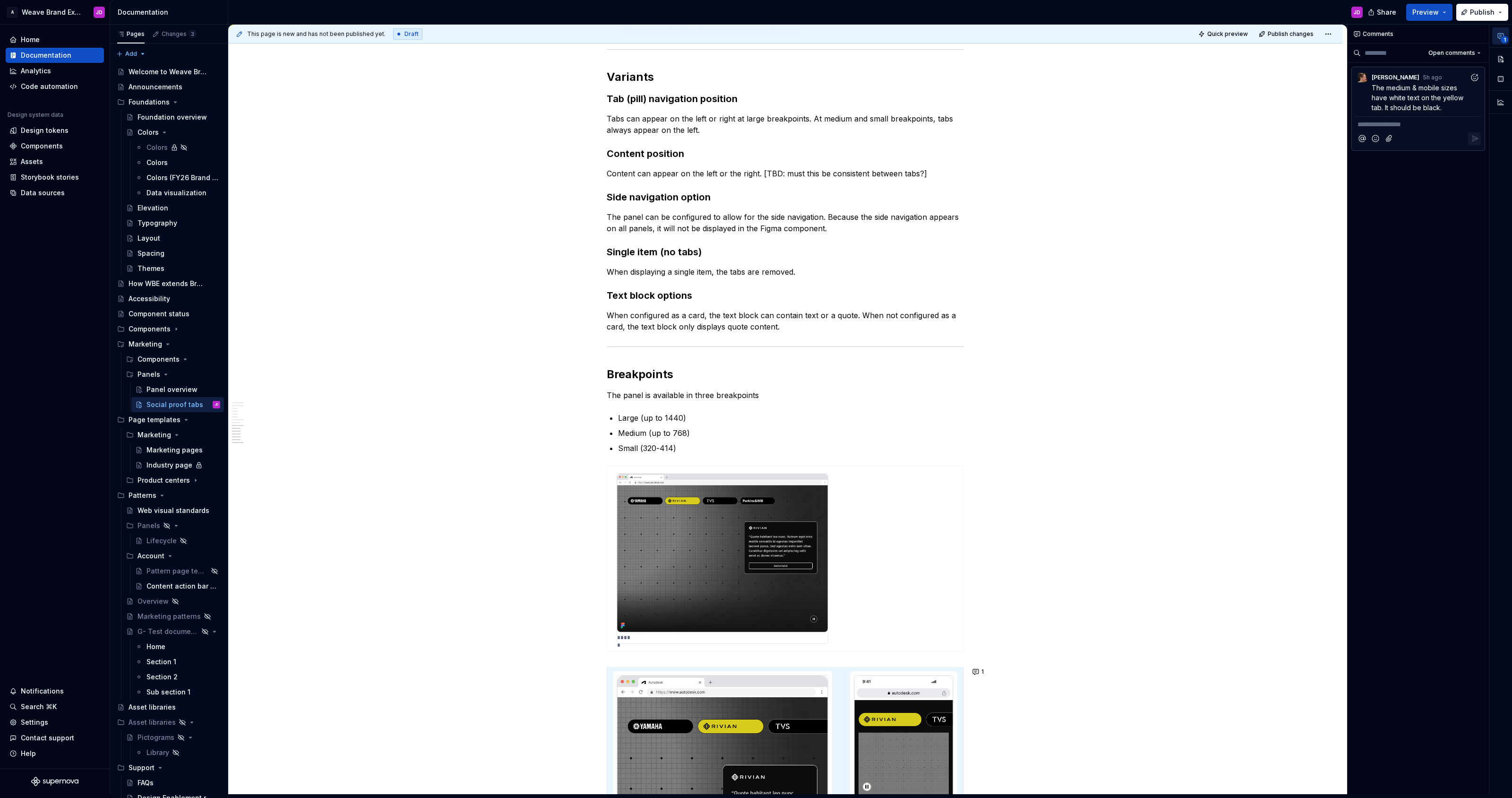
scroll to position [1949, 0]
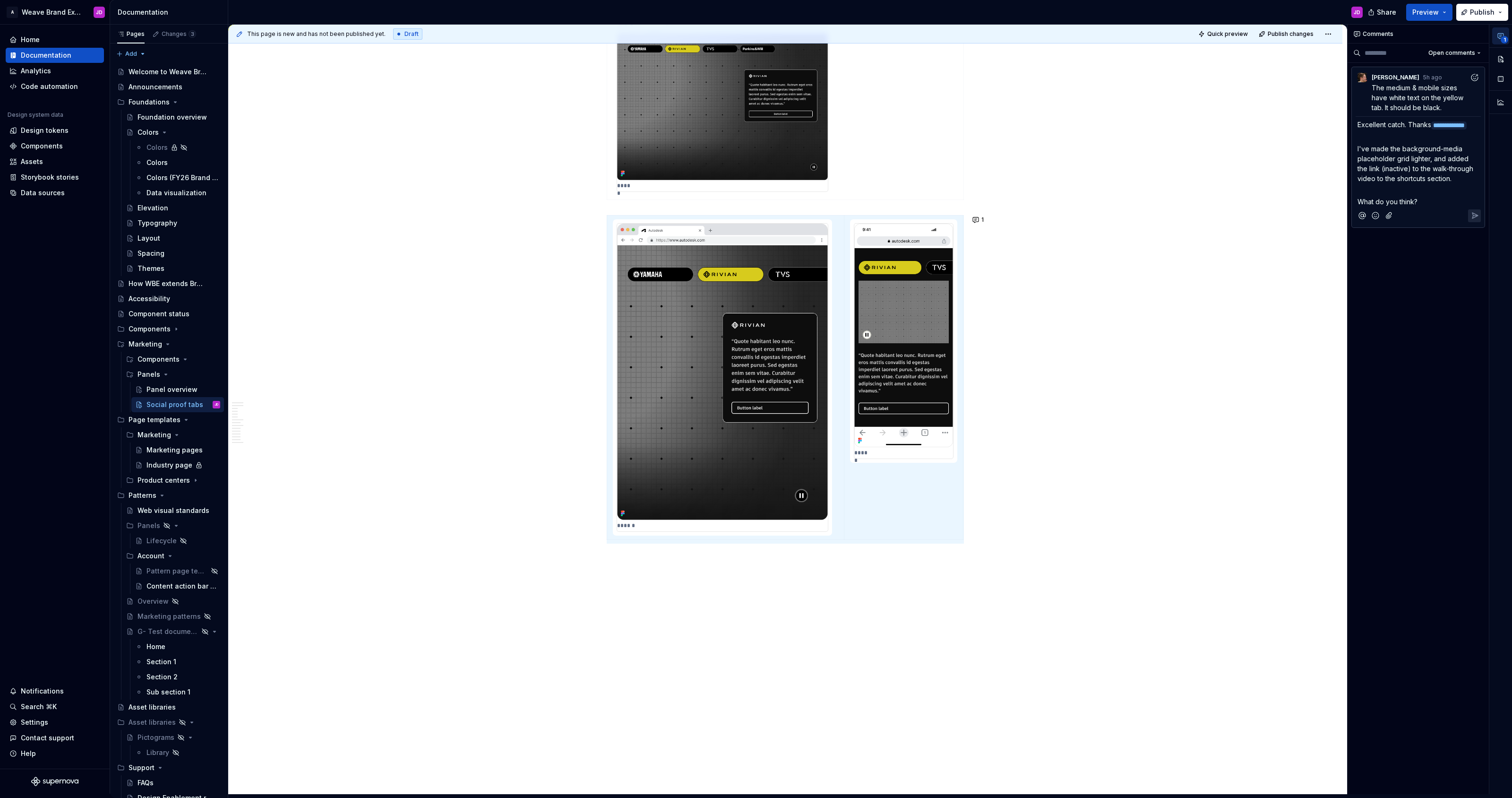
click at [755, 179] on span "I've made the background-media placeholder grid lighter, and added the link (in…" at bounding box center [1416, 163] width 117 height 38
